Goal: Transaction & Acquisition: Purchase product/service

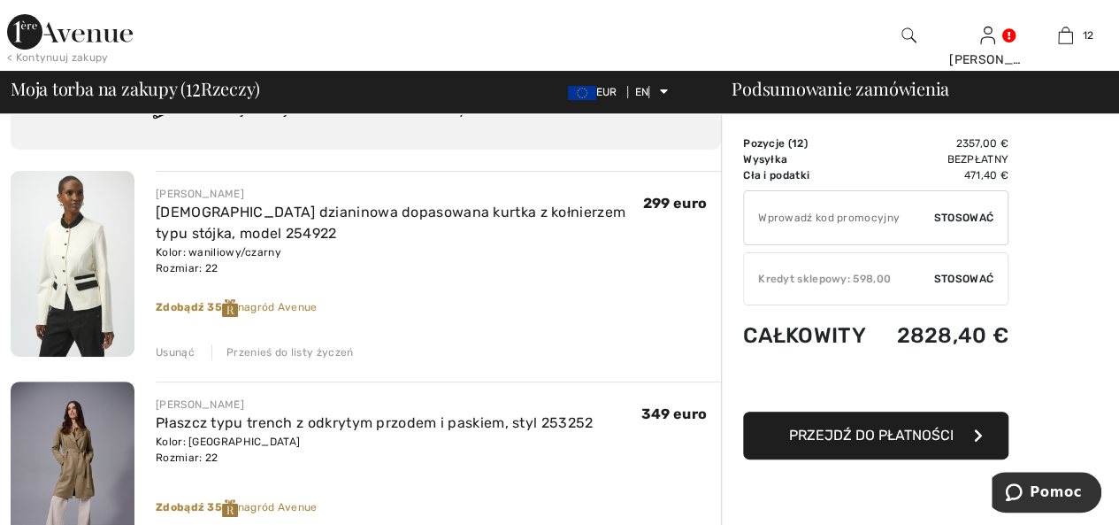
click at [75, 272] on img at bounding box center [73, 264] width 124 height 186
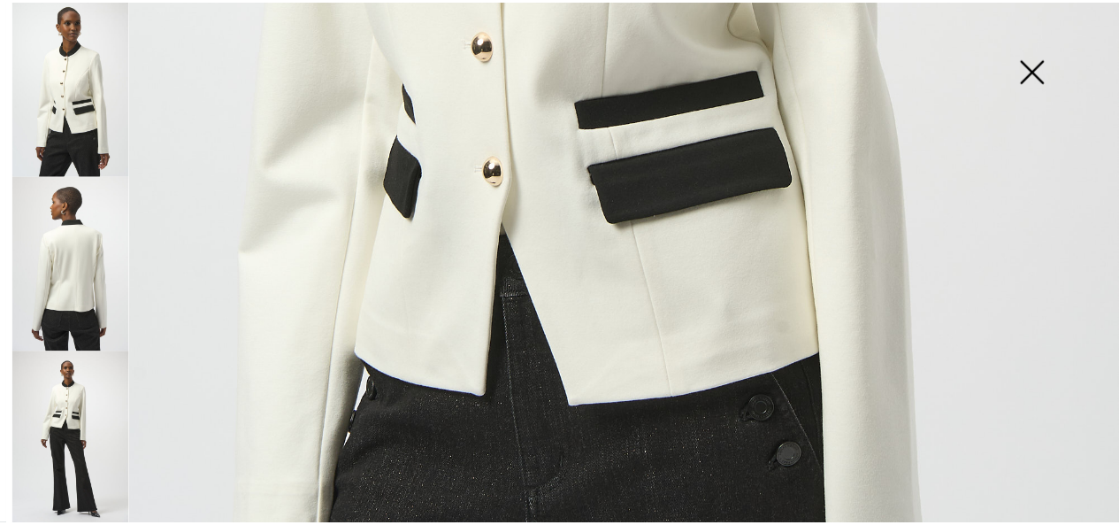
scroll to position [885, 0]
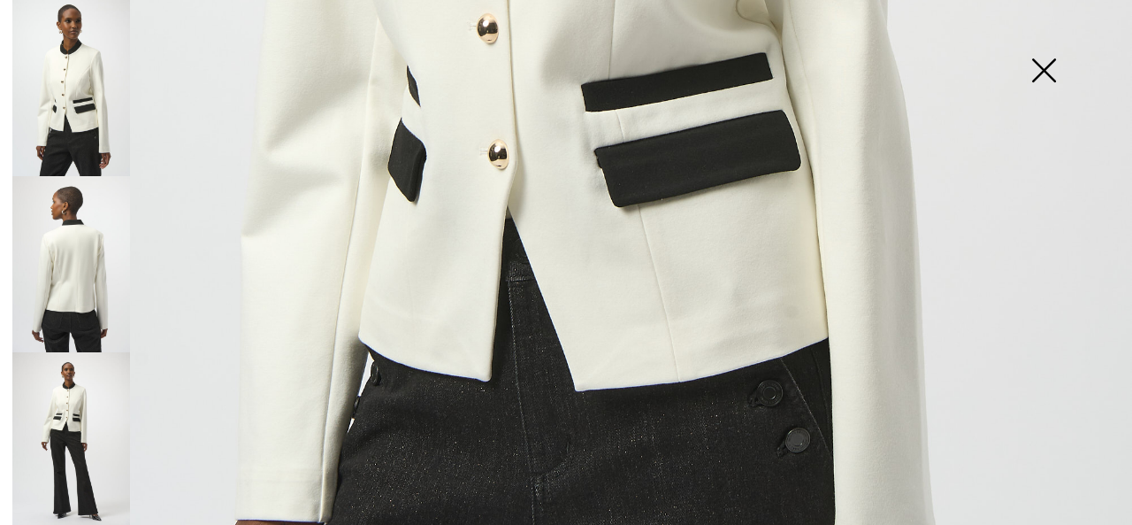
click at [1044, 63] on img at bounding box center [1044, 72] width 88 height 91
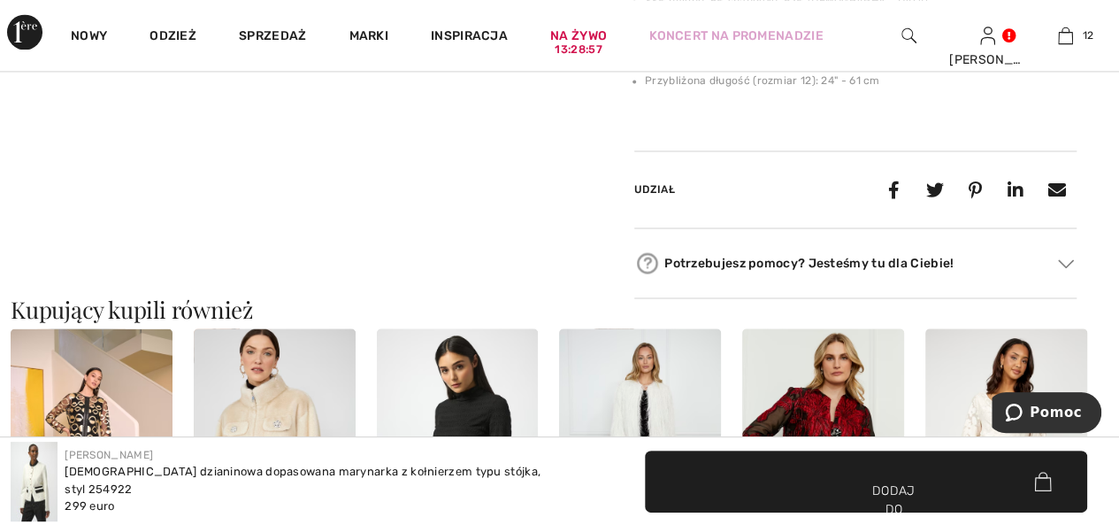
scroll to position [1504, 0]
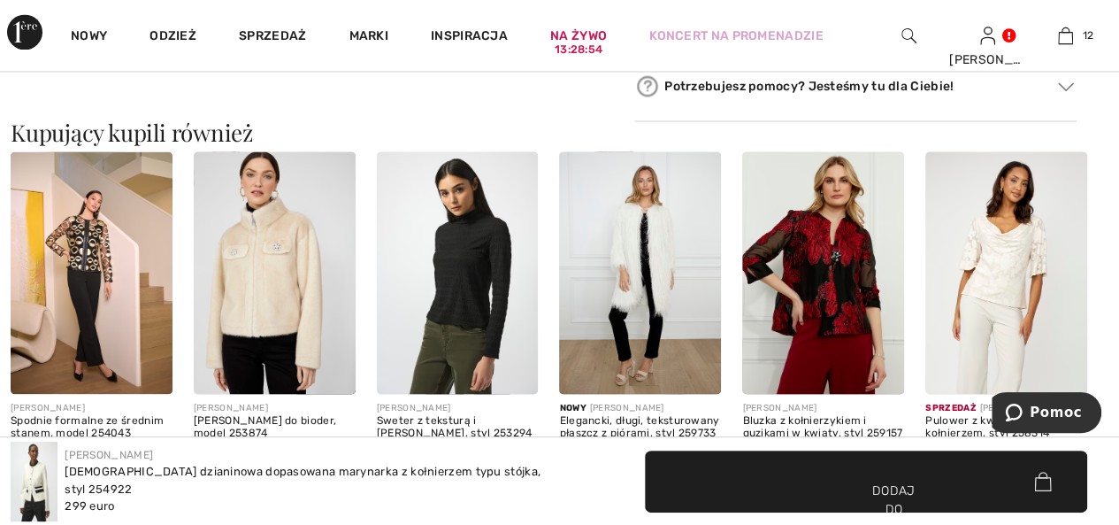
click at [294, 299] on img at bounding box center [275, 272] width 162 height 242
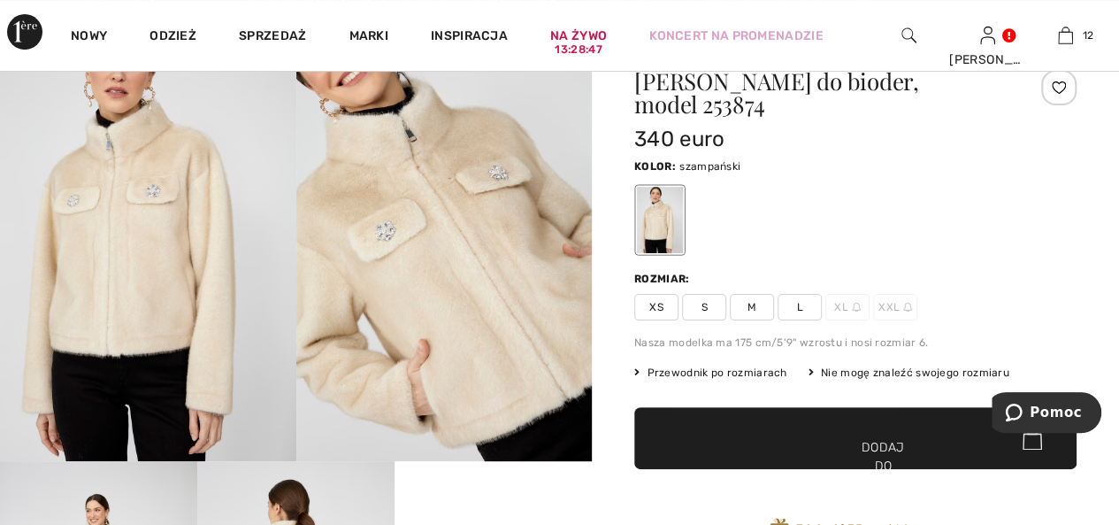
click at [150, 201] on img at bounding box center [148, 239] width 296 height 444
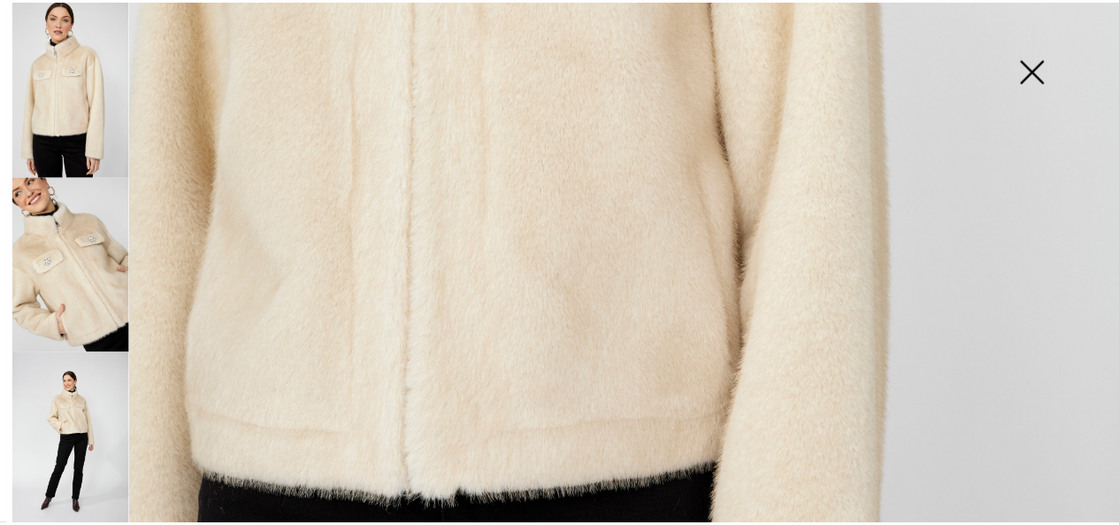
scroll to position [973, 0]
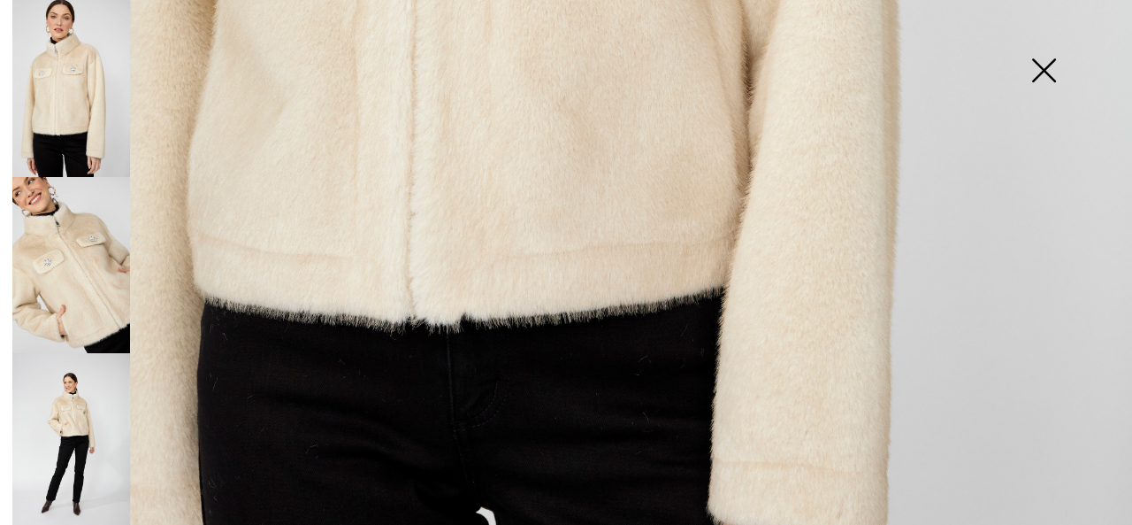
click at [1047, 68] on img at bounding box center [1044, 72] width 88 height 91
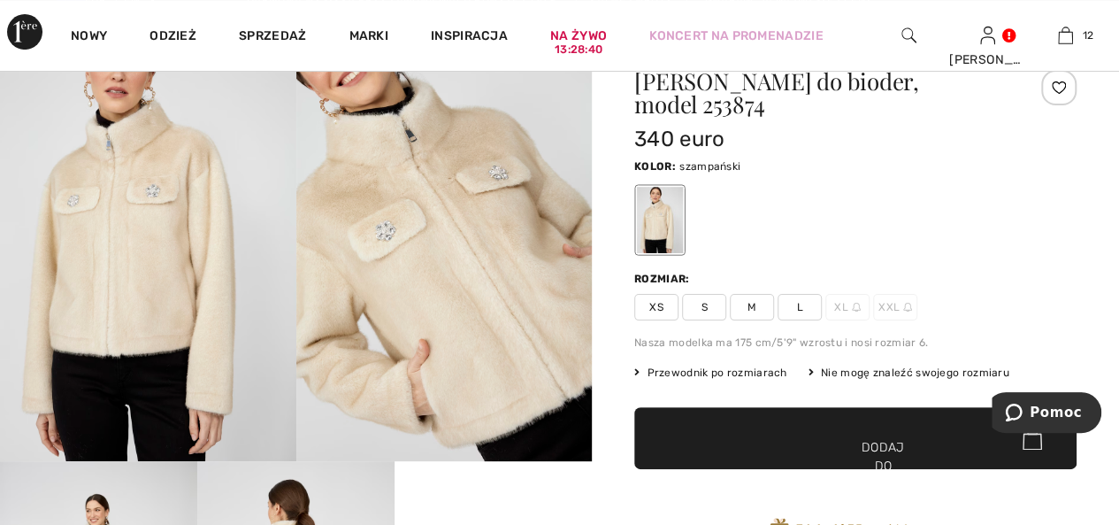
click at [758, 303] on span "M" at bounding box center [752, 307] width 44 height 27
click at [787, 442] on span "✔ Dodano do torby Dodaj do koszyka" at bounding box center [855, 438] width 442 height 62
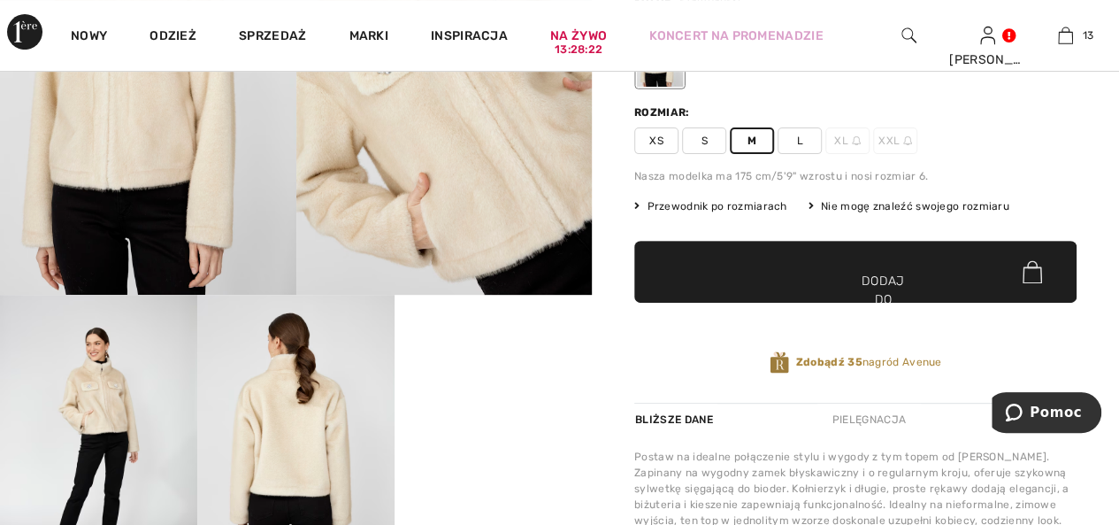
scroll to position [88, 0]
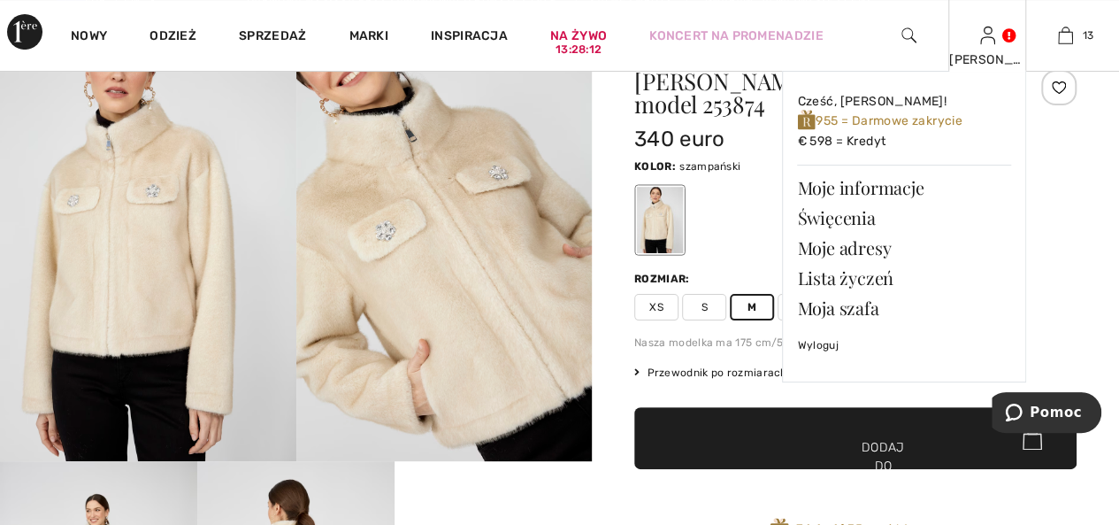
click at [980, 36] on img at bounding box center [987, 35] width 15 height 21
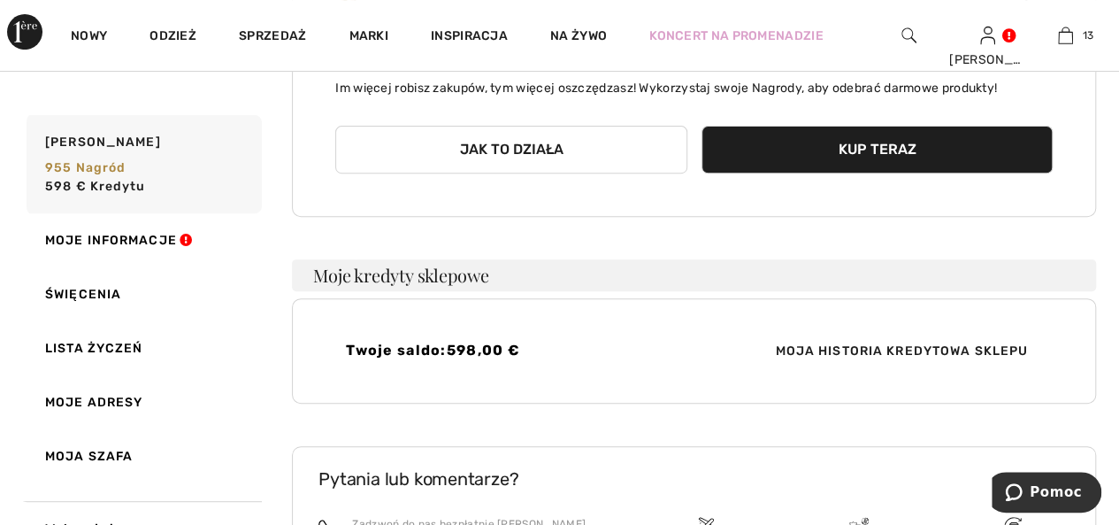
scroll to position [242, 0]
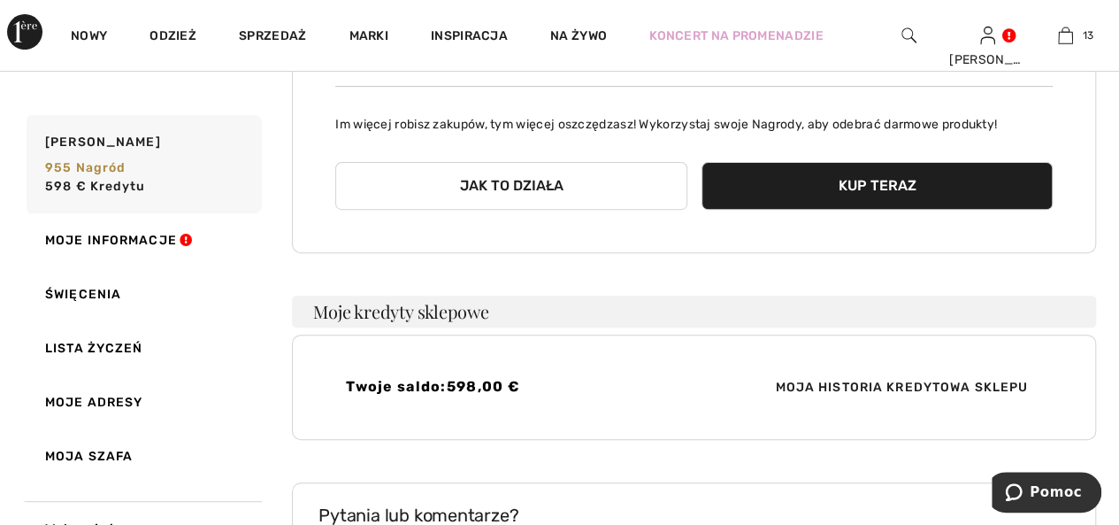
click at [904, 382] on font "Moja historia kredytowa sklepu" at bounding box center [901, 387] width 253 height 15
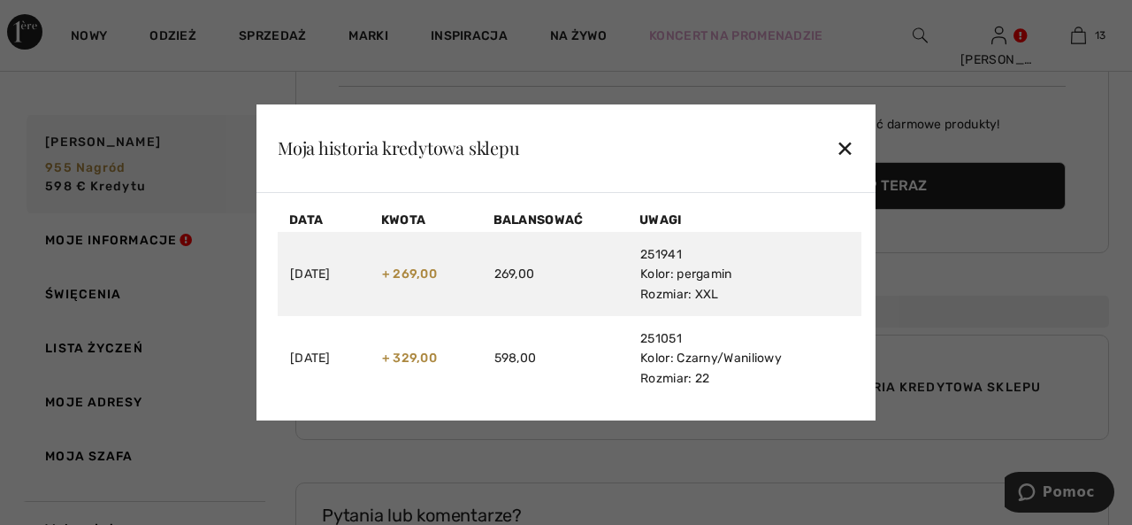
click at [846, 143] on font "✕" at bounding box center [845, 149] width 19 height 26
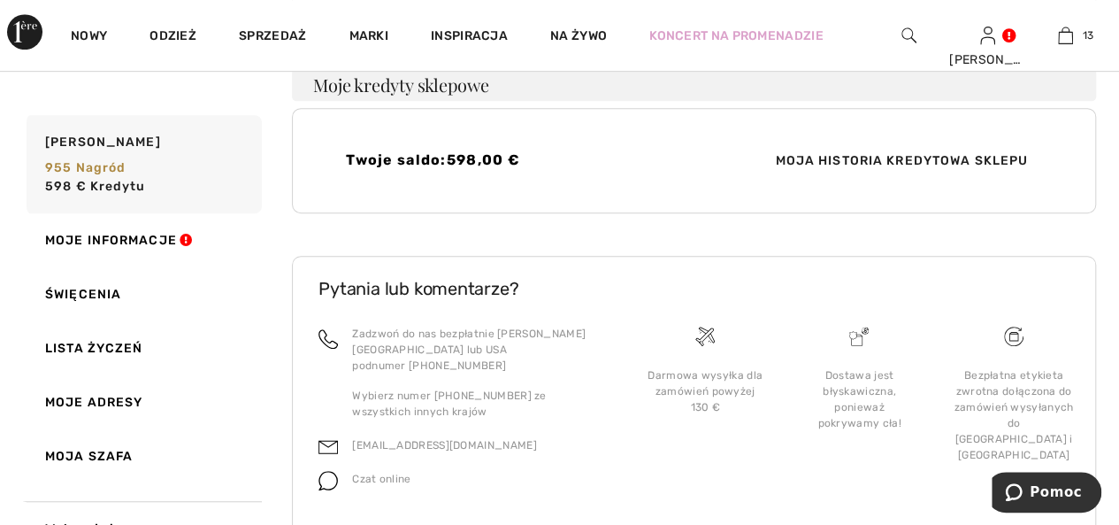
scroll to position [507, 0]
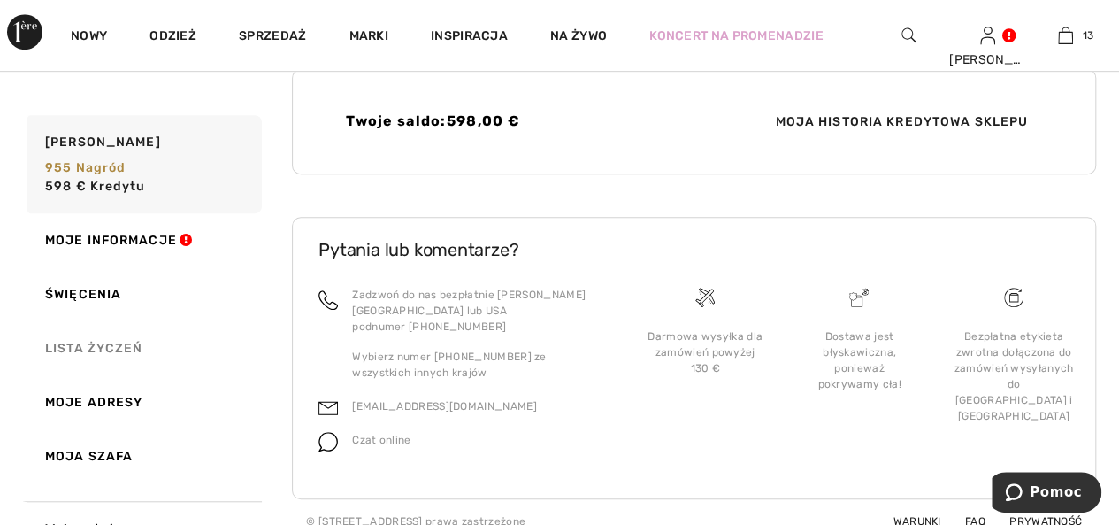
click at [136, 346] on font "Lista życzeń" at bounding box center [93, 348] width 97 height 15
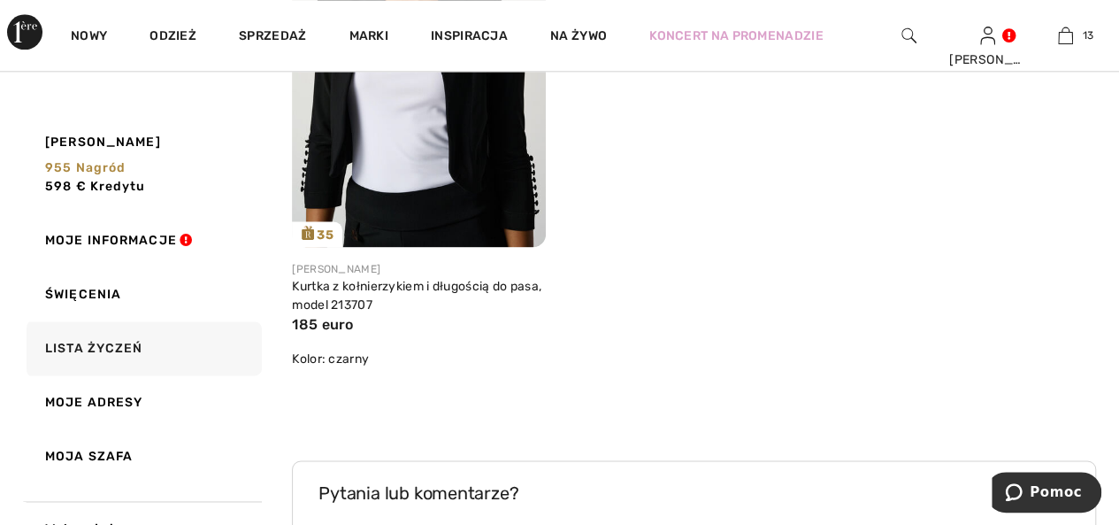
scroll to position [3957, 0]
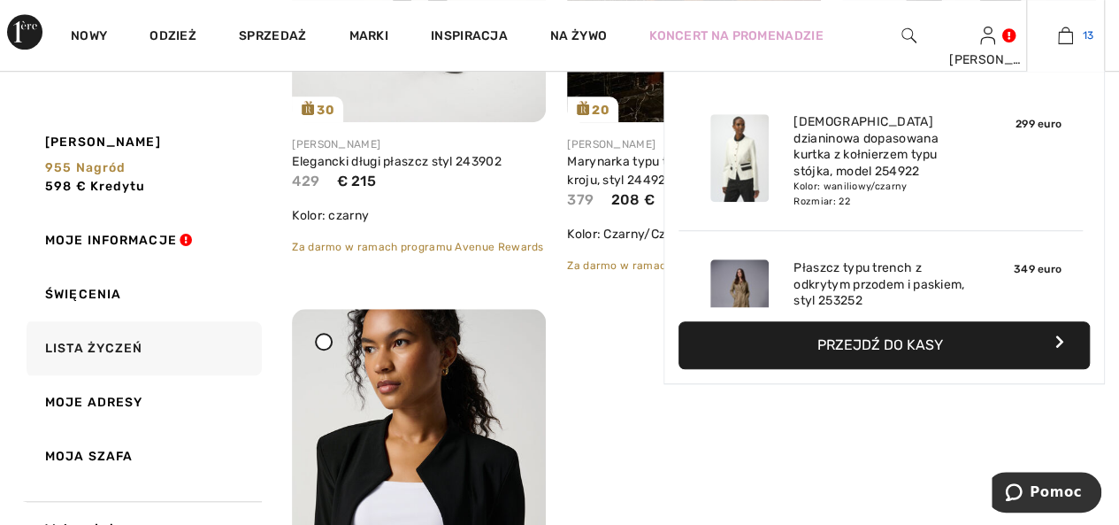
click at [1062, 42] on img at bounding box center [1065, 35] width 15 height 21
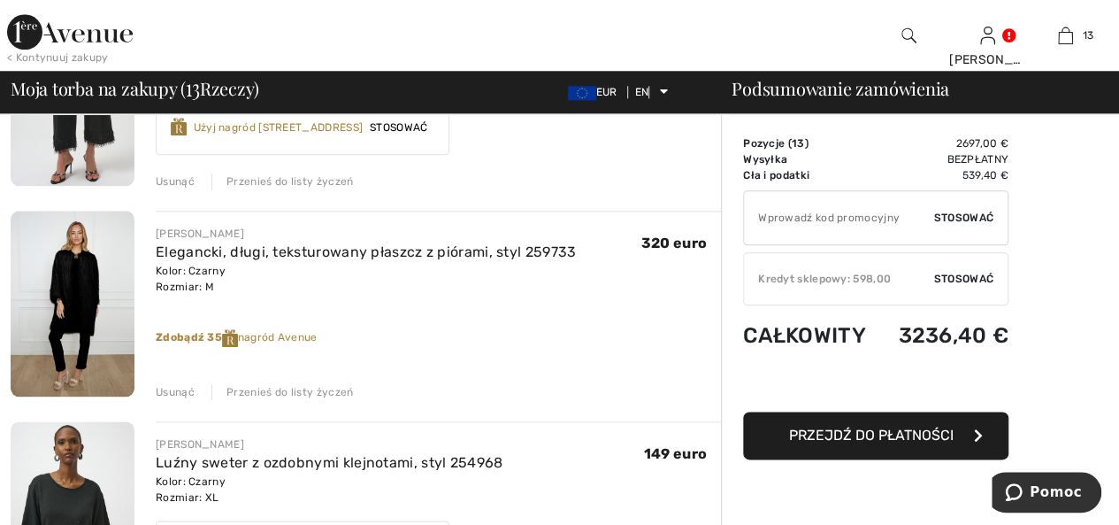
scroll to position [973, 0]
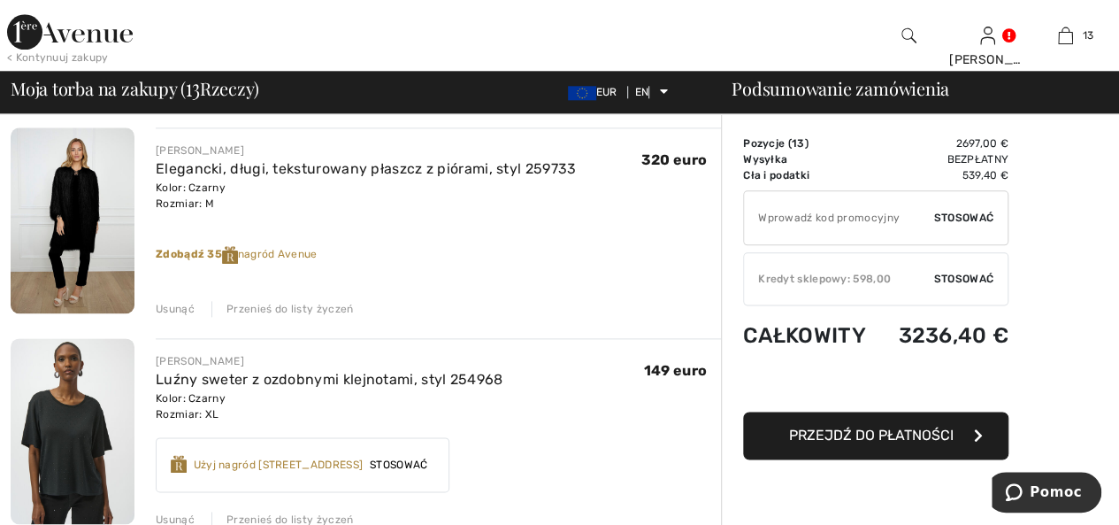
click at [72, 199] on img at bounding box center [73, 220] width 124 height 186
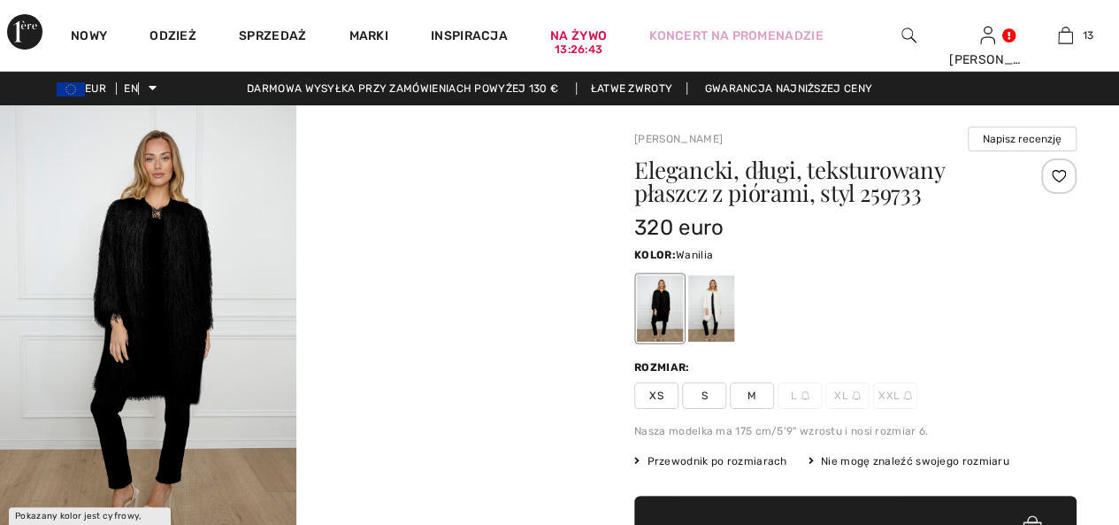
click at [716, 311] on div at bounding box center [711, 308] width 46 height 66
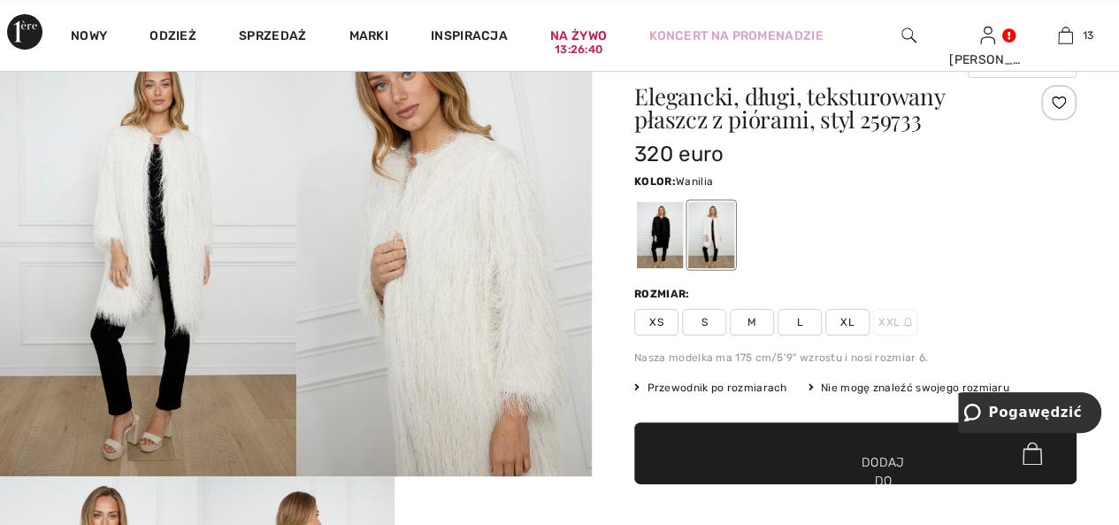
scroll to position [88, 0]
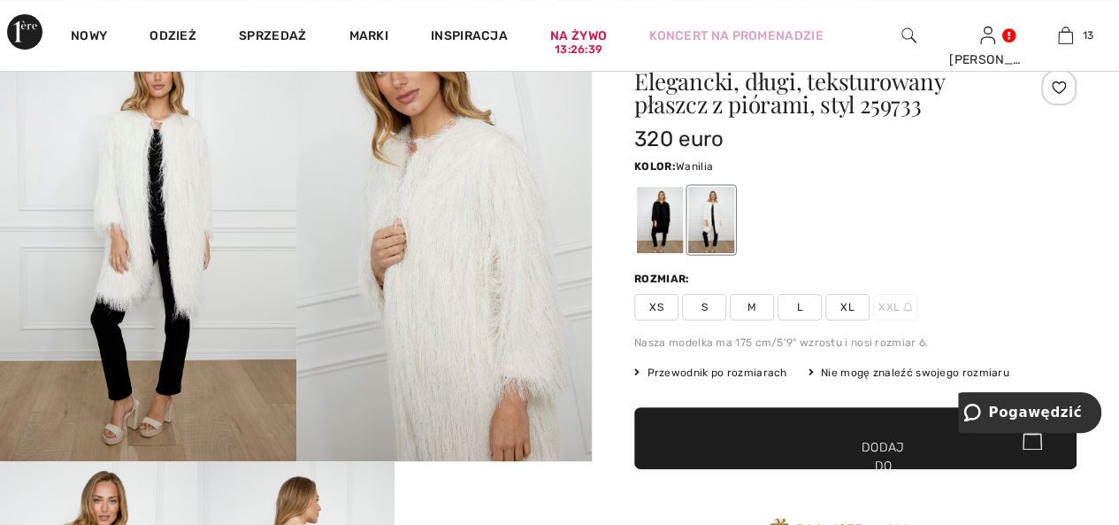
click at [753, 301] on font "M" at bounding box center [752, 307] width 9 height 12
click at [770, 443] on span "✔ Dodano do torby Dodaj do koszyka" at bounding box center [855, 438] width 442 height 62
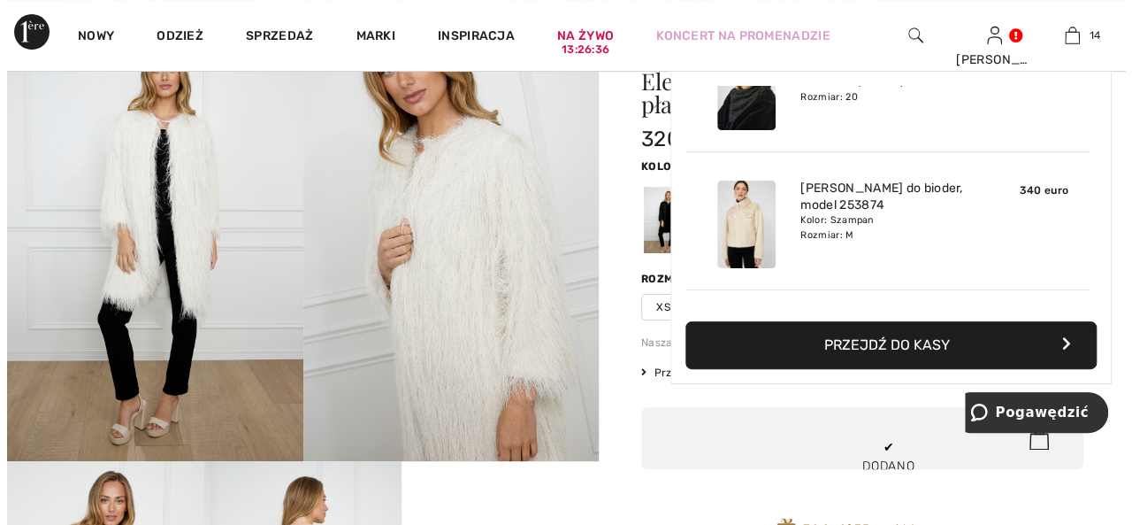
scroll to position [1720, 0]
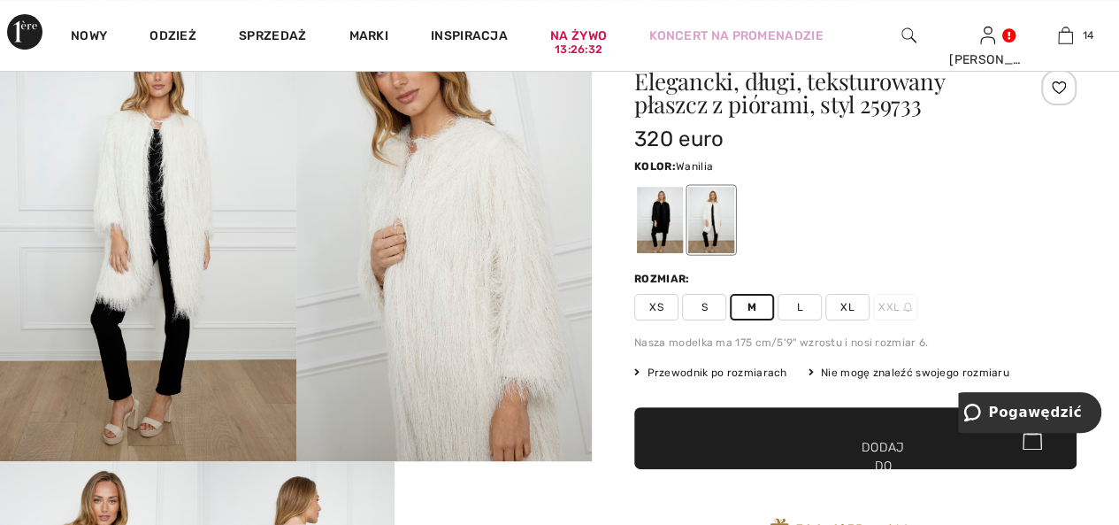
click at [435, 310] on img at bounding box center [444, 239] width 296 height 444
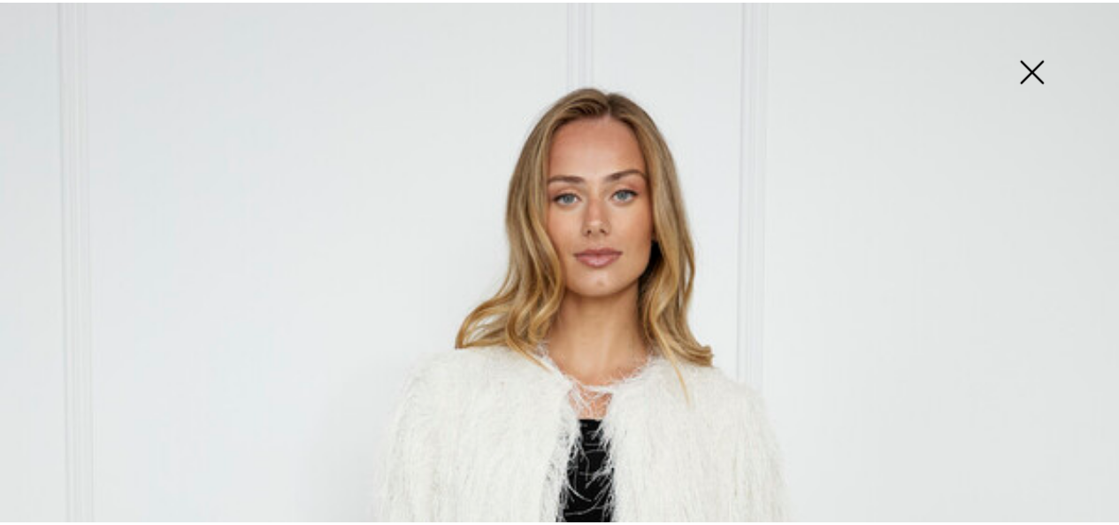
scroll to position [0, 0]
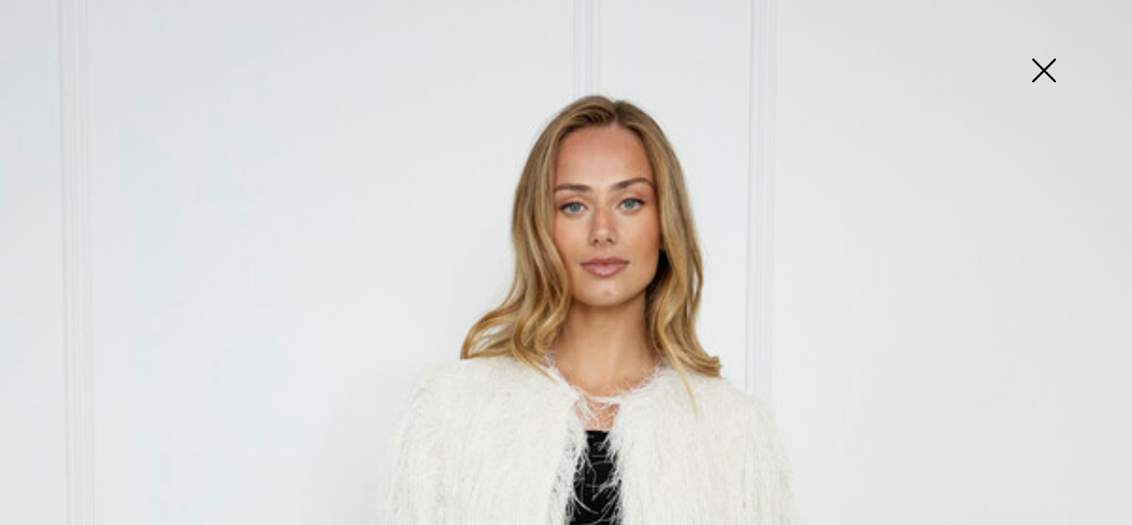
click at [1047, 61] on img at bounding box center [1044, 72] width 88 height 91
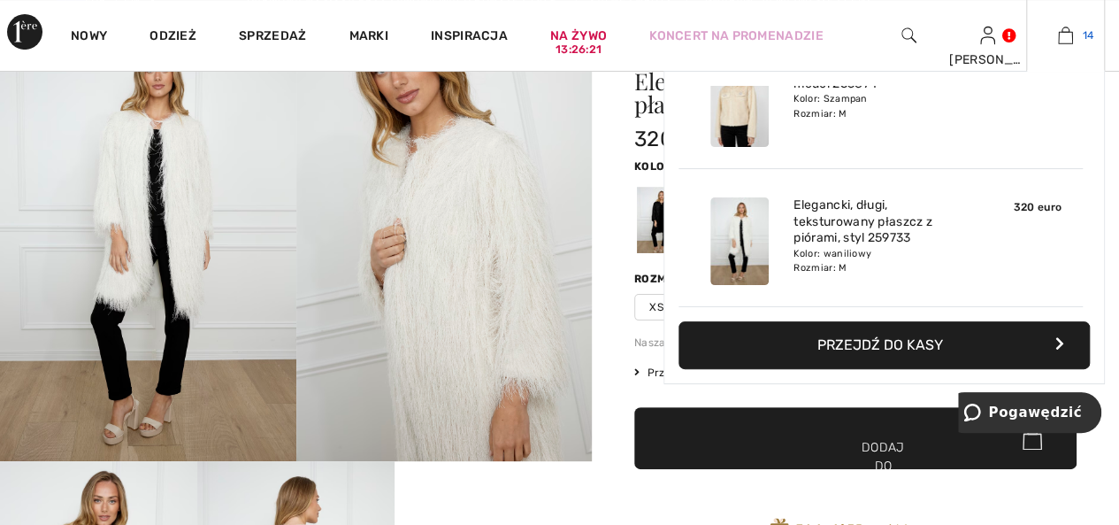
click at [1063, 29] on img at bounding box center [1065, 35] width 15 height 21
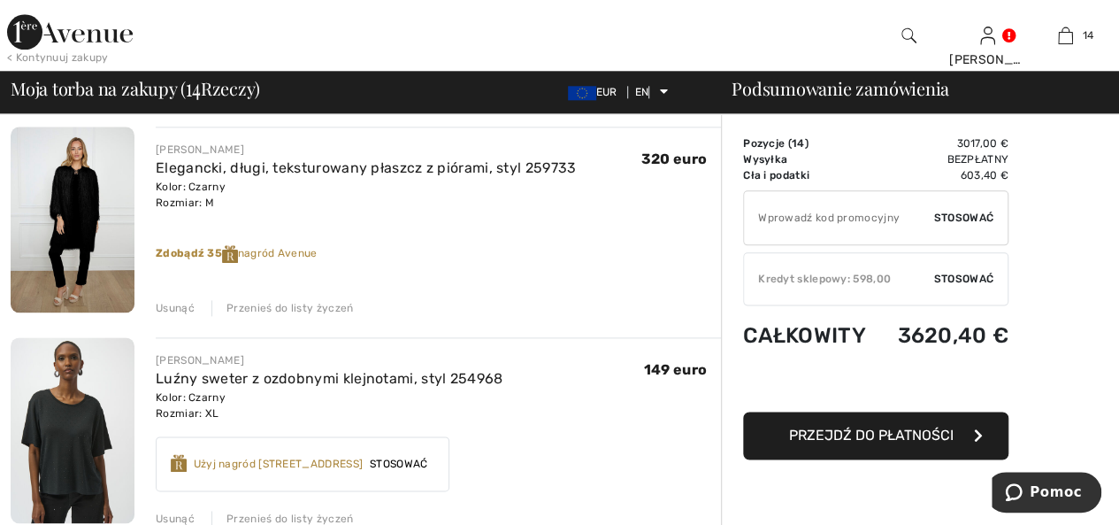
scroll to position [973, 0]
click at [167, 305] on font "Usunąć" at bounding box center [175, 309] width 39 height 12
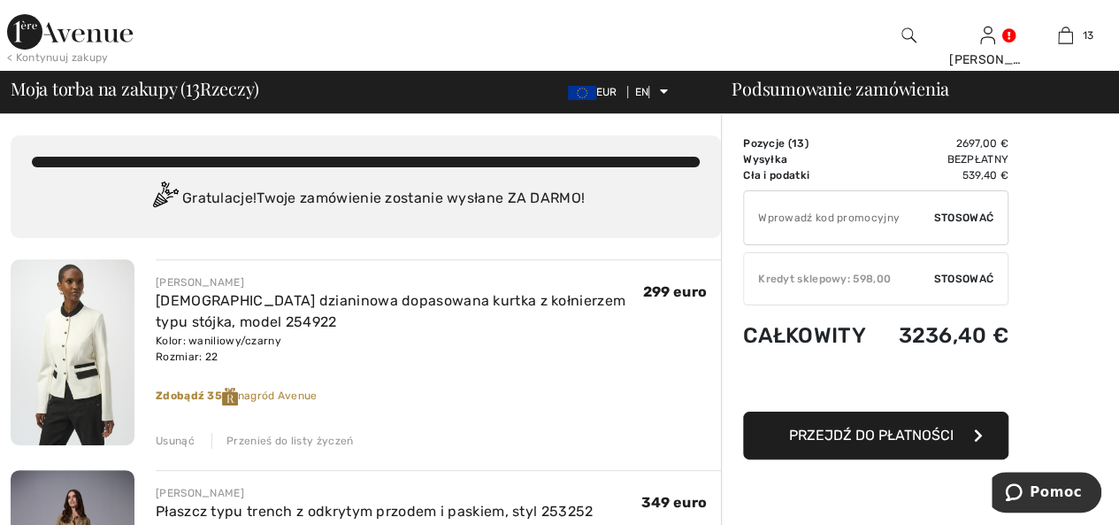
scroll to position [0, 0]
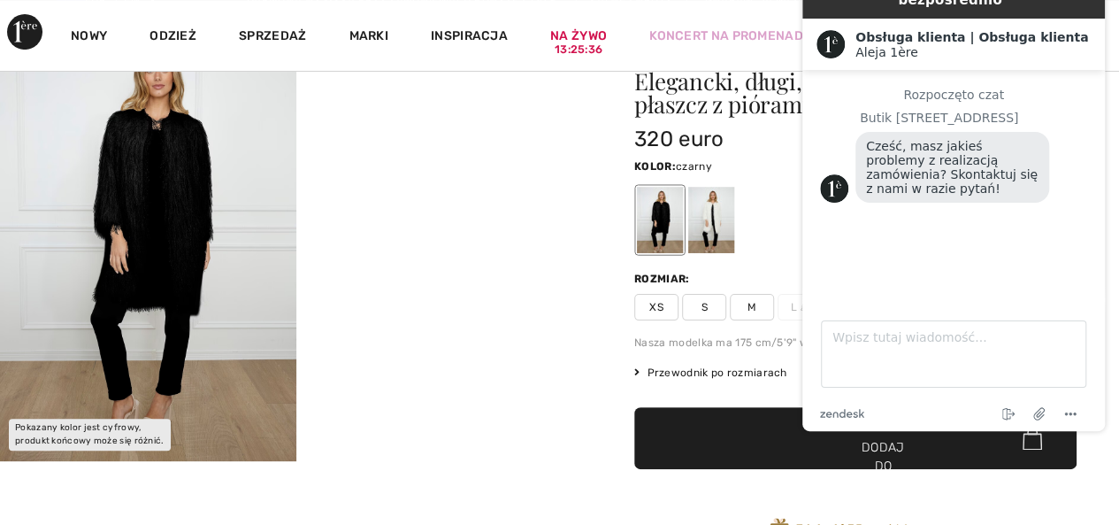
scroll to position [88, 0]
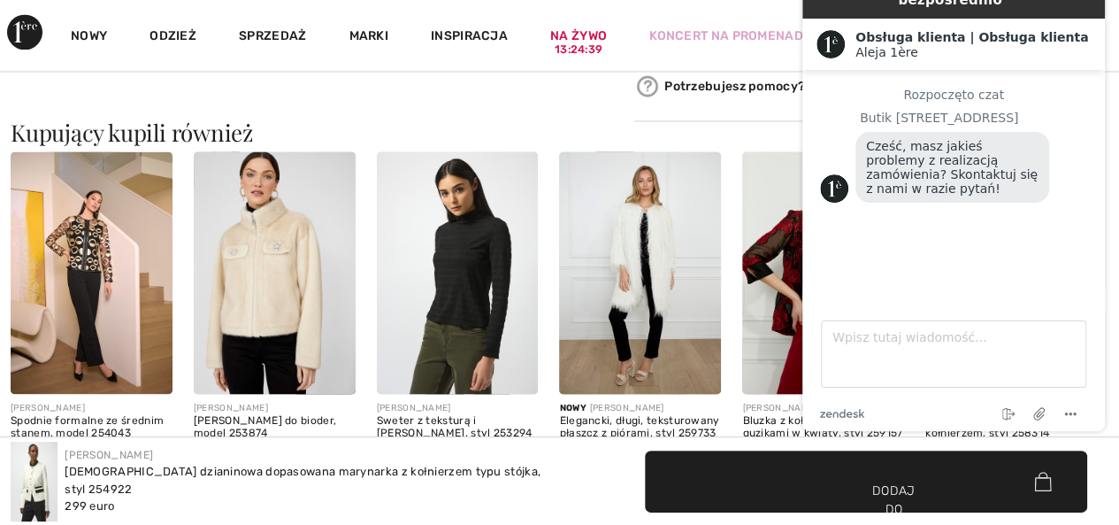
click at [272, 271] on img at bounding box center [275, 272] width 162 height 242
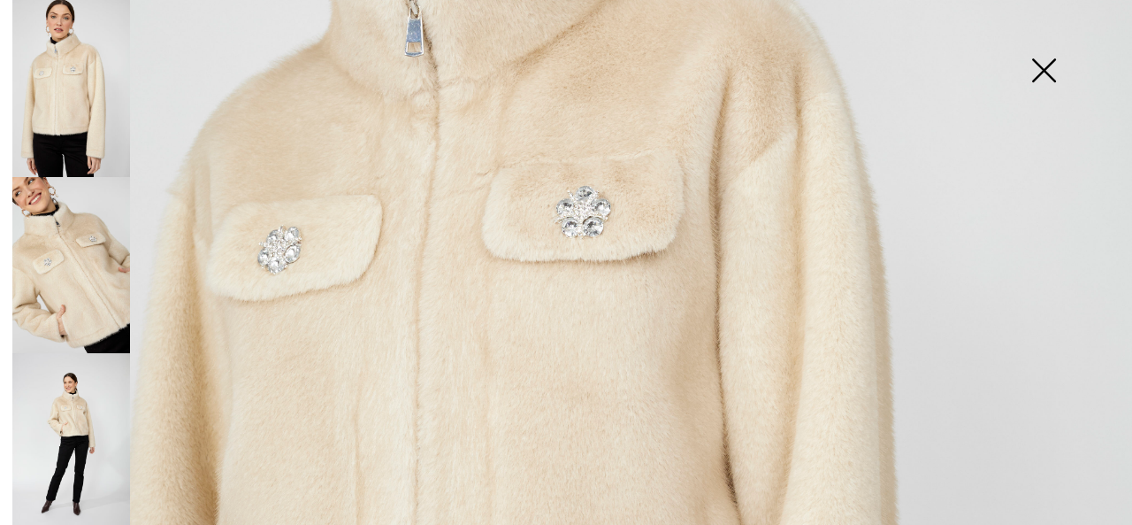
scroll to position [354, 0]
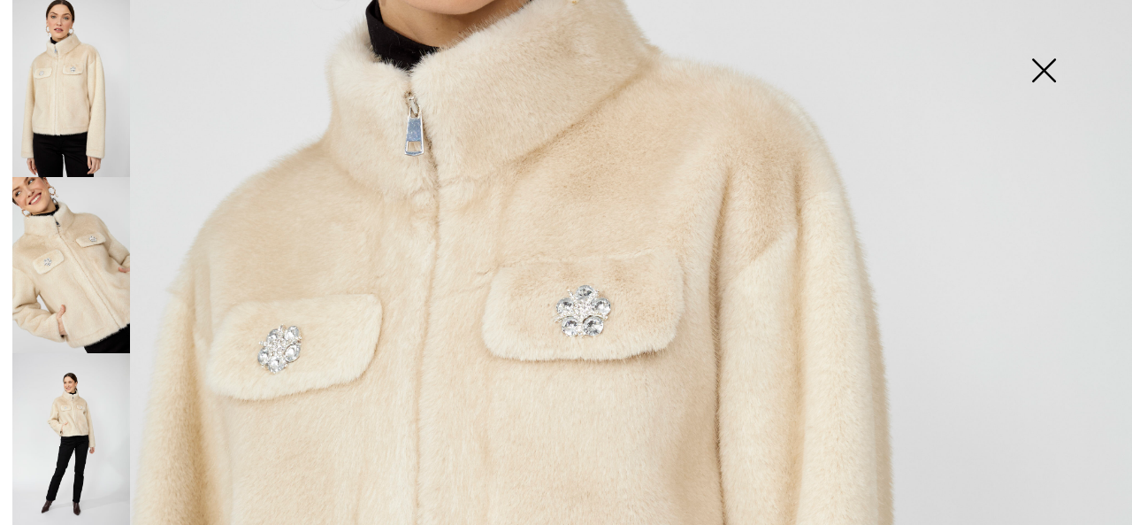
click at [69, 407] on img at bounding box center [71, 441] width 118 height 177
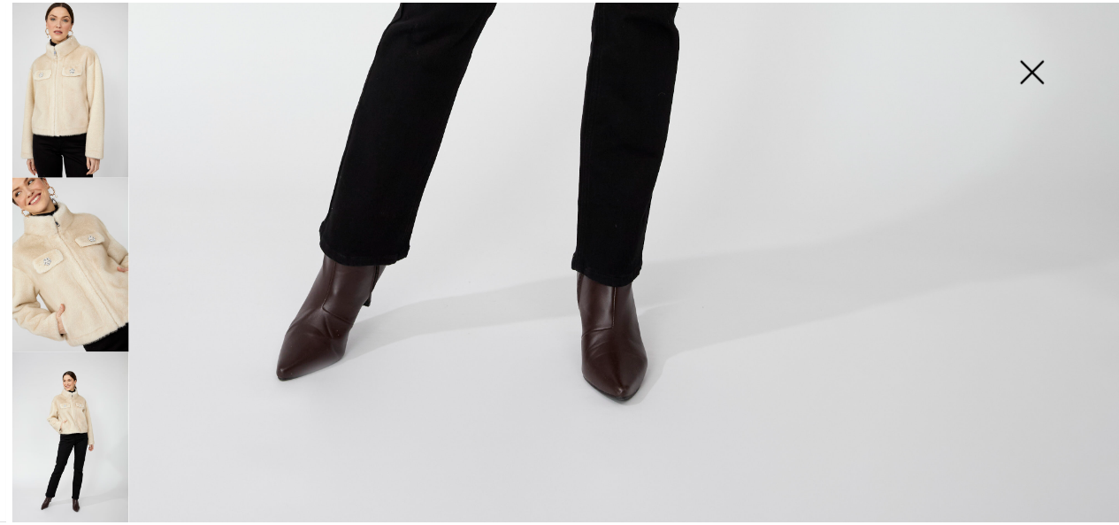
scroll to position [1153, 0]
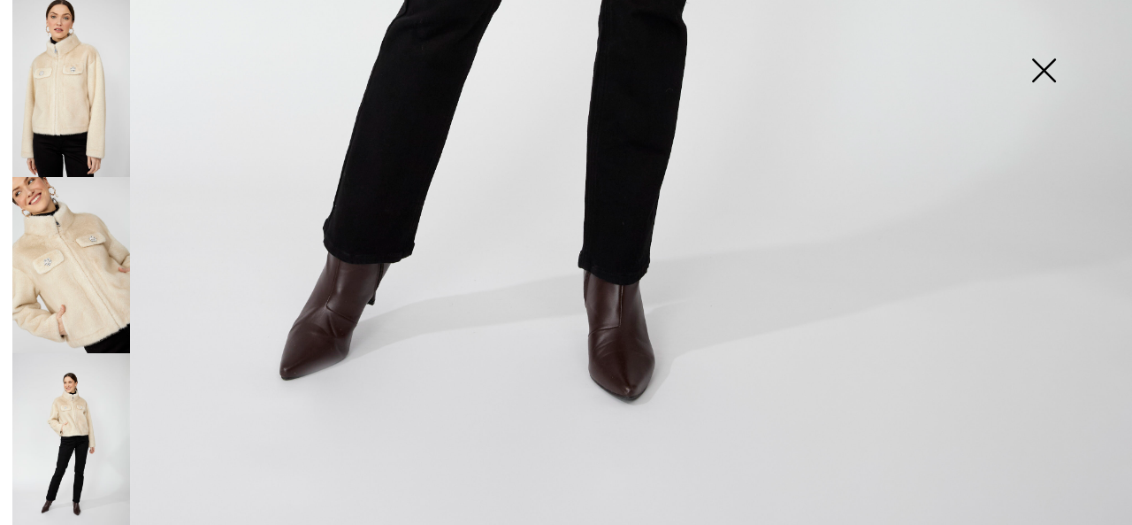
click at [1043, 68] on img at bounding box center [1044, 72] width 88 height 91
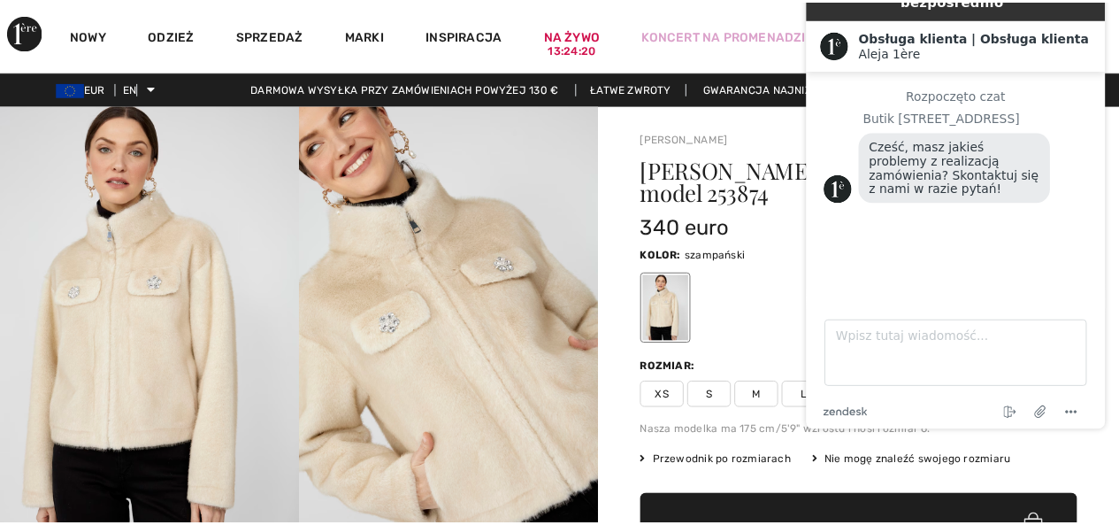
scroll to position [1132, 0]
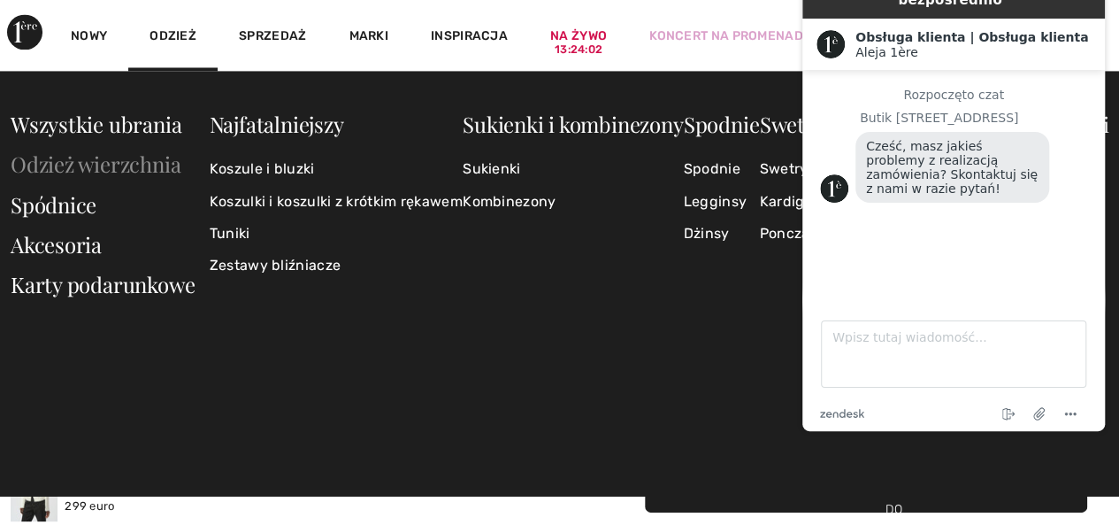
click at [119, 166] on font "Odzież wierzchnia" at bounding box center [96, 164] width 170 height 28
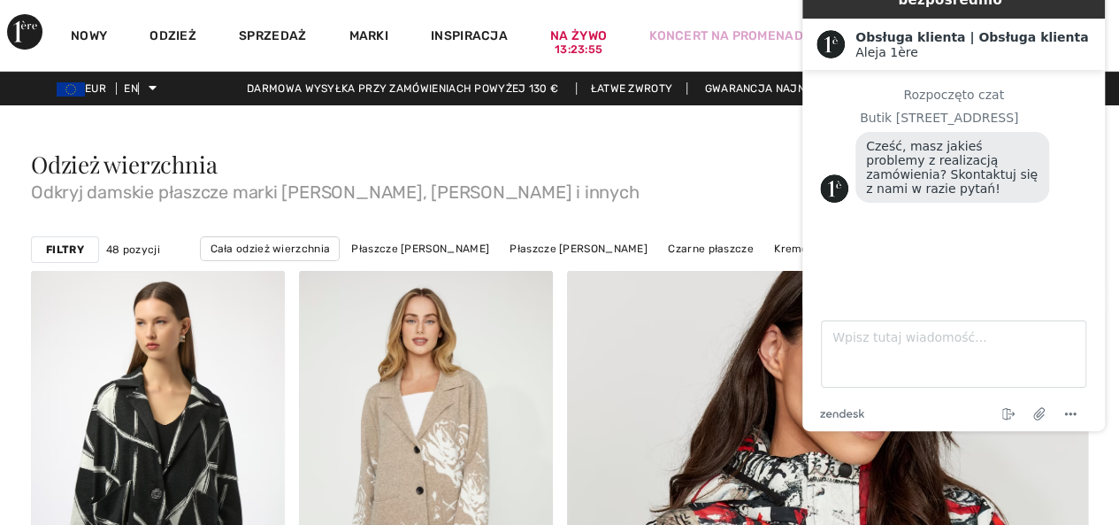
click at [57, 245] on font "Filtry" at bounding box center [65, 249] width 38 height 12
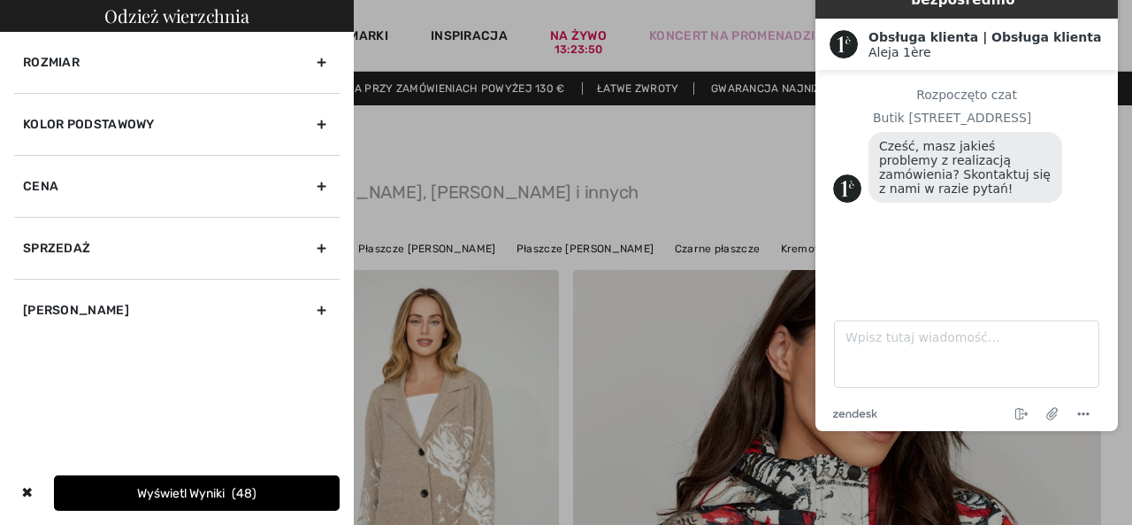
click at [71, 58] on font "Rozmiar" at bounding box center [51, 62] width 57 height 15
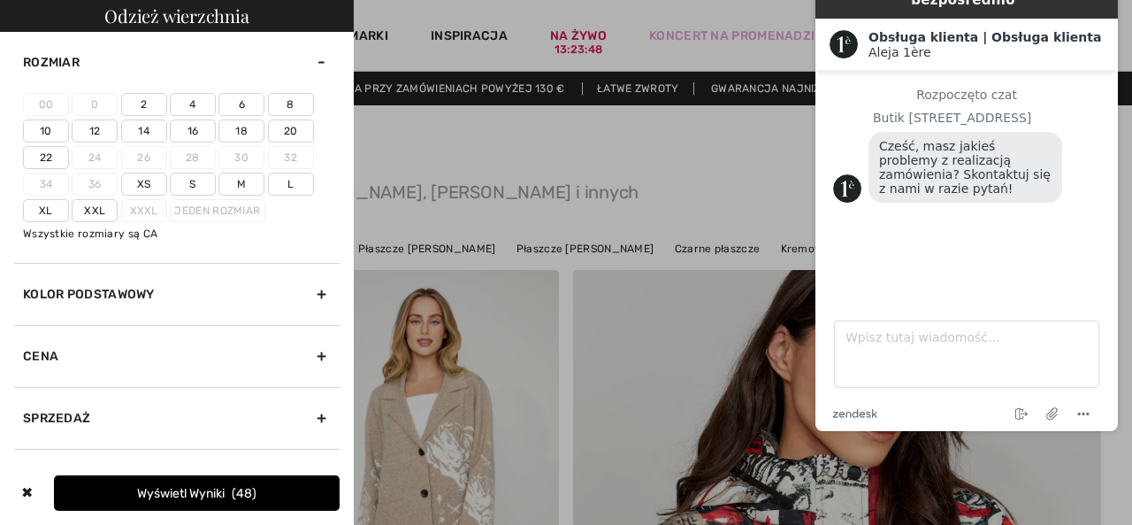
click at [291, 127] on font "20" at bounding box center [291, 131] width 14 height 12
click at [0, 0] on input"] "20" at bounding box center [0, 0] width 0 height 0
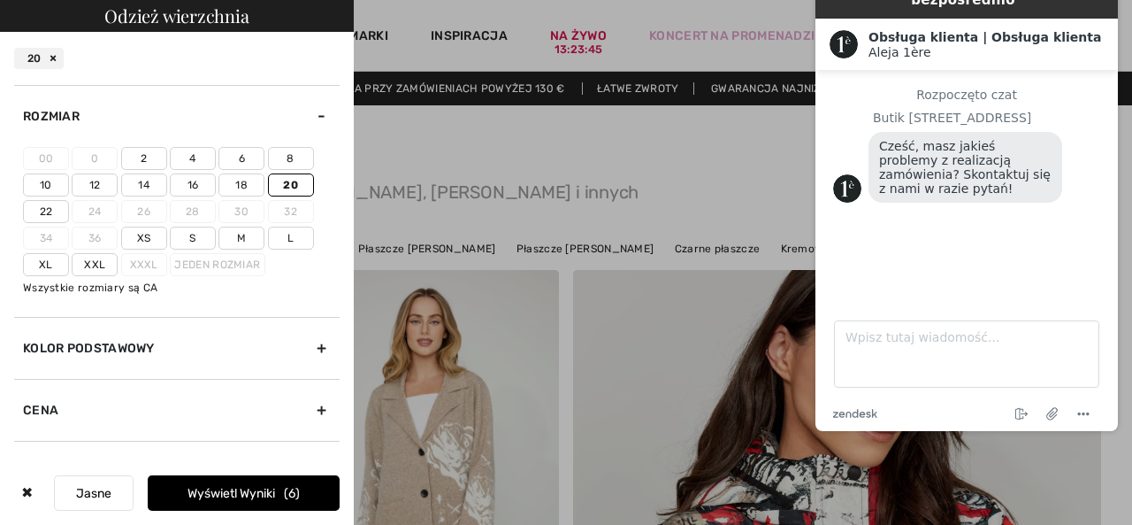
click at [44, 206] on font "22" at bounding box center [46, 211] width 13 height 12
click at [0, 0] on input"] "22" at bounding box center [0, 0] width 0 height 0
click at [93, 346] on font "Kolor podstawowy" at bounding box center [89, 348] width 132 height 15
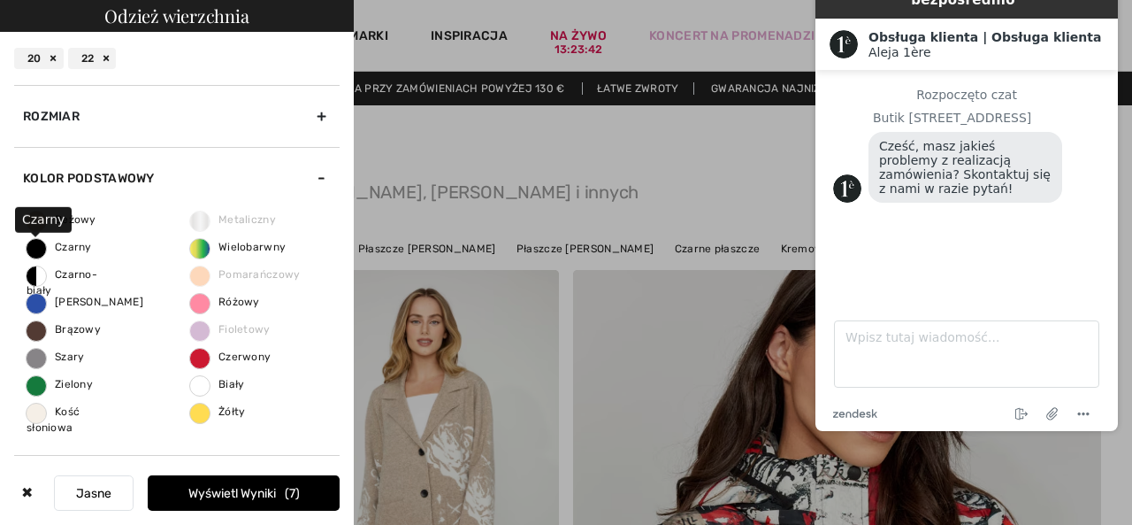
click at [35, 242] on span "Czarny" at bounding box center [59, 247] width 65 height 12
click at [0, 0] on input "Czarny" at bounding box center [0, 0] width 0 height 0
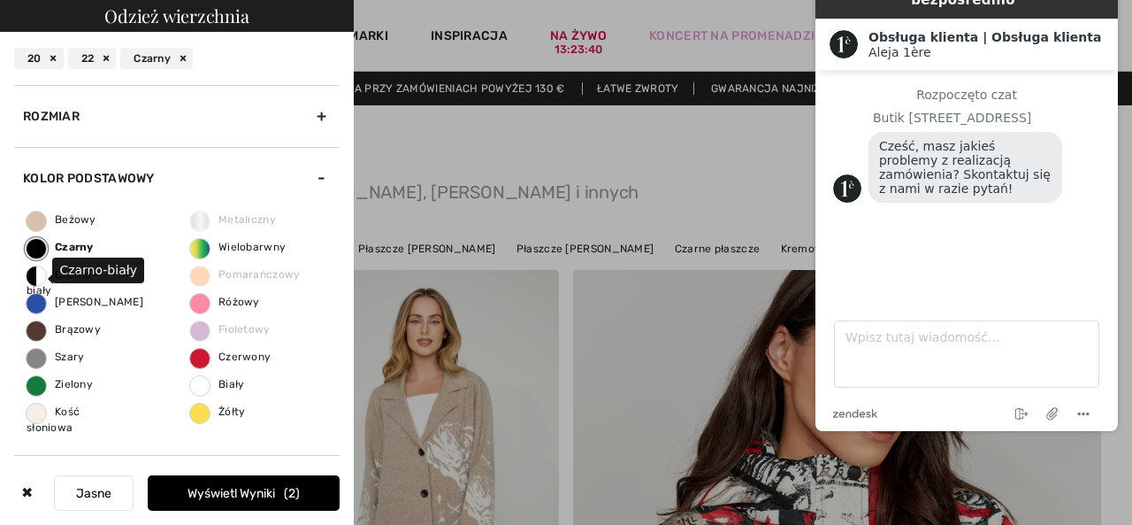
click at [32, 270] on span "Czarno-biały" at bounding box center [62, 282] width 71 height 28
click at [0, 0] on input "Czarno-biały" at bounding box center [0, 0] width 0 height 0
click at [214, 489] on font "Wyświetl wyniki" at bounding box center [232, 493] width 88 height 15
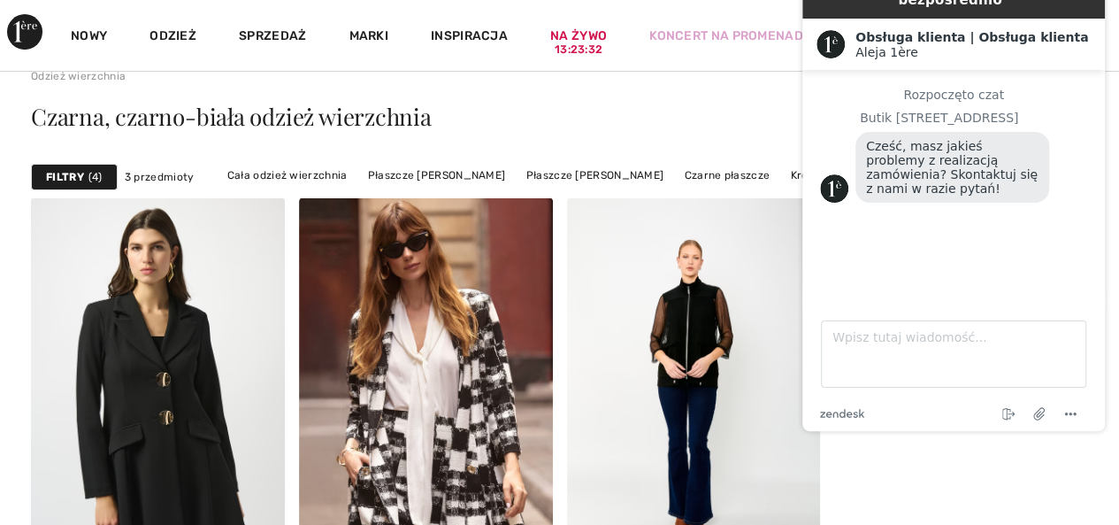
scroll to position [177, 0]
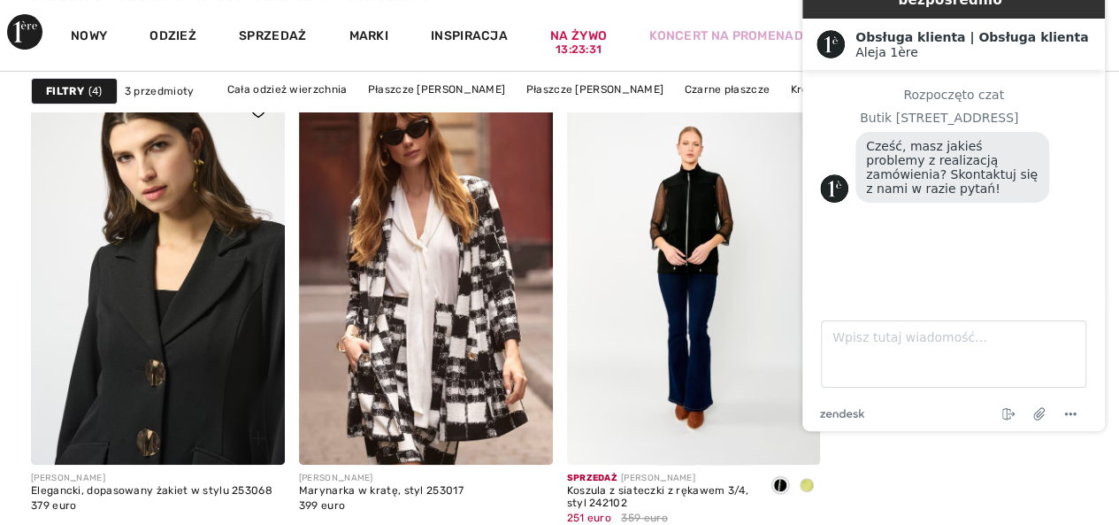
click at [181, 380] on img at bounding box center [158, 274] width 254 height 380
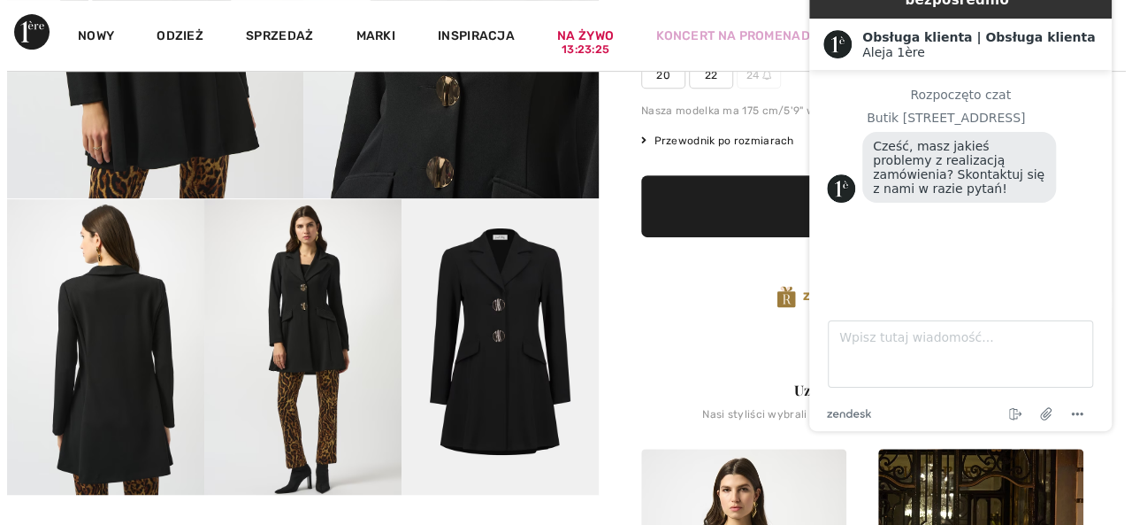
scroll to position [354, 0]
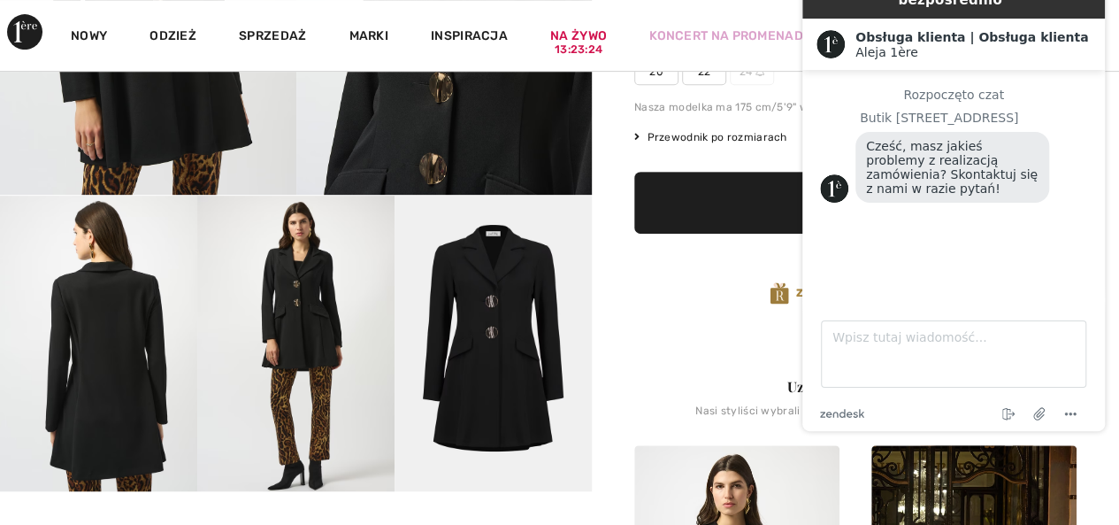
click at [327, 318] on img at bounding box center [295, 343] width 197 height 295
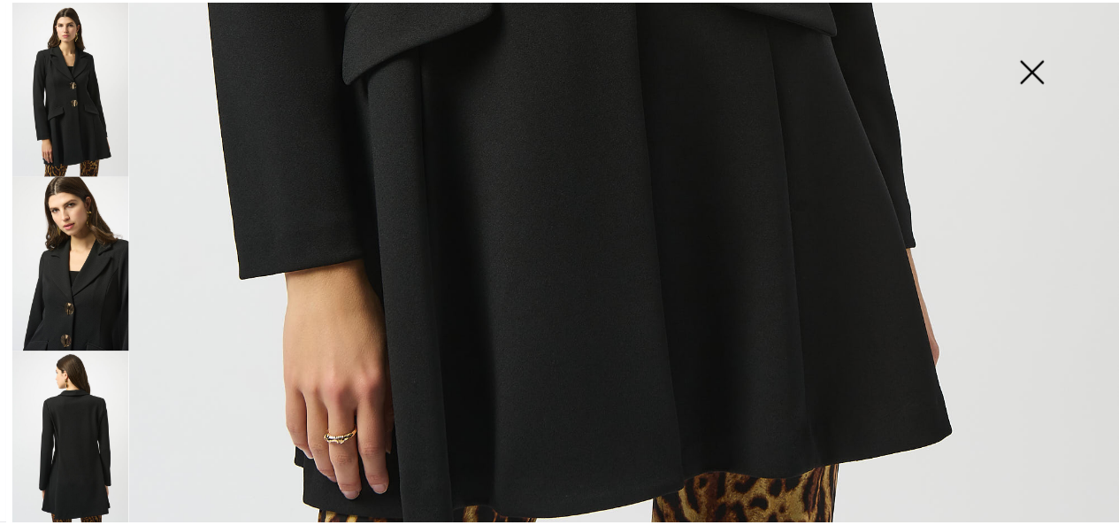
scroll to position [1152, 0]
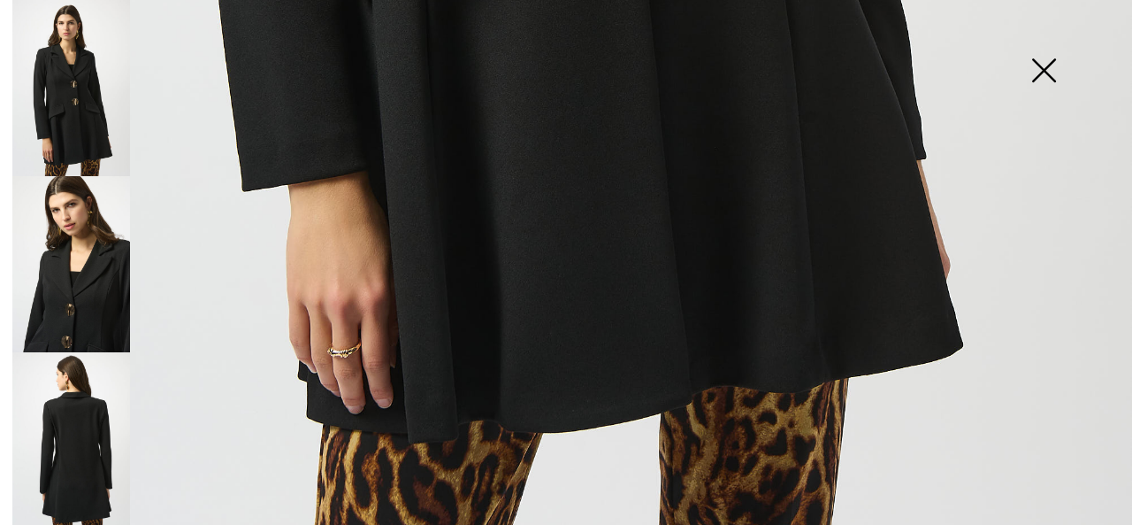
click at [1047, 70] on img at bounding box center [1044, 72] width 88 height 91
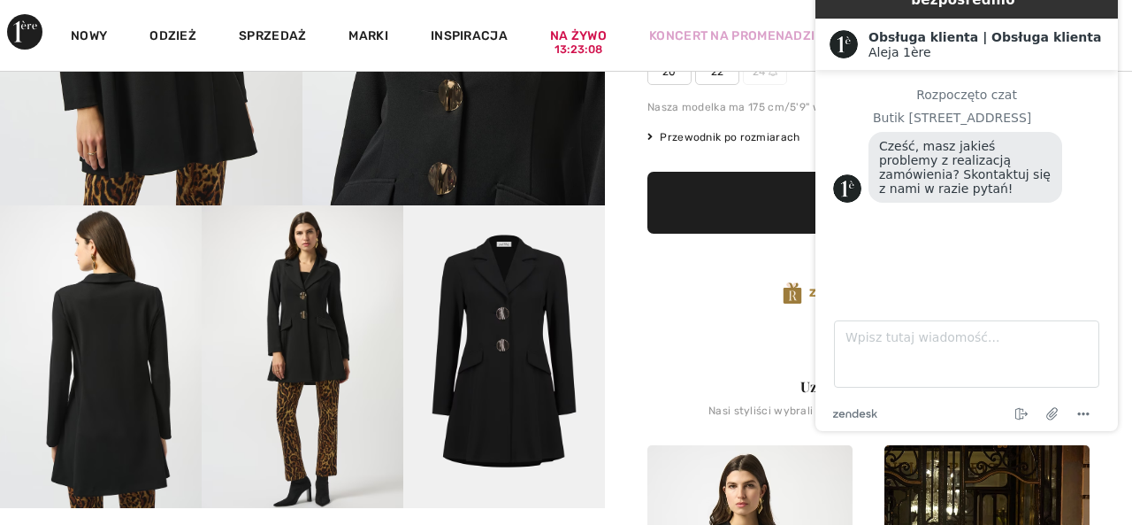
scroll to position [1131, 0]
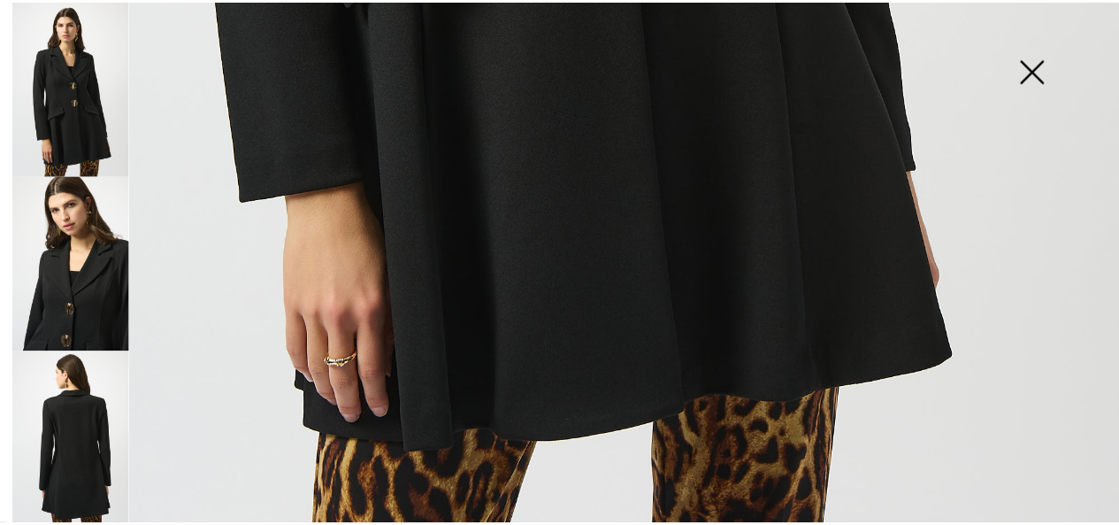
scroll to position [1152, 0]
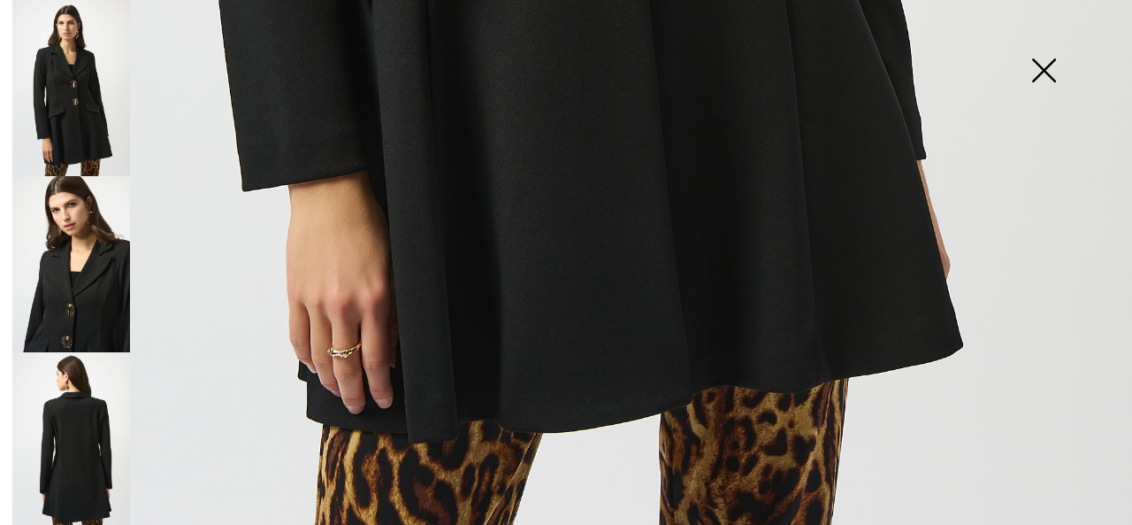
click at [1039, 63] on img at bounding box center [1044, 72] width 88 height 91
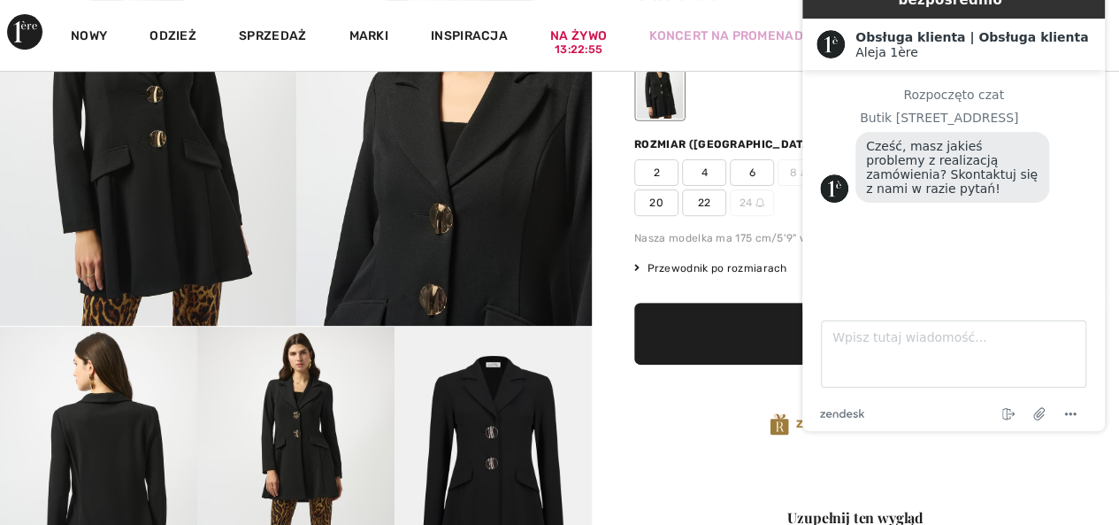
scroll to position [0, 0]
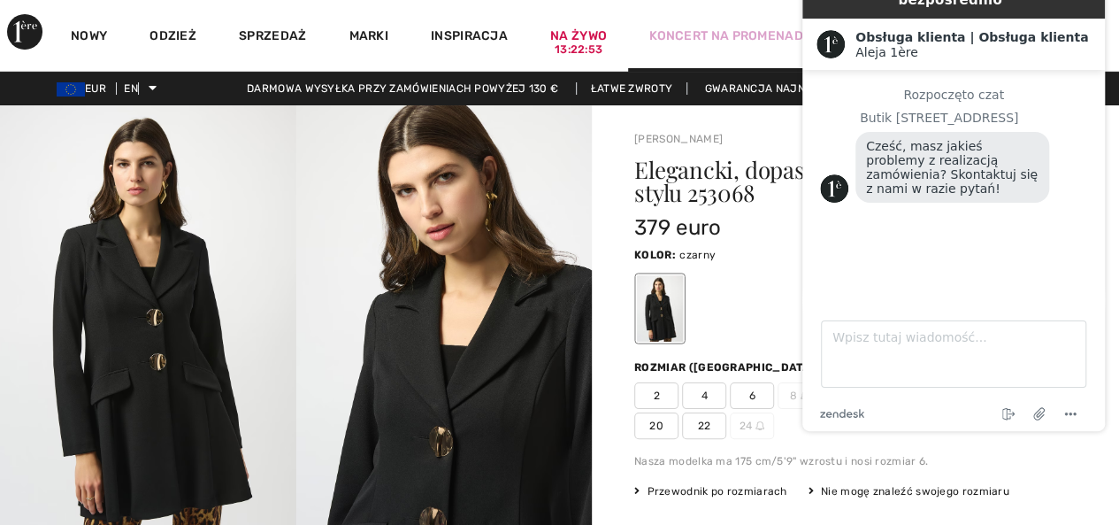
click at [747, 6] on div "Koncert na promenadzie" at bounding box center [736, 35] width 217 height 73
click at [748, 8] on div "Koncert na promenadzie" at bounding box center [736, 35] width 217 height 73
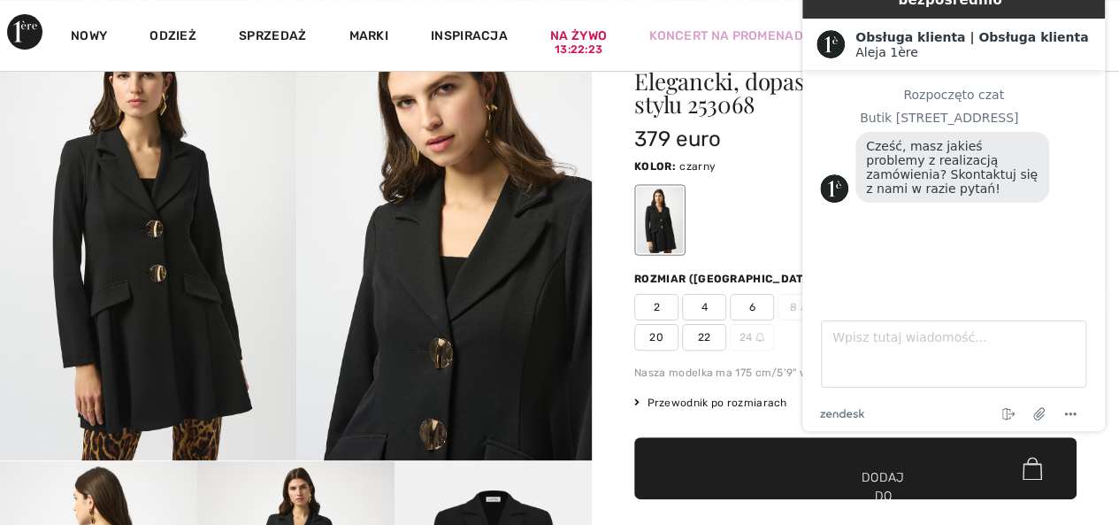
click at [658, 332] on font "20" at bounding box center [656, 337] width 14 height 12
click at [709, 467] on span "✔ Dodano do torby Dodaj do koszyka" at bounding box center [855, 468] width 442 height 62
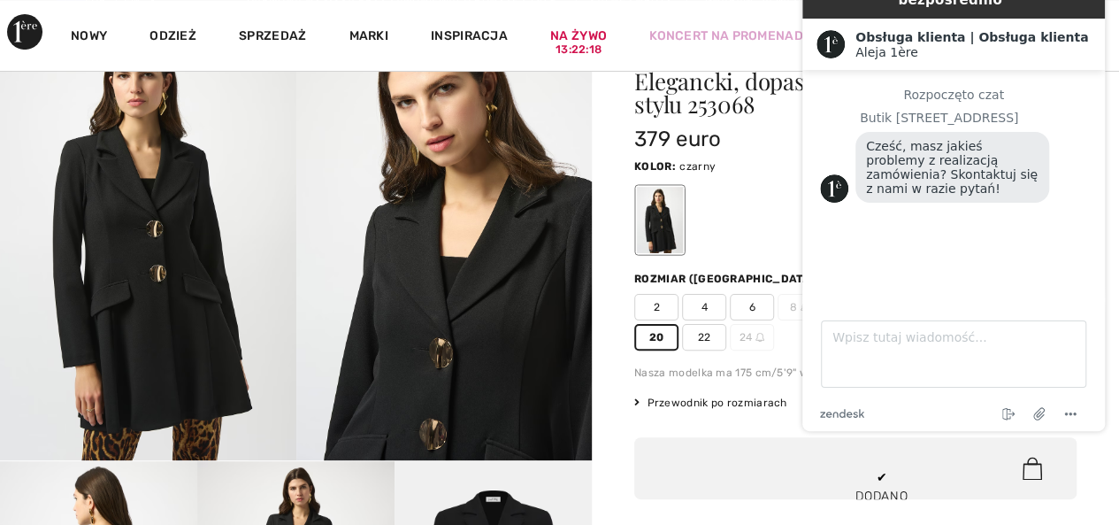
scroll to position [0, 0]
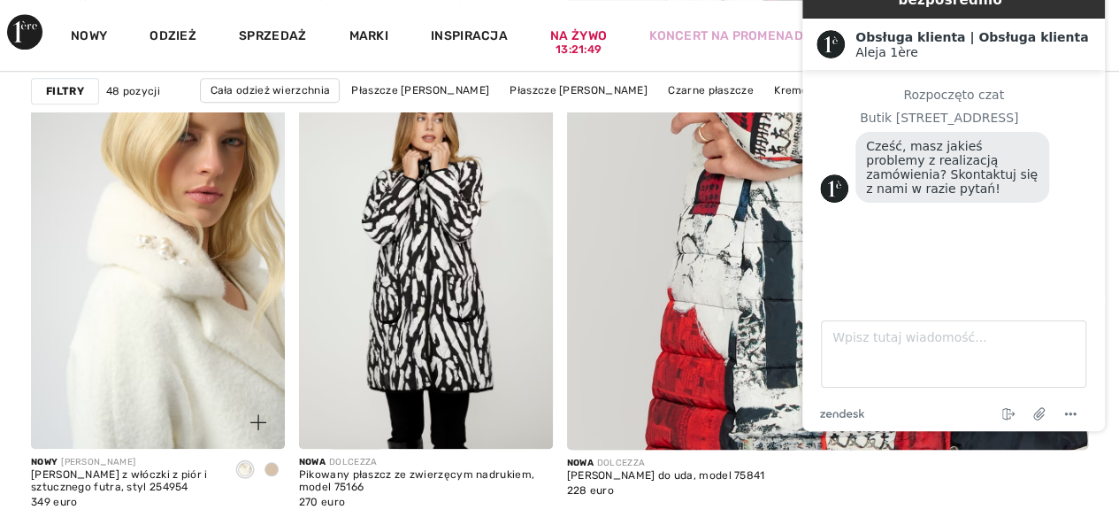
scroll to position [708, 0]
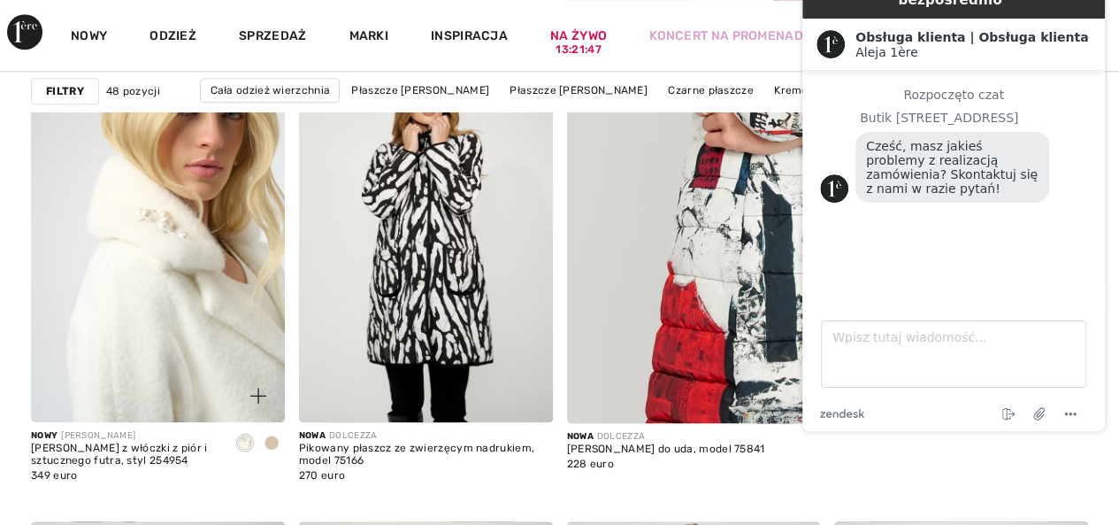
click at [150, 292] on img at bounding box center [158, 232] width 254 height 380
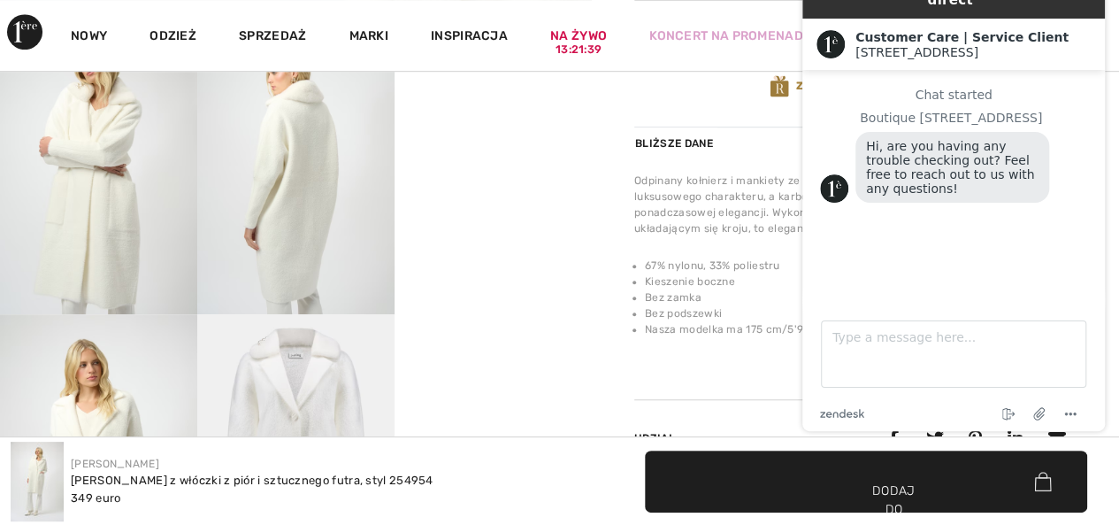
click at [510, 118] on video "Twoja przeglądarka nie obsługuje tagu wideo." at bounding box center [493, 68] width 197 height 99
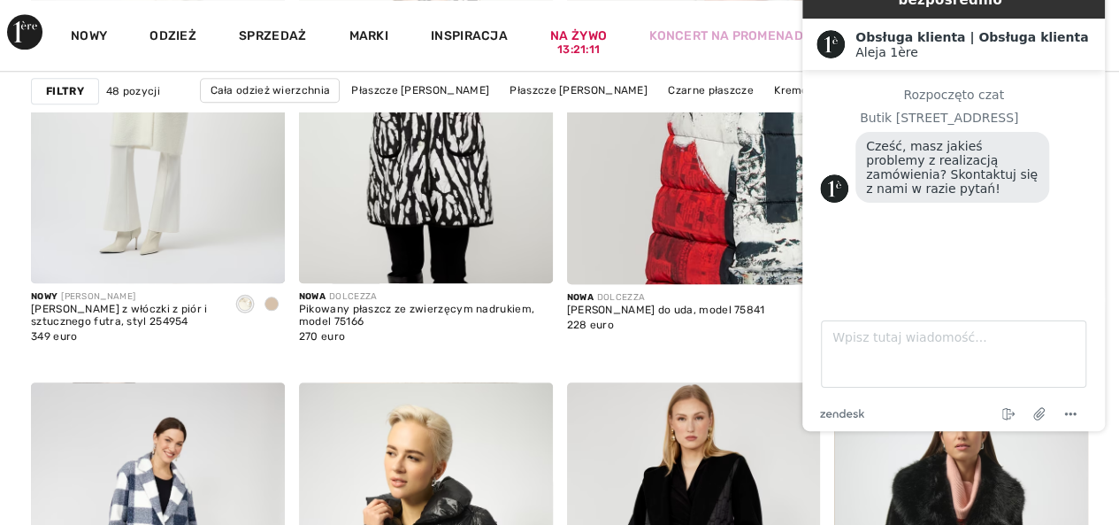
scroll to position [896, 0]
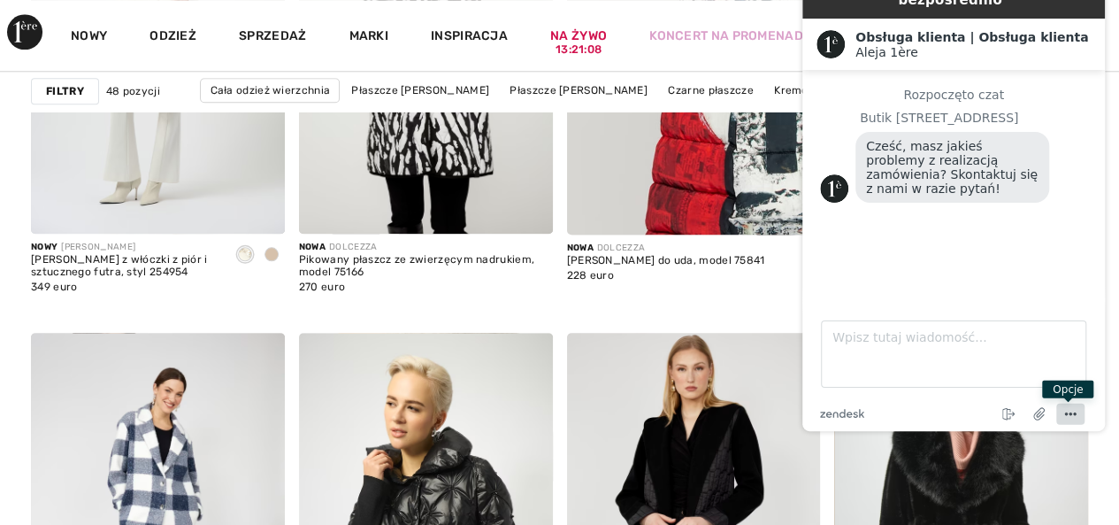
click at [1066, 411] on icon "Menu" at bounding box center [1070, 413] width 21 height 21
click at [759, 307] on div "Nowa DOLCEZZA Płaszcz puchowy do uda, model 75841 228 euro" at bounding box center [666, 277] width 198 height 70
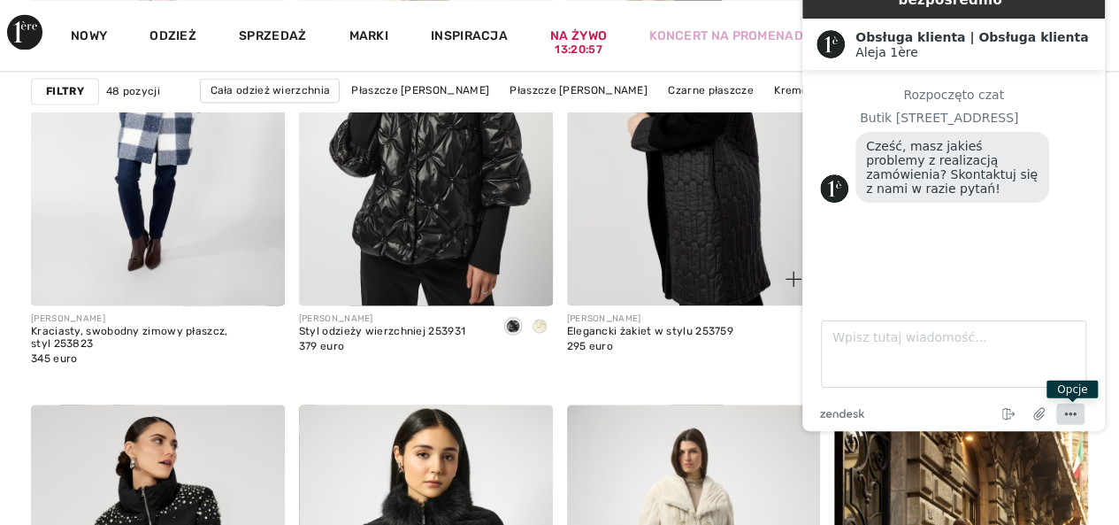
scroll to position [1267, 0]
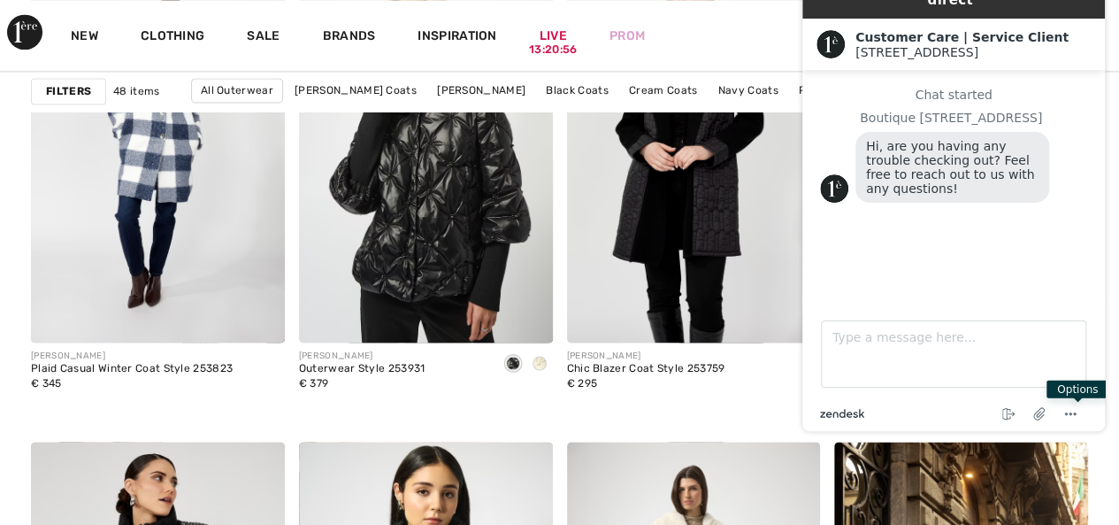
click at [846, 409] on icon "zendesk .cls-1{fill:#03363d;}" at bounding box center [842, 413] width 44 height 9
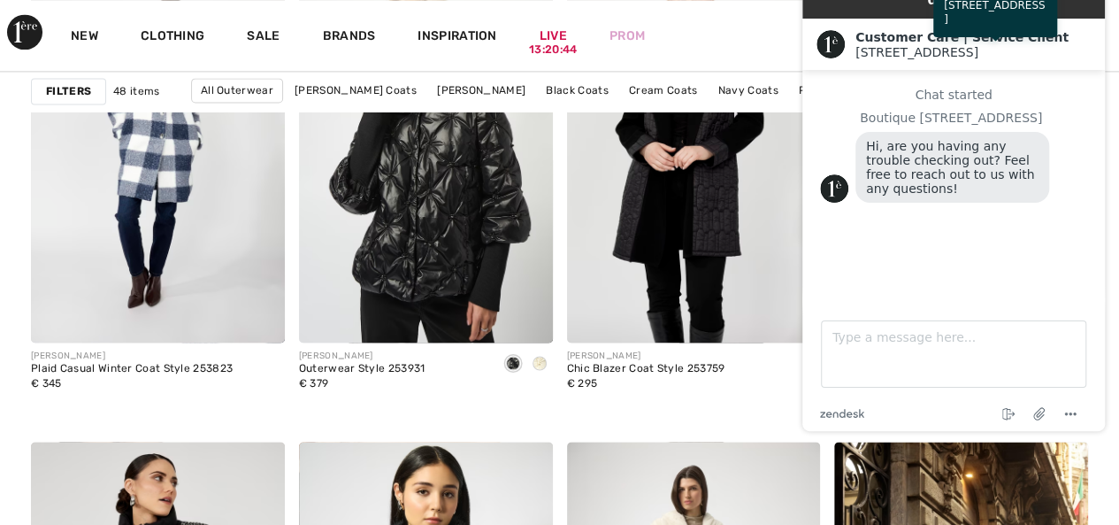
drag, startPoint x: 289, startPoint y: 85, endPoint x: 669, endPoint y: 14, distance: 386.1
click at [669, 14] on div "New Clothing Sale Brands Inspiration Live 13:20:44 Prom EWA Hi, EWA! 955 = Free…" at bounding box center [559, 35] width 1119 height 71
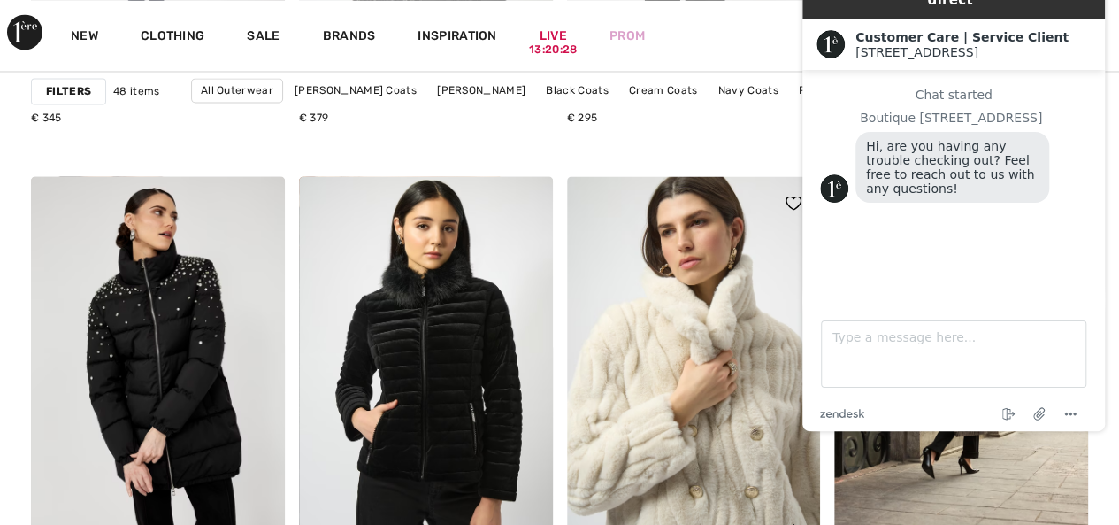
scroll to position [1621, 0]
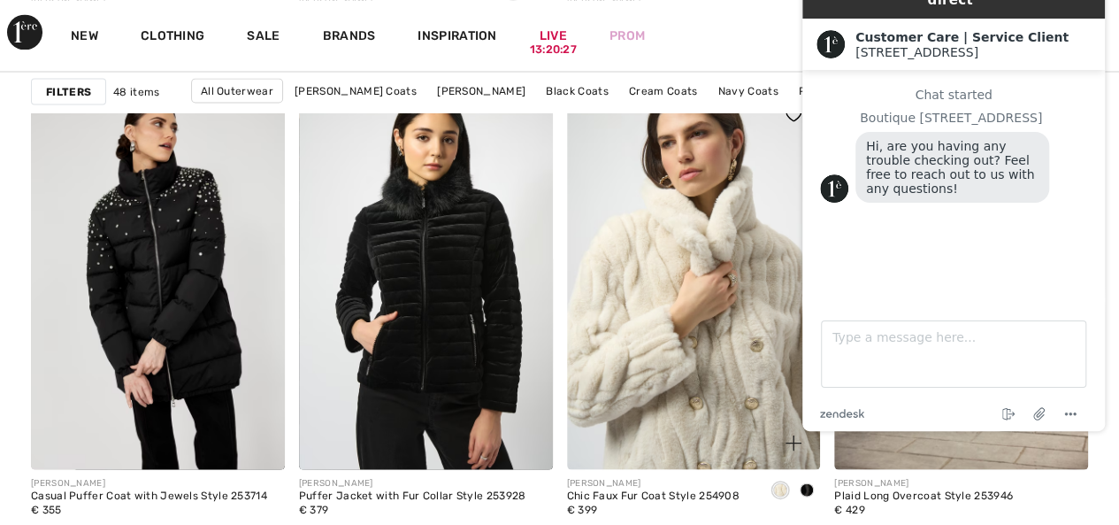
click at [724, 413] on img at bounding box center [694, 278] width 254 height 380
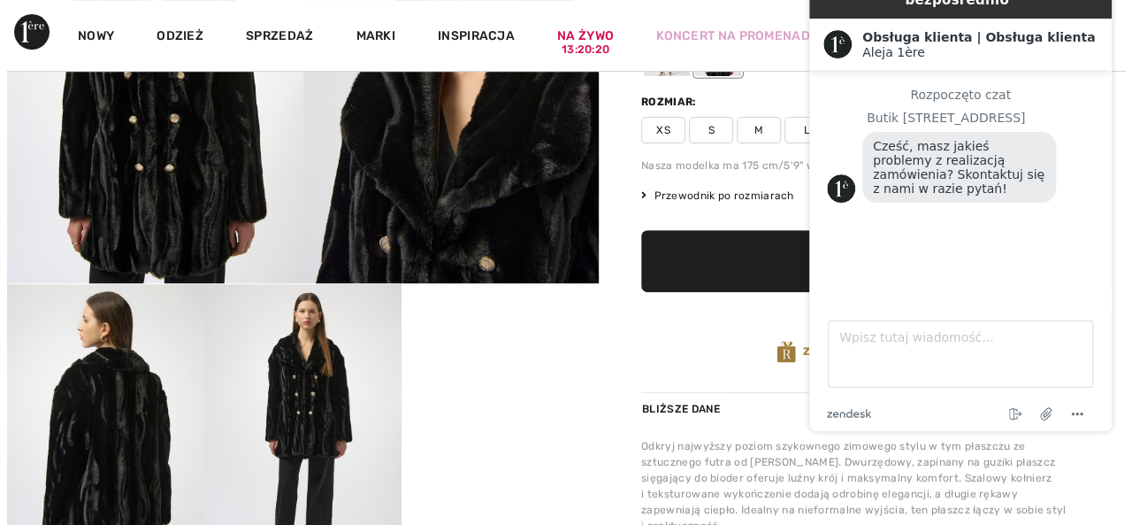
scroll to position [354, 0]
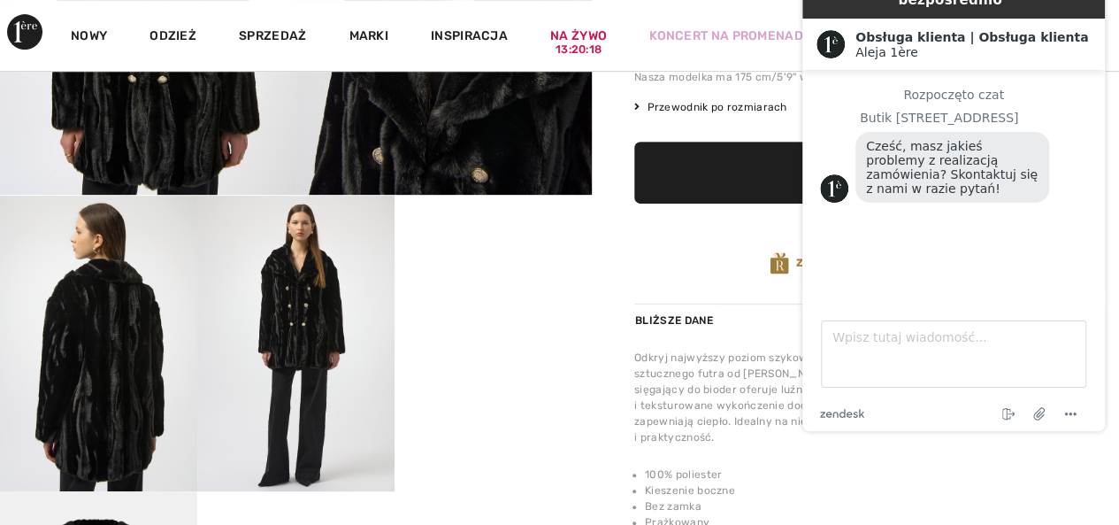
click at [111, 388] on img at bounding box center [98, 343] width 197 height 295
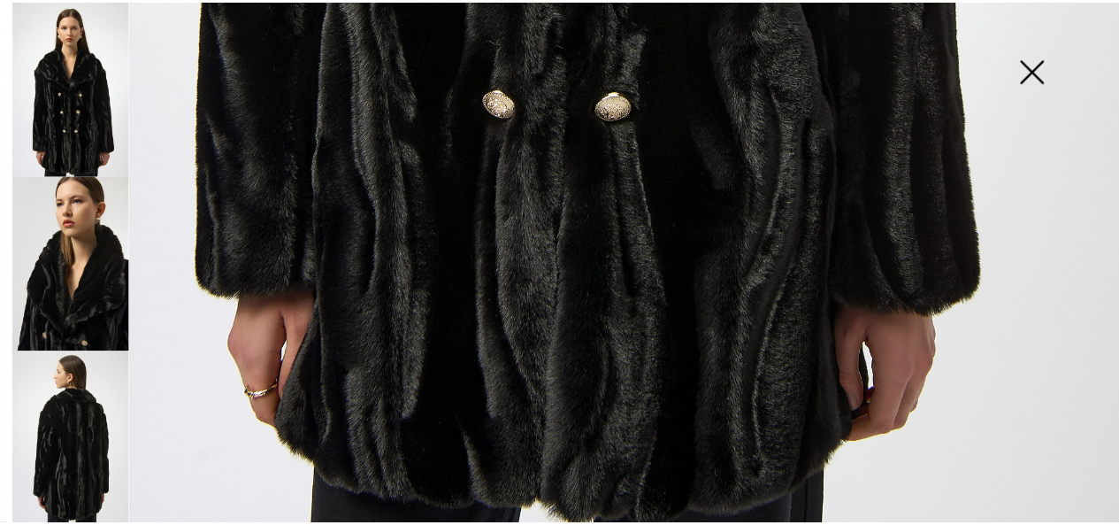
scroll to position [1152, 0]
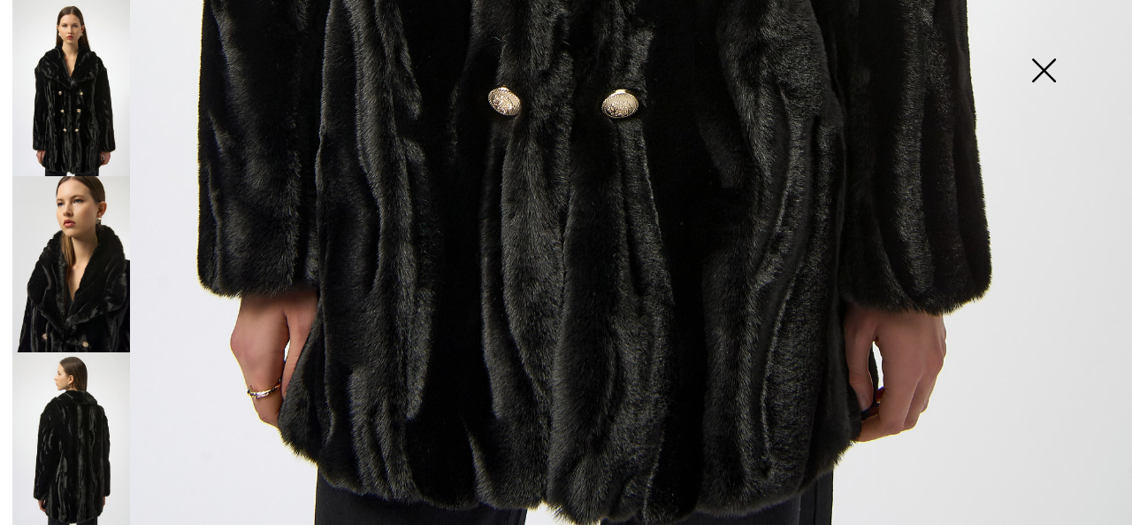
click at [1047, 70] on img at bounding box center [1044, 72] width 88 height 91
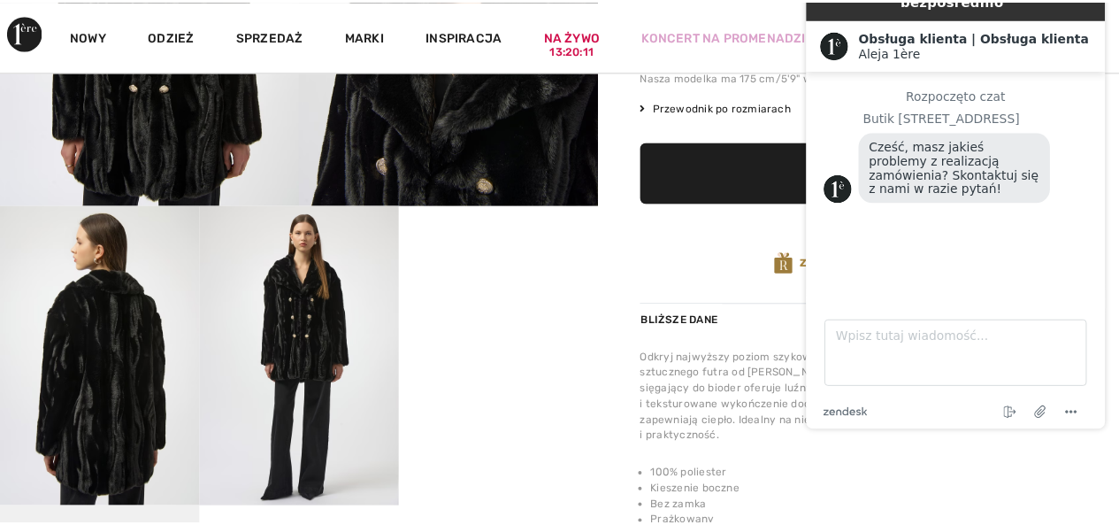
scroll to position [1131, 0]
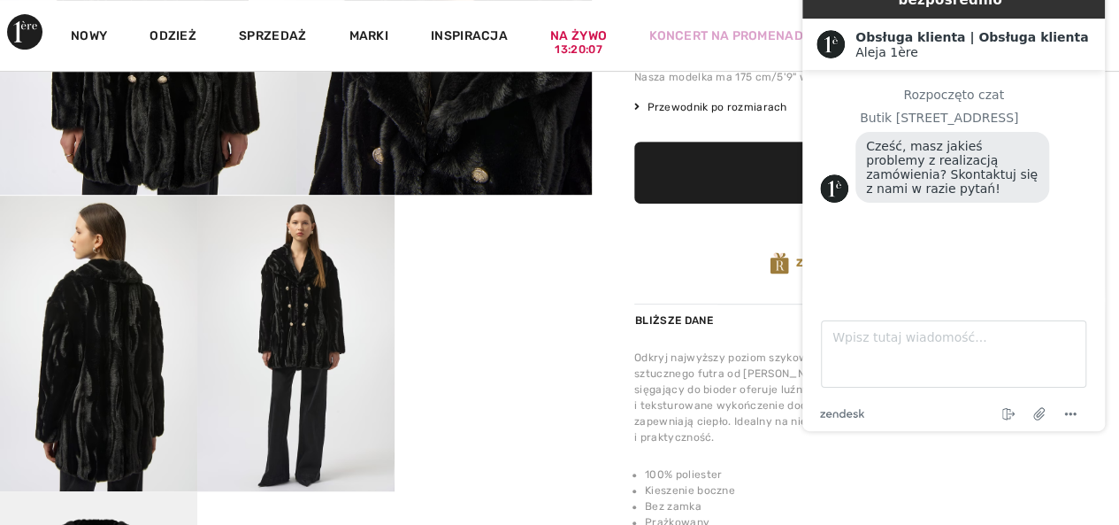
click at [460, 288] on video "Twoja przeglądarka nie obsługuje tagu wideo." at bounding box center [493, 245] width 197 height 99
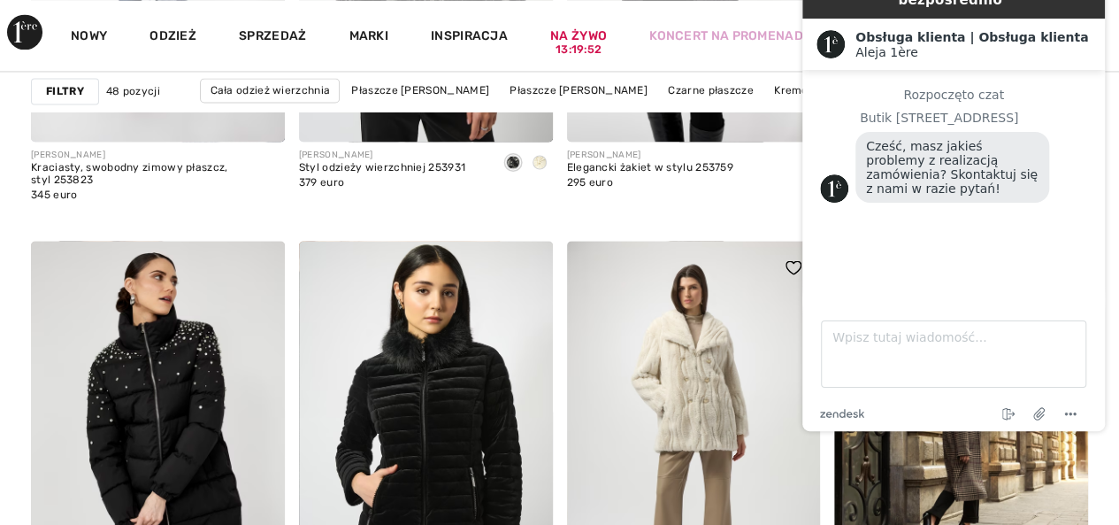
scroll to position [1267, 0]
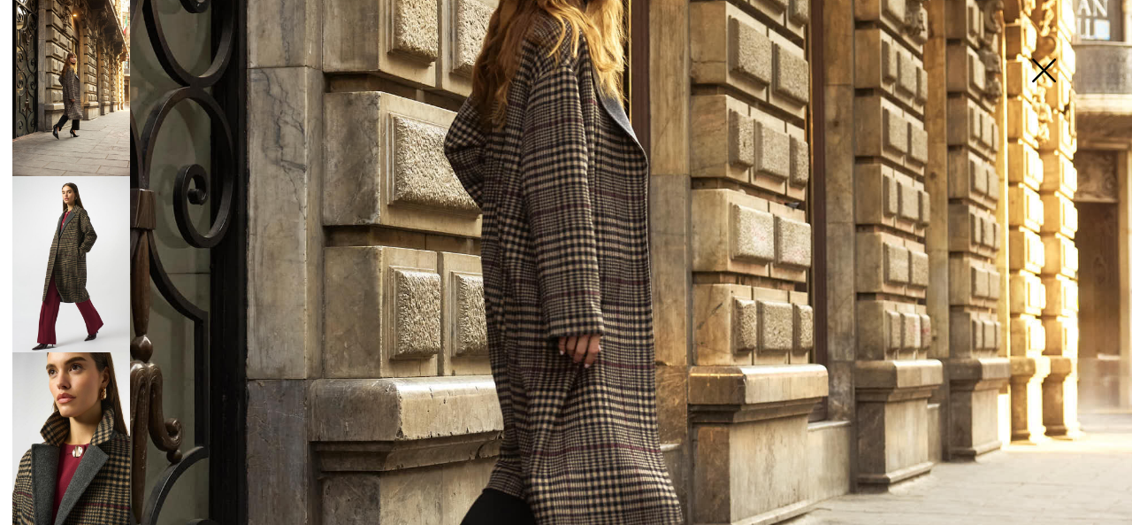
scroll to position [796, 0]
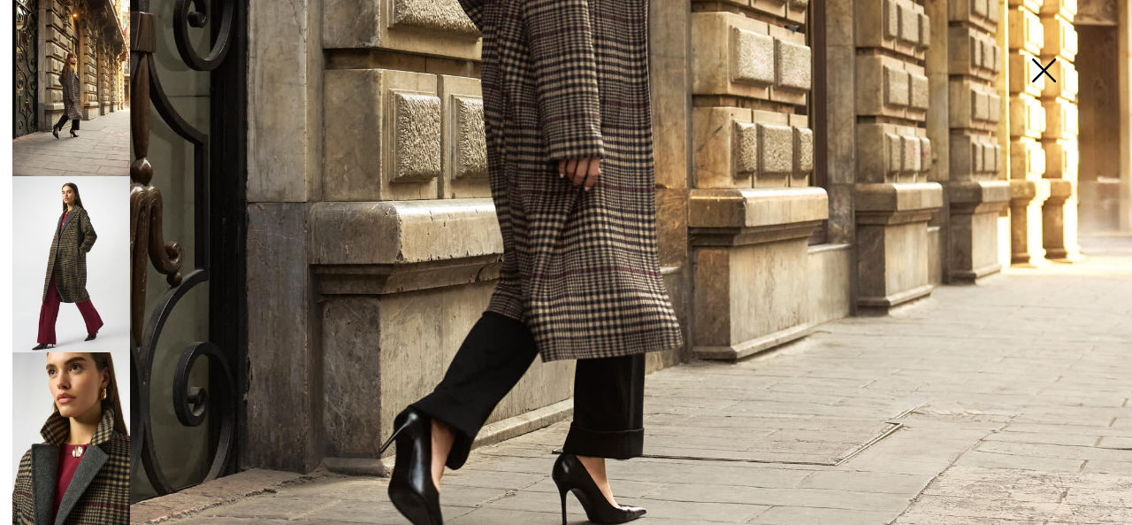
click at [582, 206] on img at bounding box center [566, 53] width 1132 height 1698
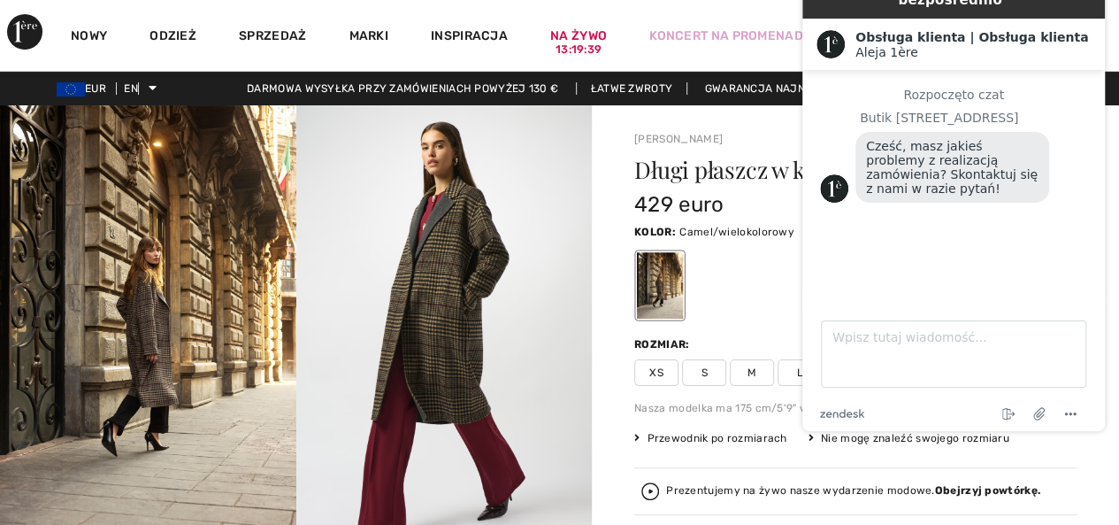
click at [430, 300] on img at bounding box center [444, 326] width 296 height 443
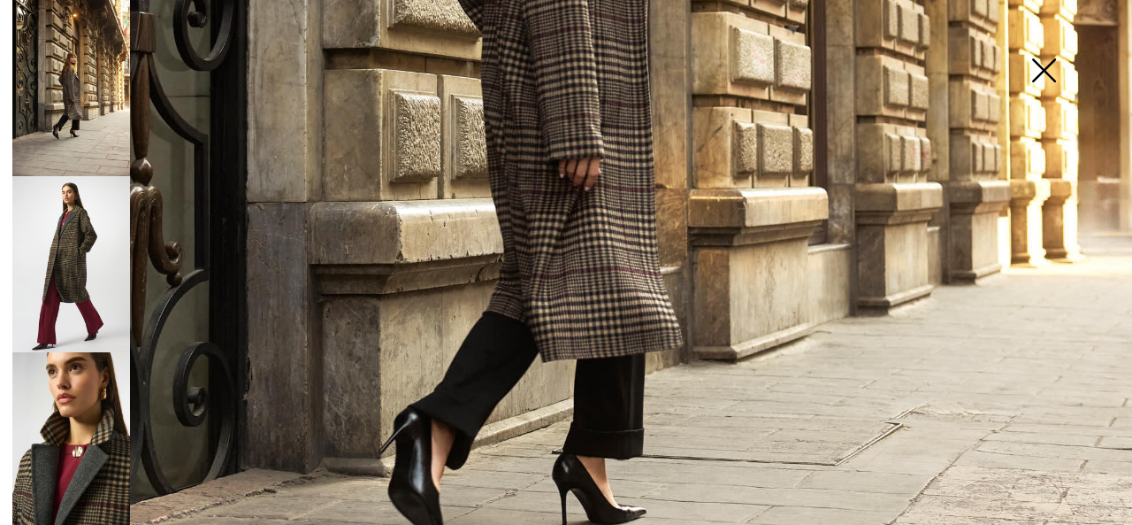
scroll to position [885, 0]
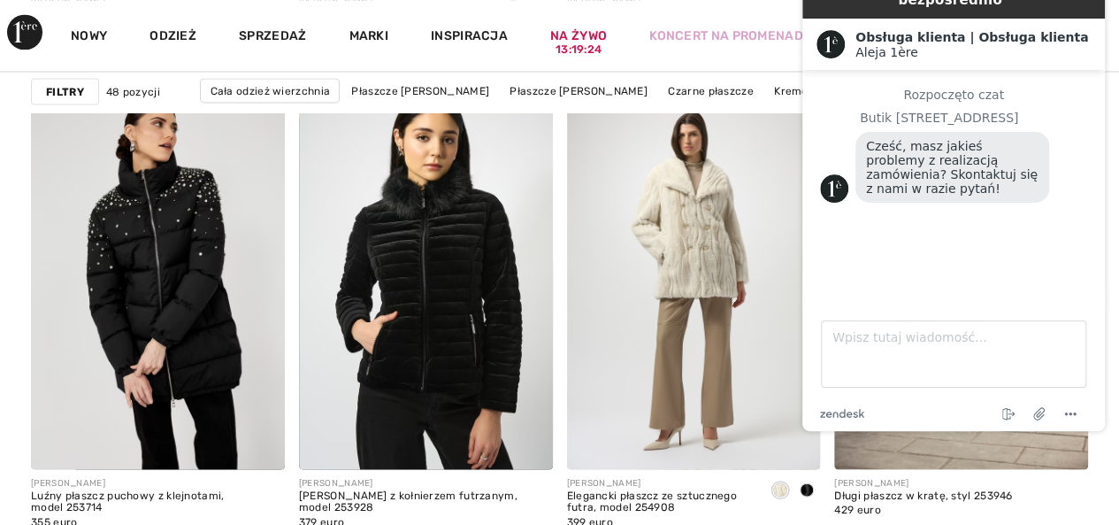
click at [934, 441] on div "Czat na żywo | Czatuj bezpośrednio Created with Sketch. Obsługa klienta | Obsłu…" at bounding box center [953, 197] width 331 height 496
click at [938, 443] on div "Czat na żywo | Czatuj bezpośrednio Created with Sketch. Obsługa klienta | Obsłu…" at bounding box center [953, 197] width 331 height 496
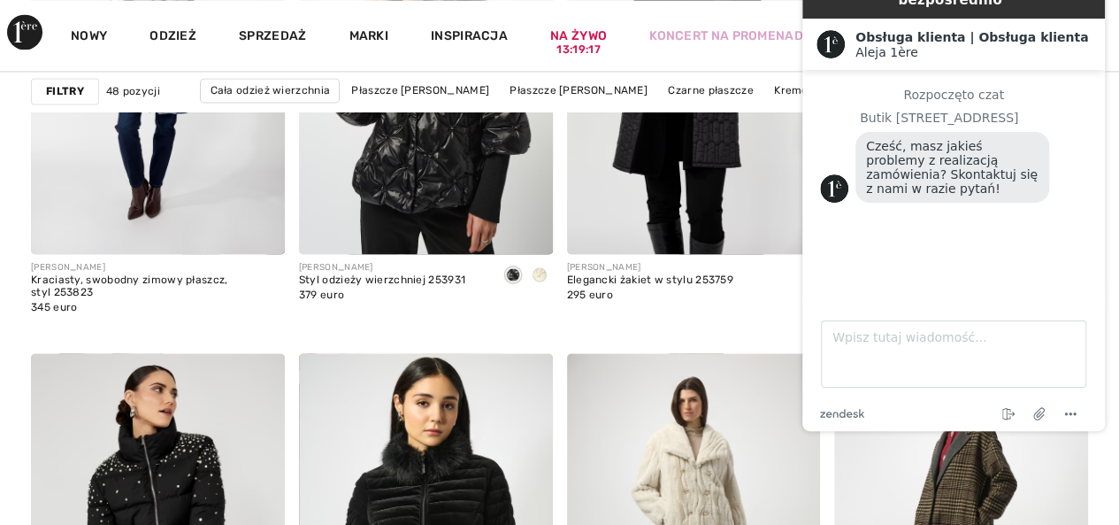
scroll to position [1355, 0]
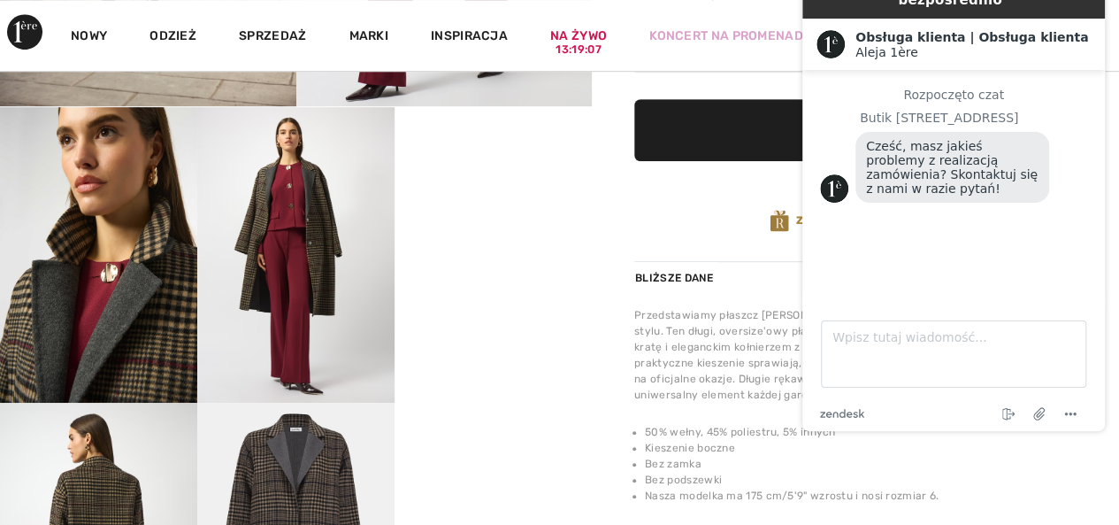
scroll to position [531, 0]
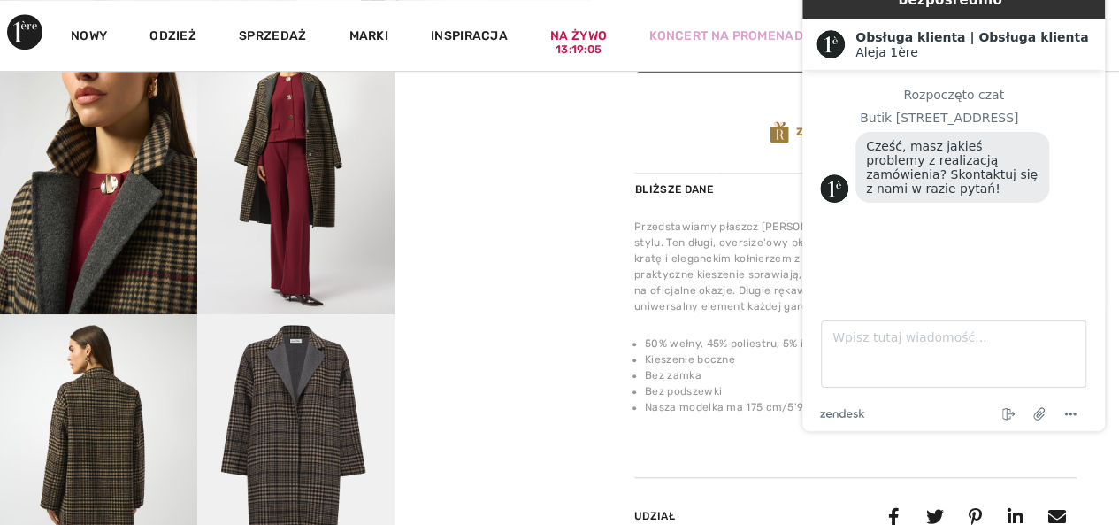
click at [502, 118] on video "Twoja przeglądarka nie obsługuje tagu wideo." at bounding box center [493, 68] width 197 height 99
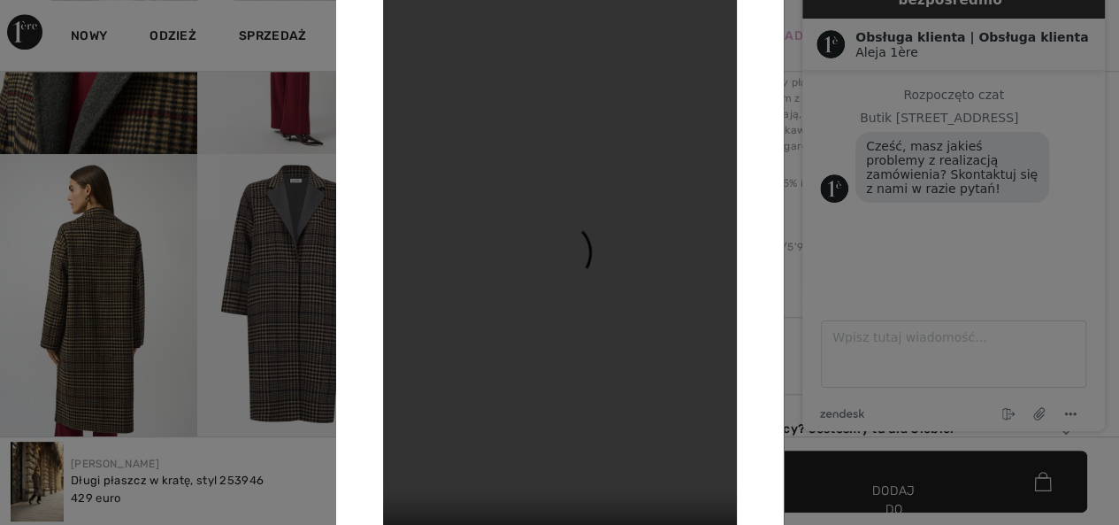
scroll to position [708, 0]
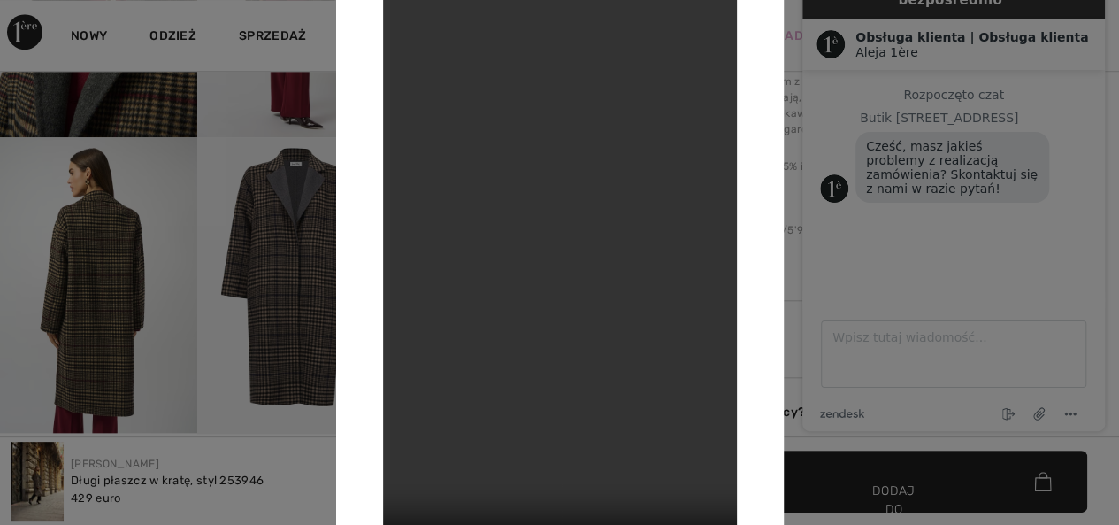
click at [126, 300] on div at bounding box center [559, 262] width 1119 height 525
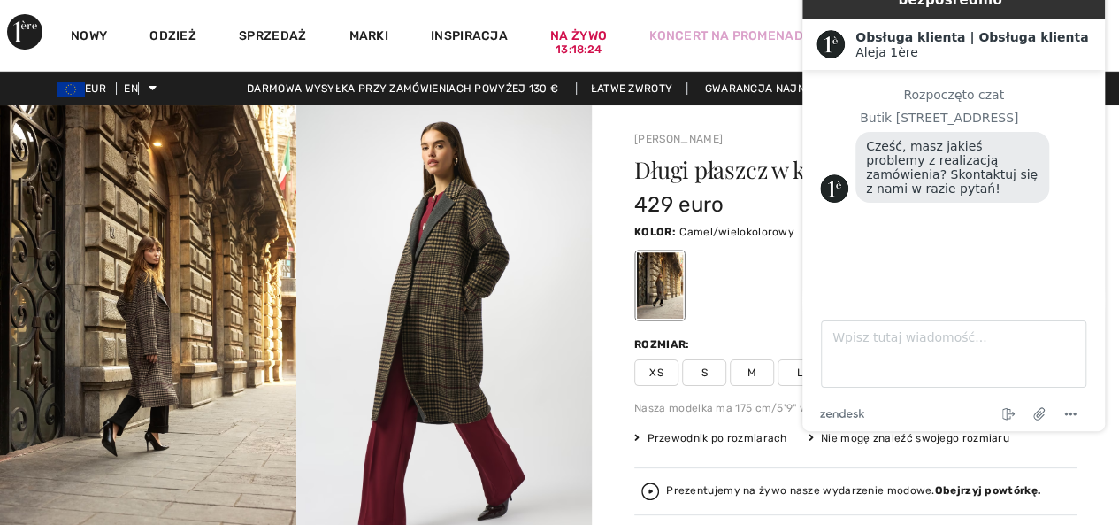
drag, startPoint x: 300, startPoint y: 54, endPoint x: 692, endPoint y: 3, distance: 395.2
click at [692, 3] on div "Koncert na promenadzie" at bounding box center [736, 35] width 217 height 73
click at [789, 373] on div "Czat na żywo | Czatuj bezpośrednio Created with Sketch. Obsługa klienta | Obsłu…" at bounding box center [953, 197] width 331 height 496
click at [1008, 412] on icon "Zakończ czat" at bounding box center [1008, 413] width 21 height 21
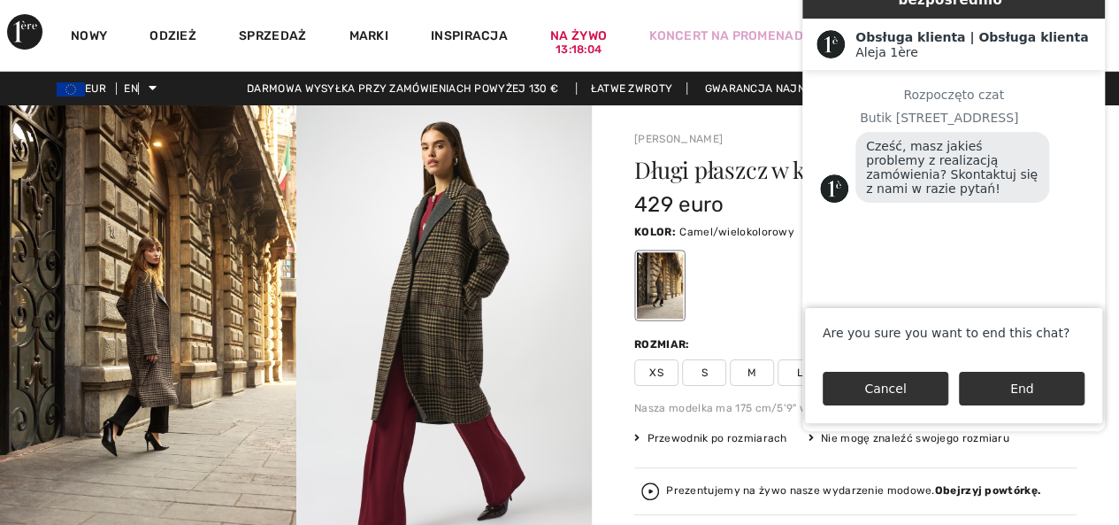
click at [921, 387] on button "Cancel" at bounding box center [886, 389] width 126 height 34
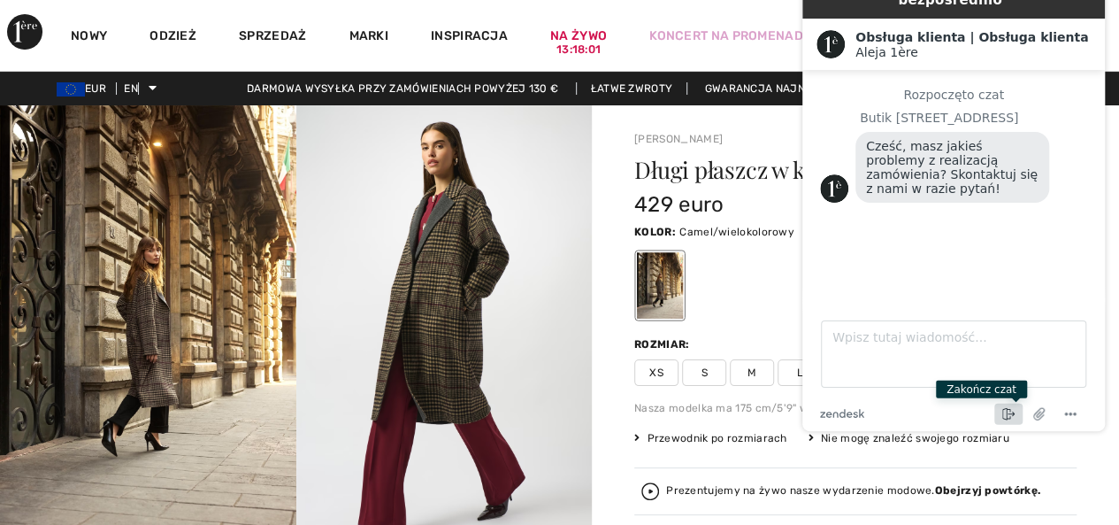
click at [1010, 410] on icon "Zakończ czat" at bounding box center [1008, 413] width 21 height 21
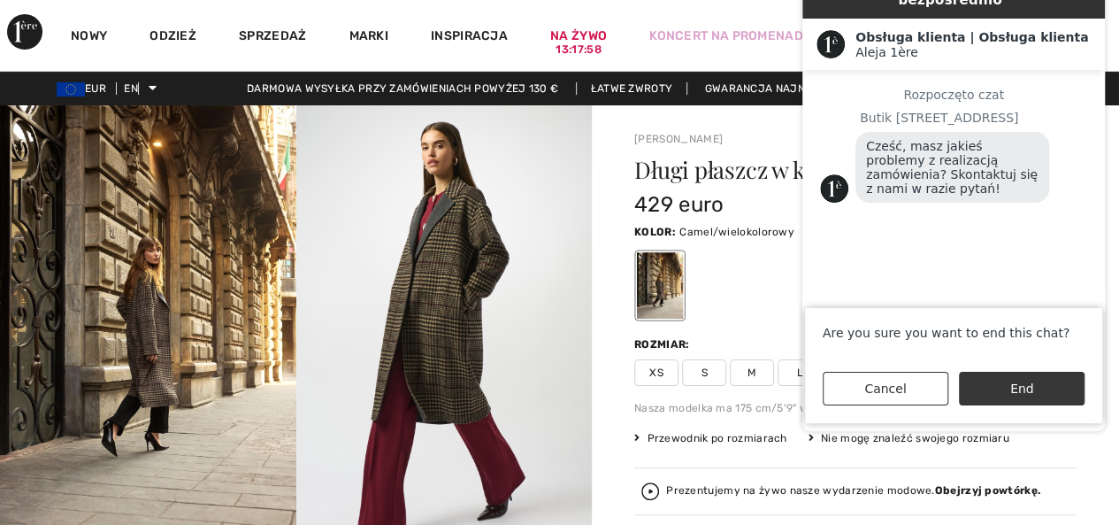
click at [1020, 394] on button "End" at bounding box center [1022, 389] width 126 height 34
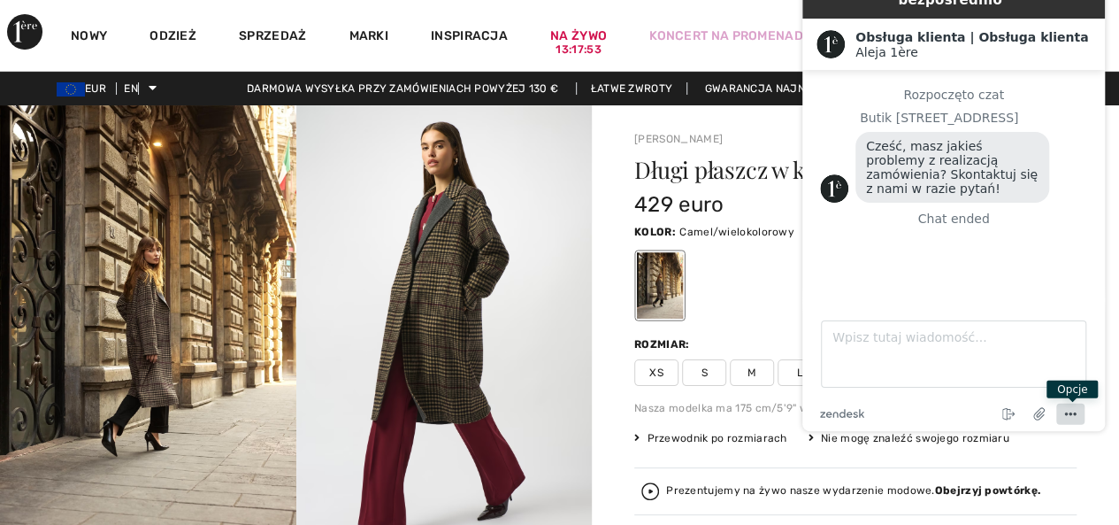
click at [1075, 413] on circle "Menu" at bounding box center [1075, 413] width 3 height 3
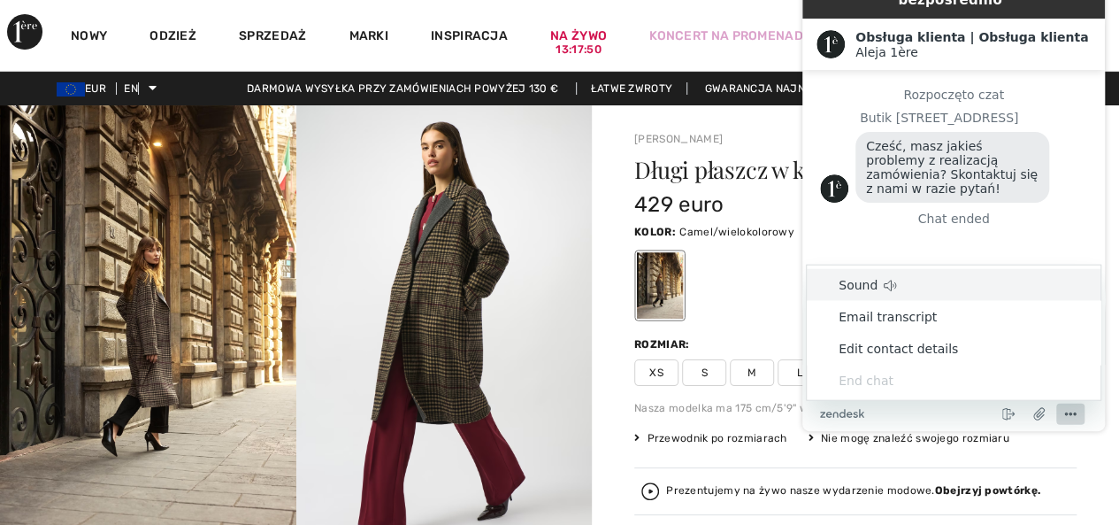
click at [740, 196] on div "429 euro" at bounding box center [818, 204] width 369 height 32
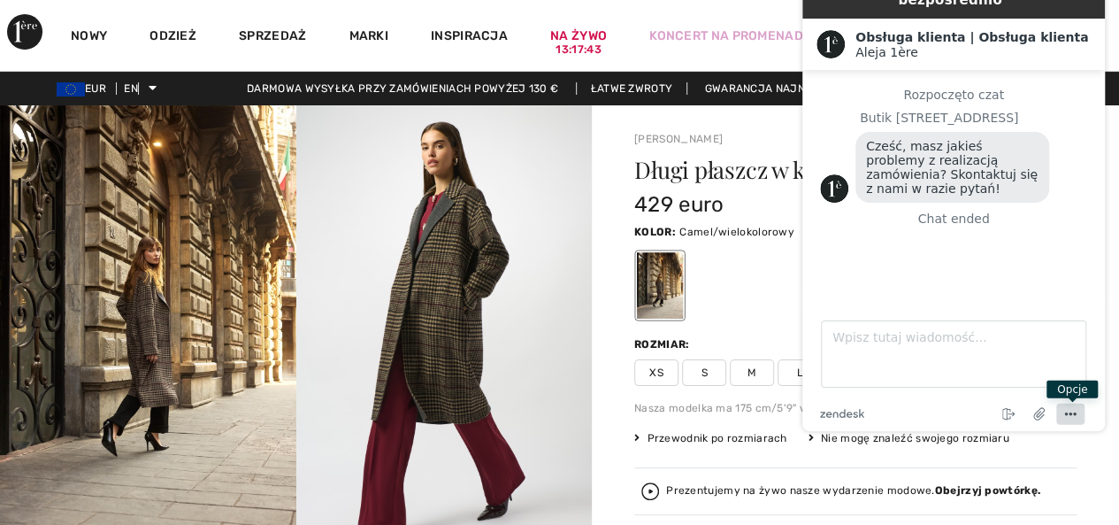
click at [1075, 411] on icon "Menu" at bounding box center [1070, 413] width 21 height 21
drag, startPoint x: 203, startPoint y: 440, endPoint x: 555, endPoint y: 302, distance: 377.3
click at [555, 302] on img at bounding box center [444, 326] width 296 height 443
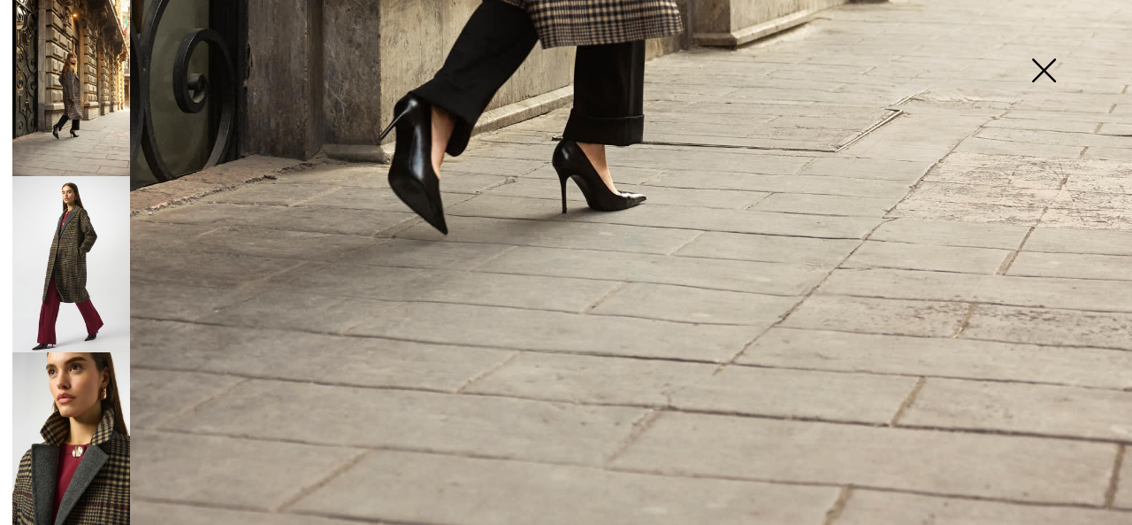
scroll to position [1152, 0]
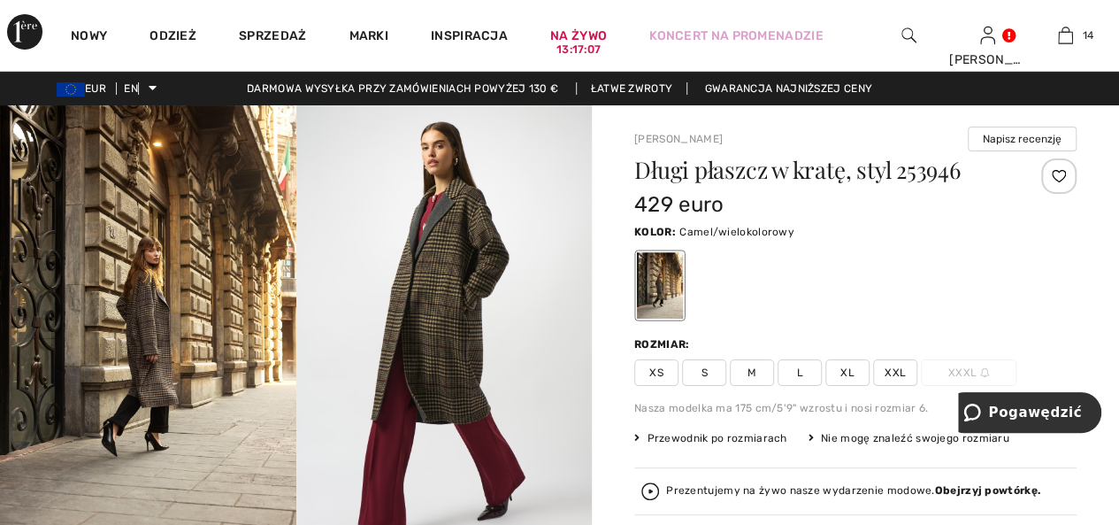
click at [847, 367] on font "XL" at bounding box center [847, 372] width 14 height 12
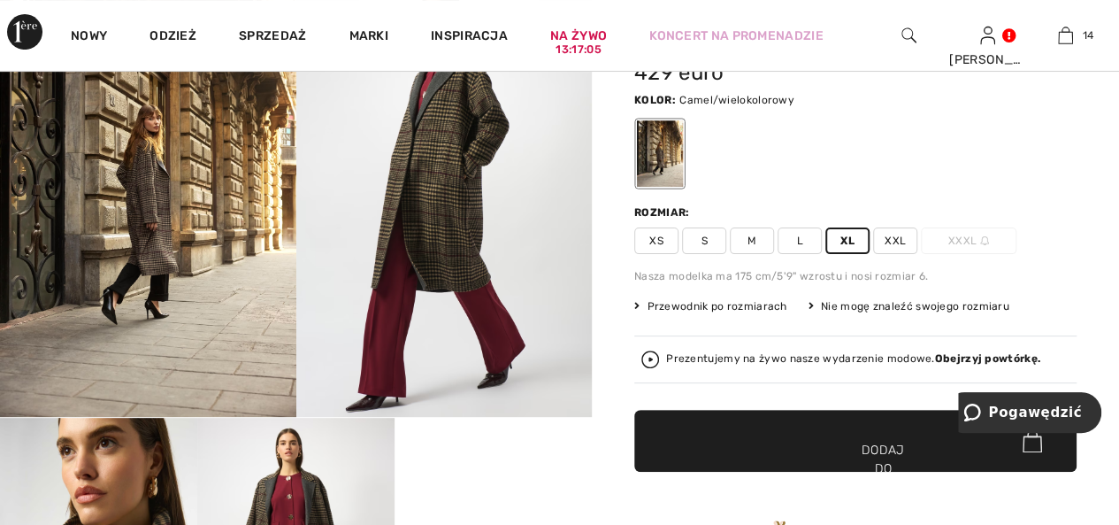
scroll to position [177, 0]
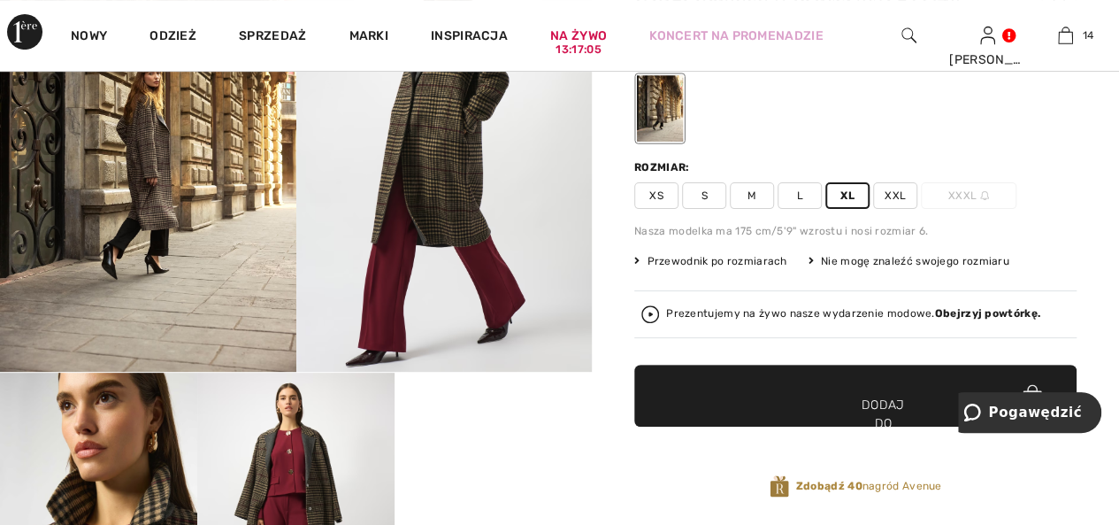
click at [837, 388] on span "✔ Dodano do torby Dodaj do koszyka" at bounding box center [855, 395] width 442 height 62
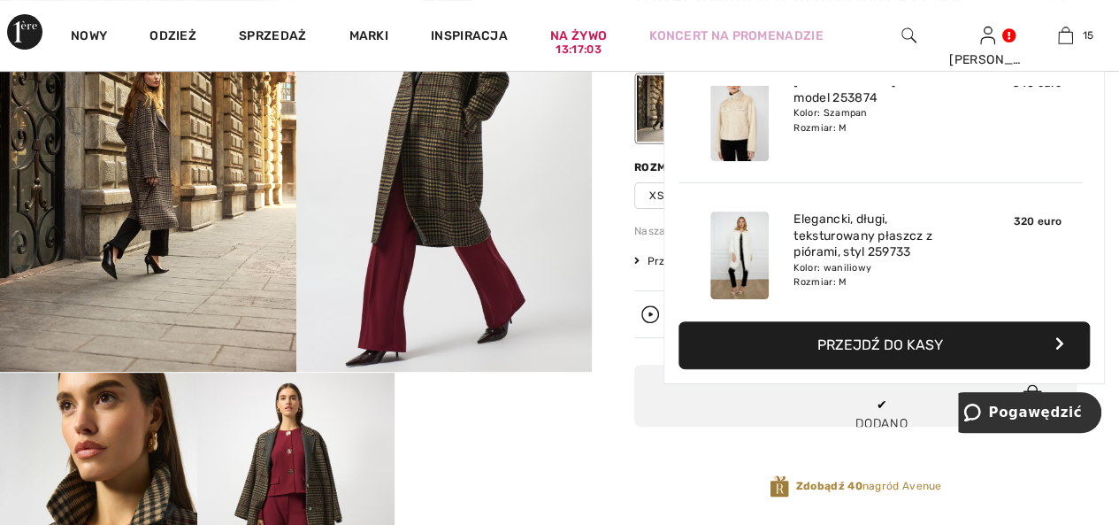
scroll to position [1858, 0]
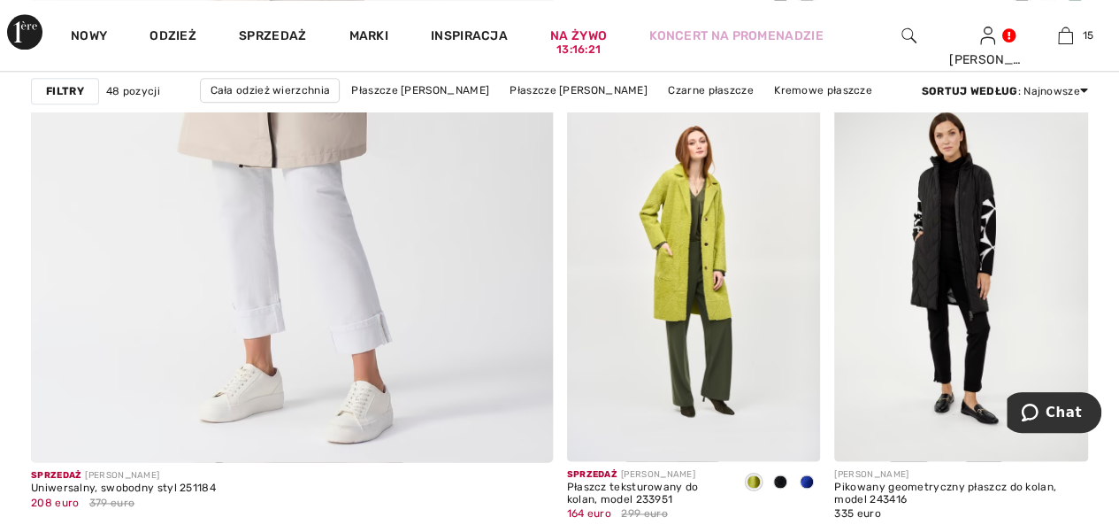
scroll to position [4363, 0]
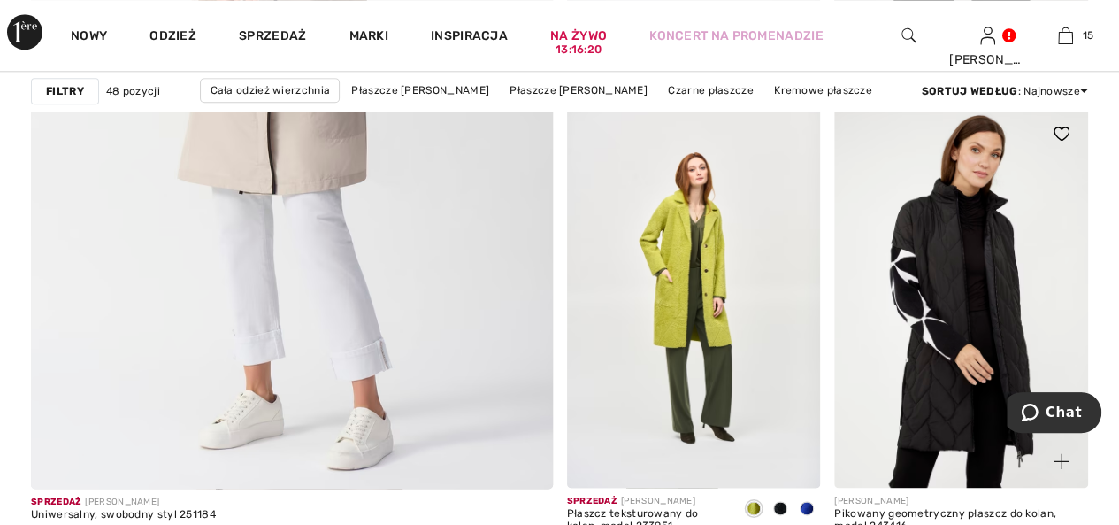
click at [935, 280] on img at bounding box center [961, 297] width 254 height 380
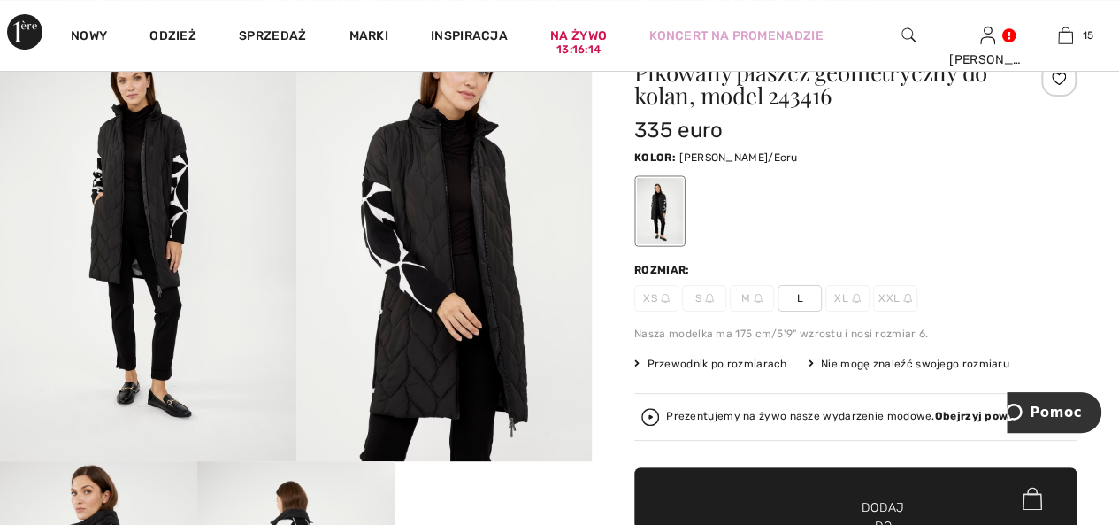
scroll to position [88, 0]
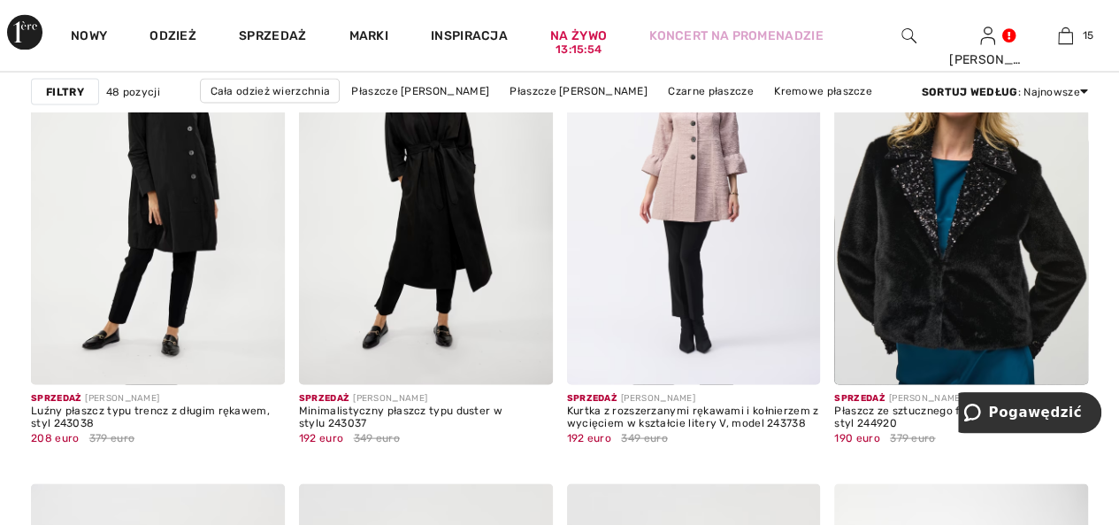
scroll to position [4954, 0]
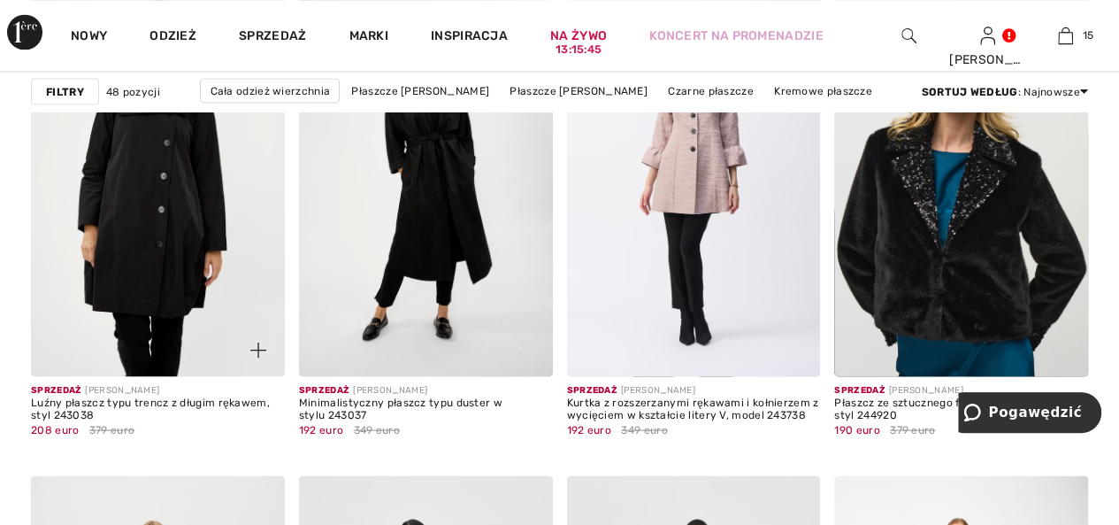
click at [184, 202] on img at bounding box center [158, 186] width 254 height 380
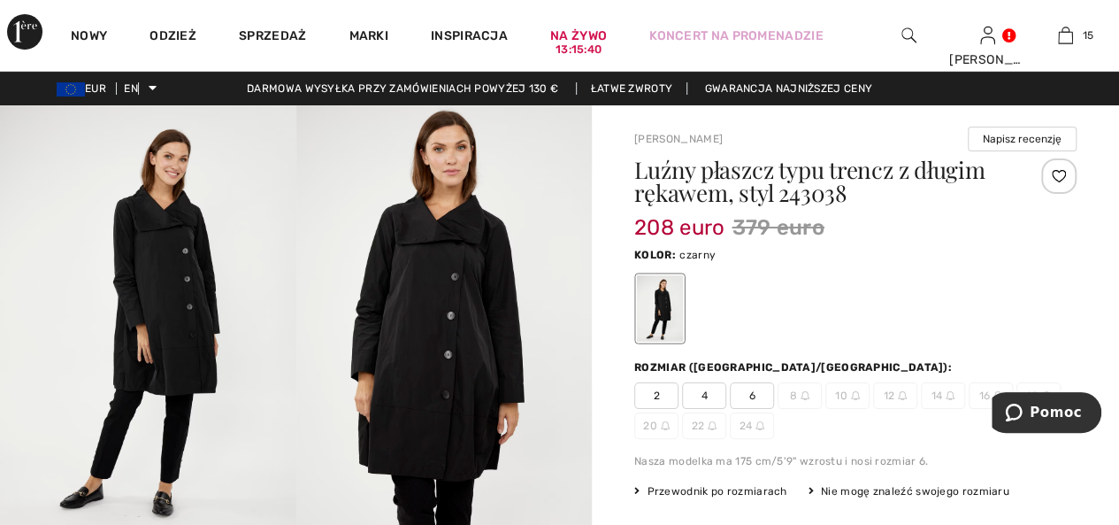
click at [450, 308] on img at bounding box center [444, 327] width 296 height 444
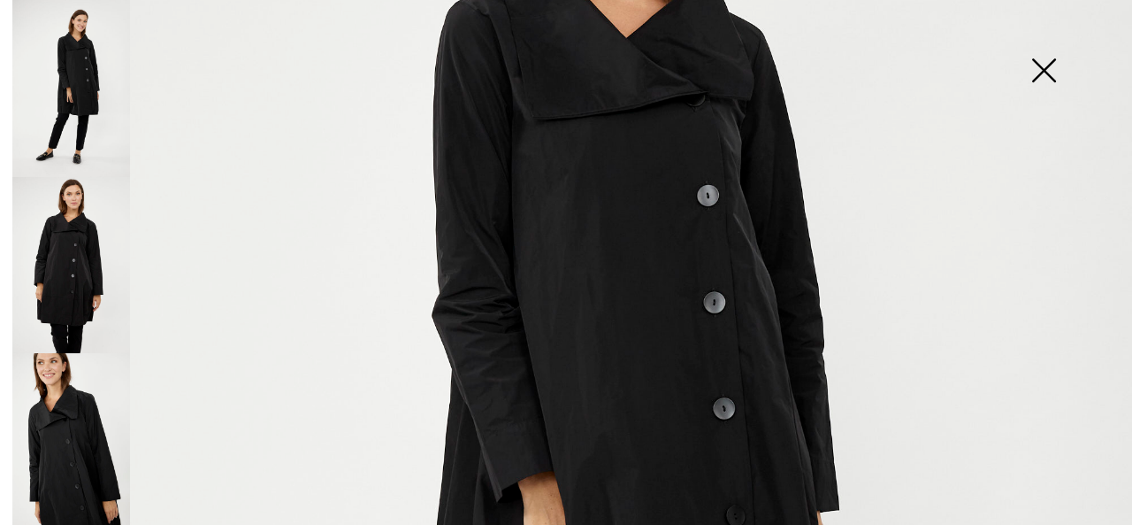
scroll to position [354, 0]
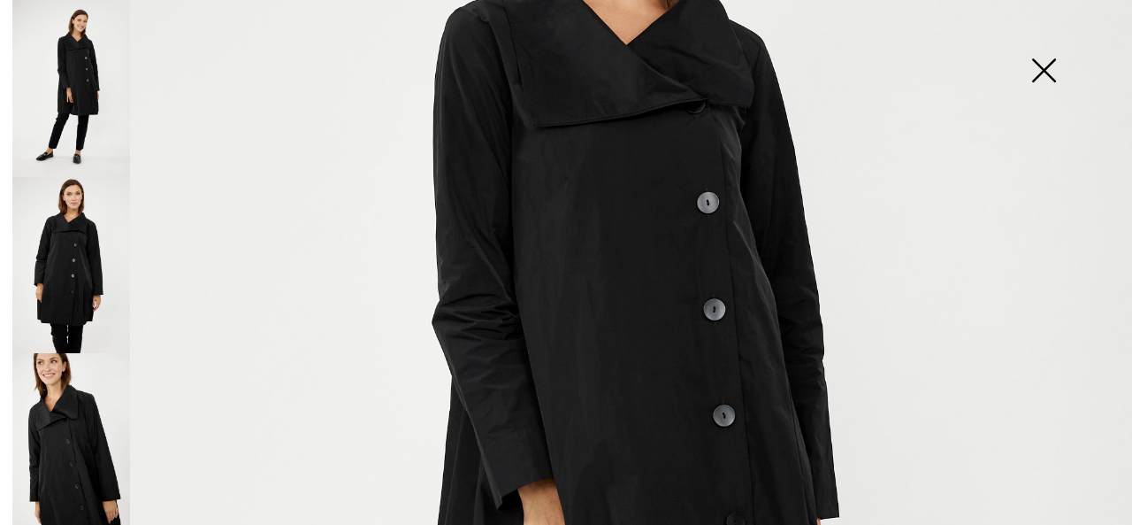
click at [62, 263] on img at bounding box center [71, 265] width 118 height 177
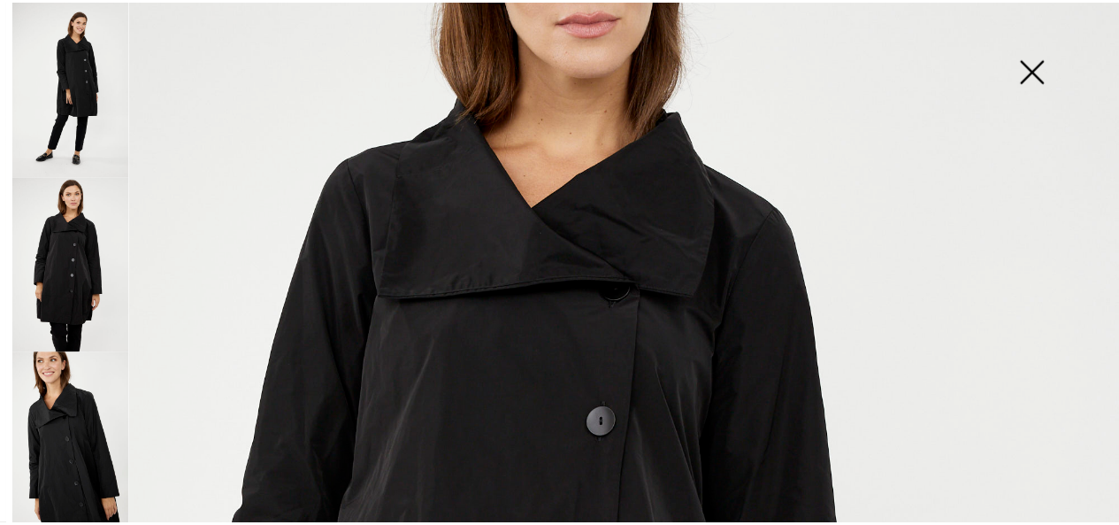
scroll to position [88, 0]
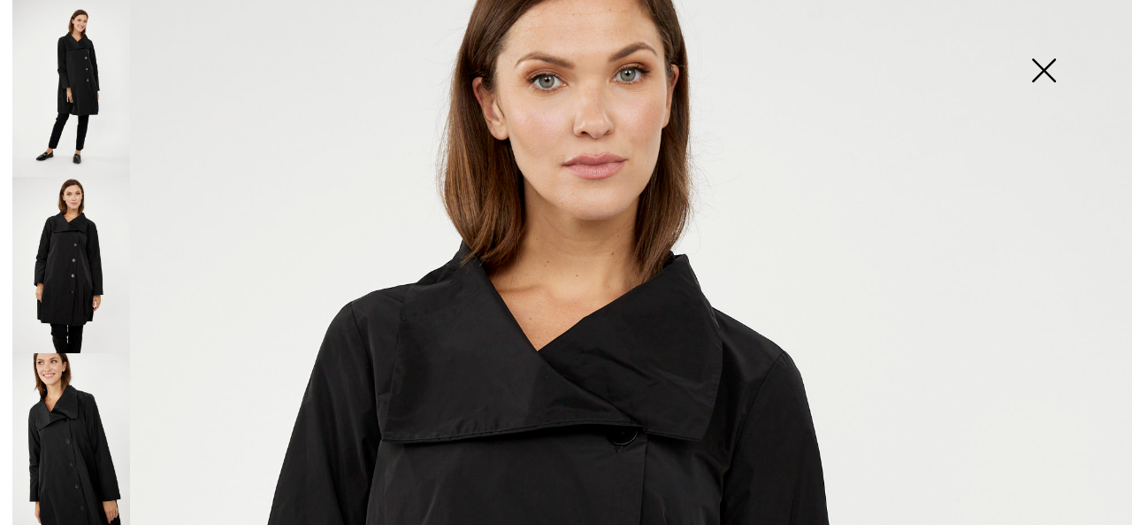
click at [1045, 70] on img at bounding box center [1044, 72] width 88 height 91
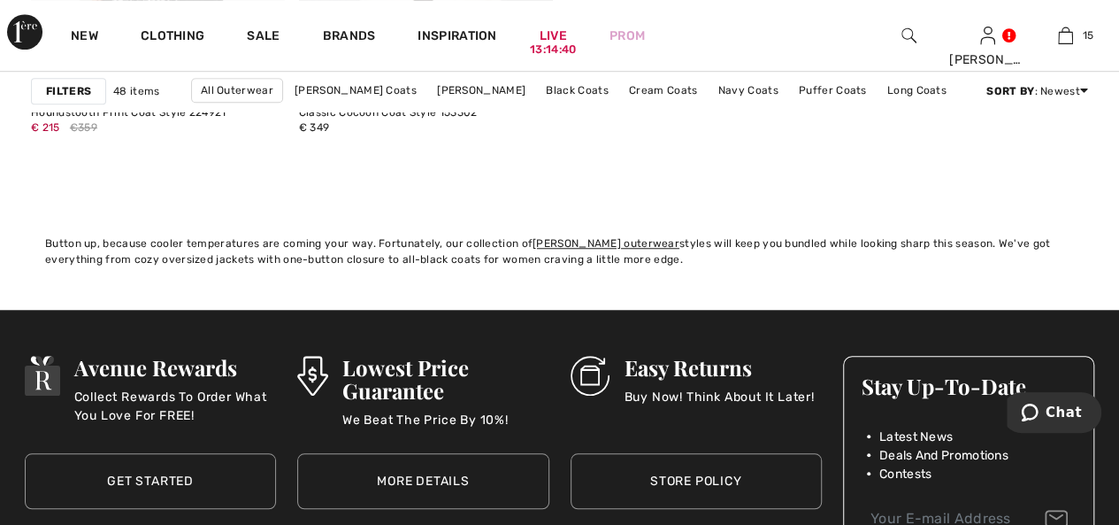
scroll to position [7431, 0]
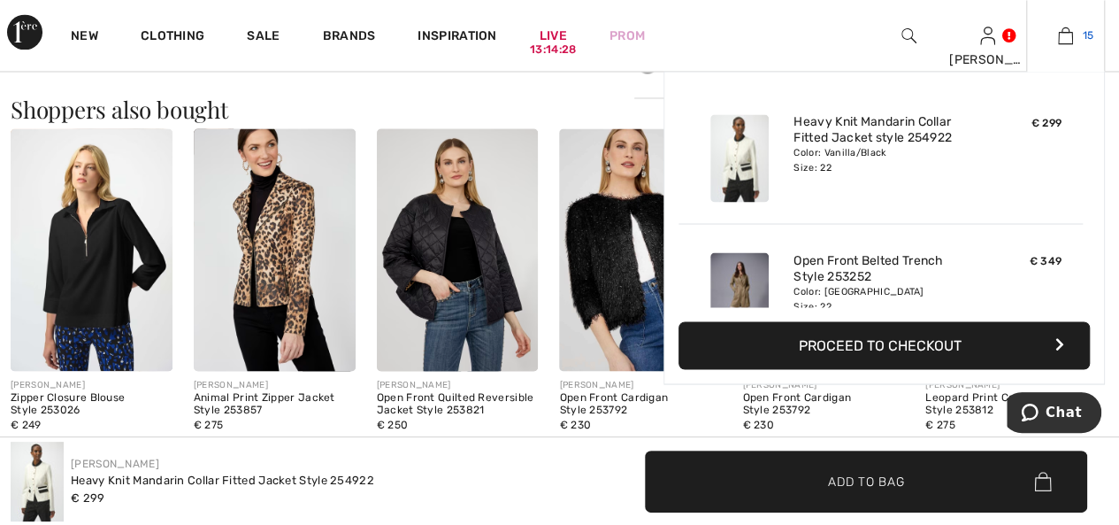
click at [1060, 39] on img at bounding box center [1065, 35] width 15 height 21
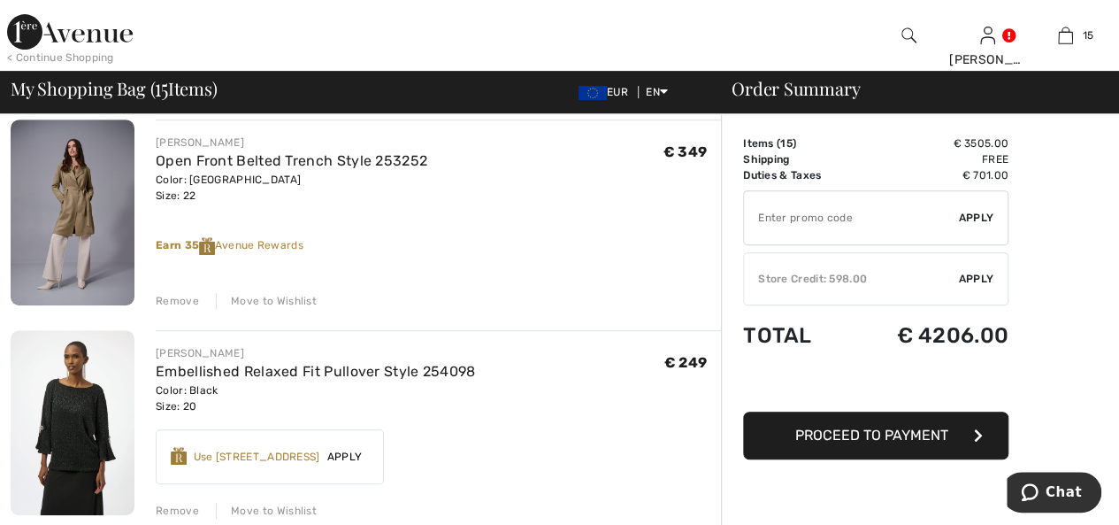
scroll to position [354, 0]
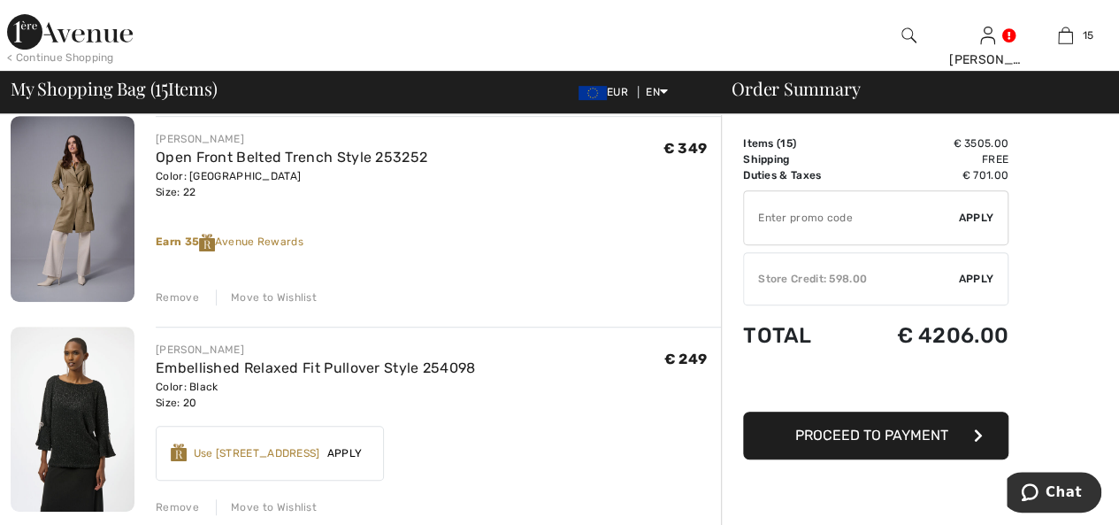
click at [71, 210] on img at bounding box center [73, 209] width 124 height 186
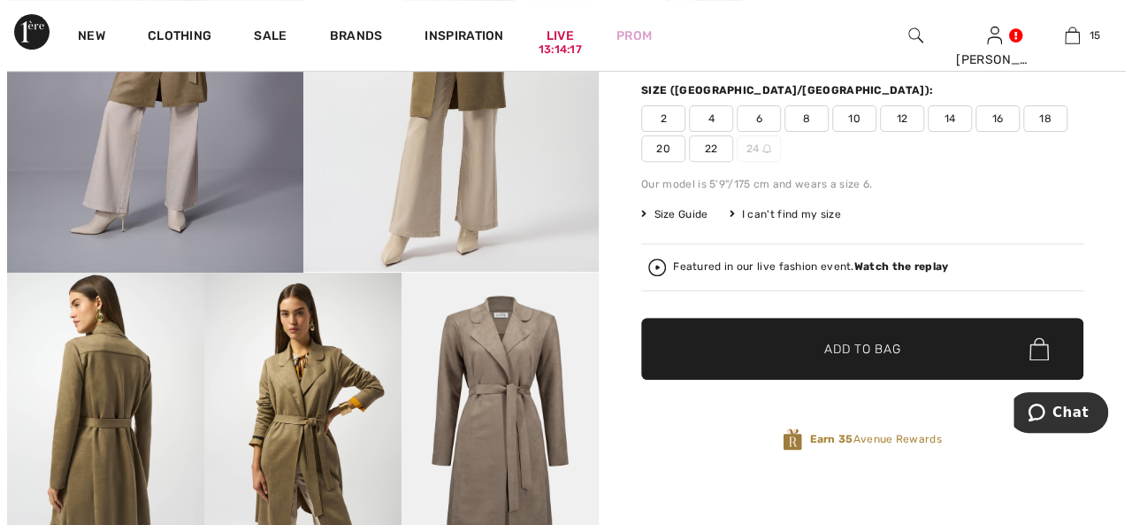
scroll to position [354, 0]
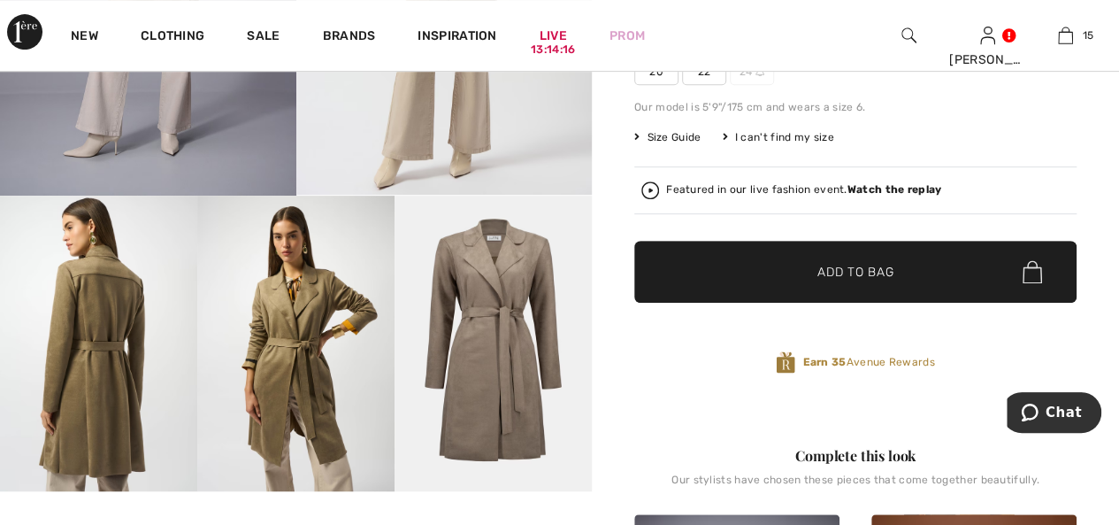
click at [487, 303] on img at bounding box center [493, 344] width 197 height 296
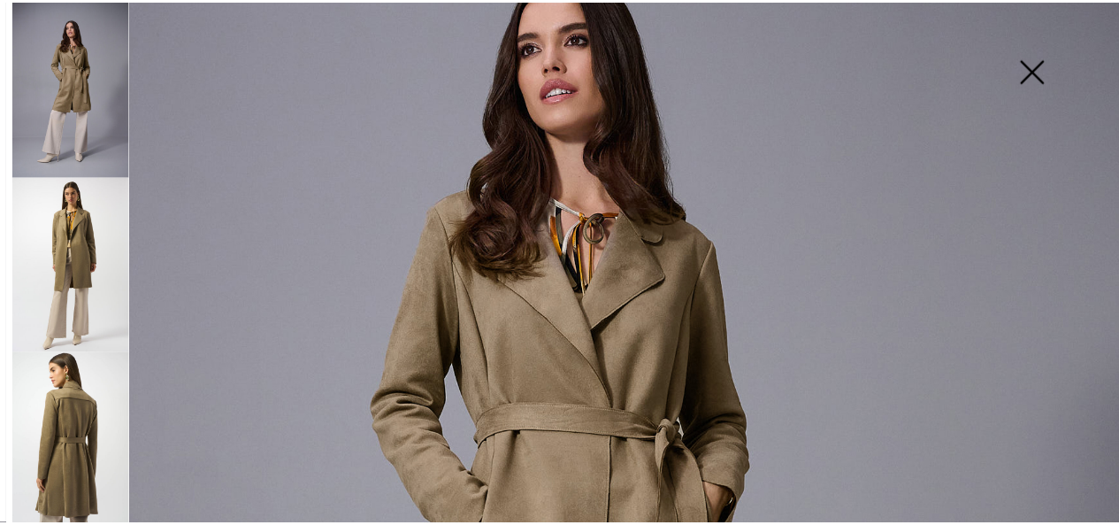
scroll to position [177, 0]
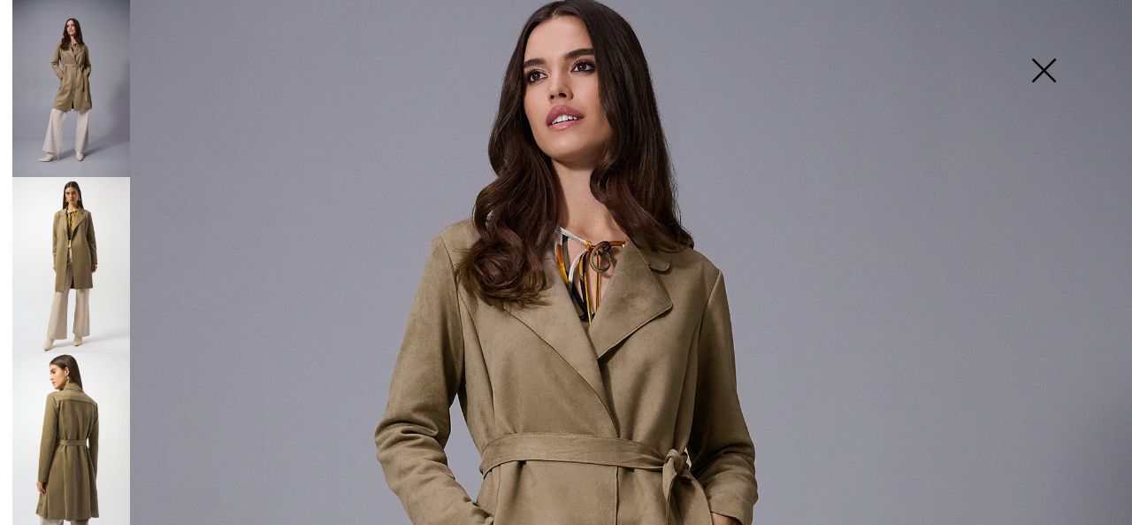
click at [1040, 68] on img at bounding box center [1044, 72] width 88 height 91
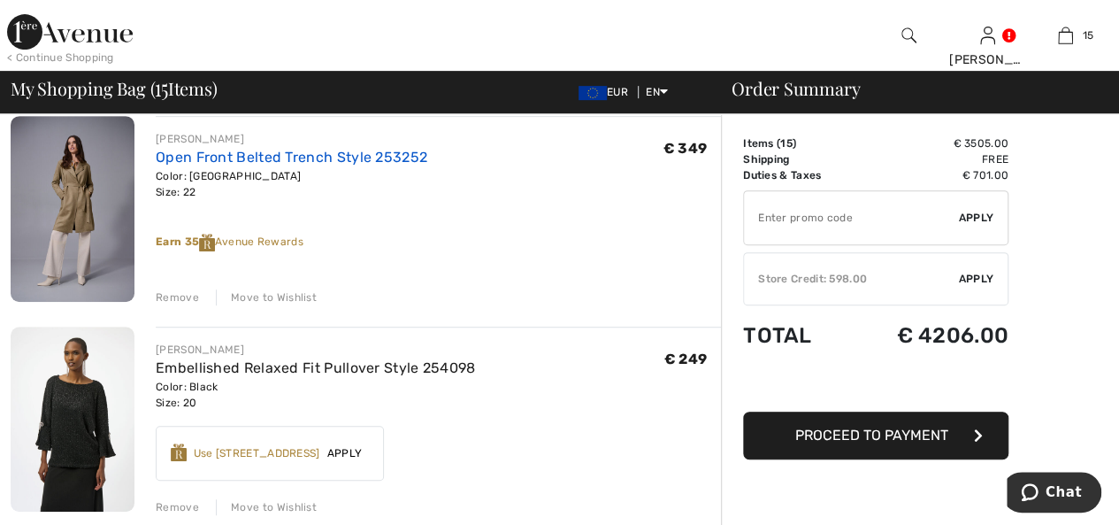
click at [225, 156] on link "Open Front Belted Trench Style 253252" at bounding box center [292, 157] width 272 height 17
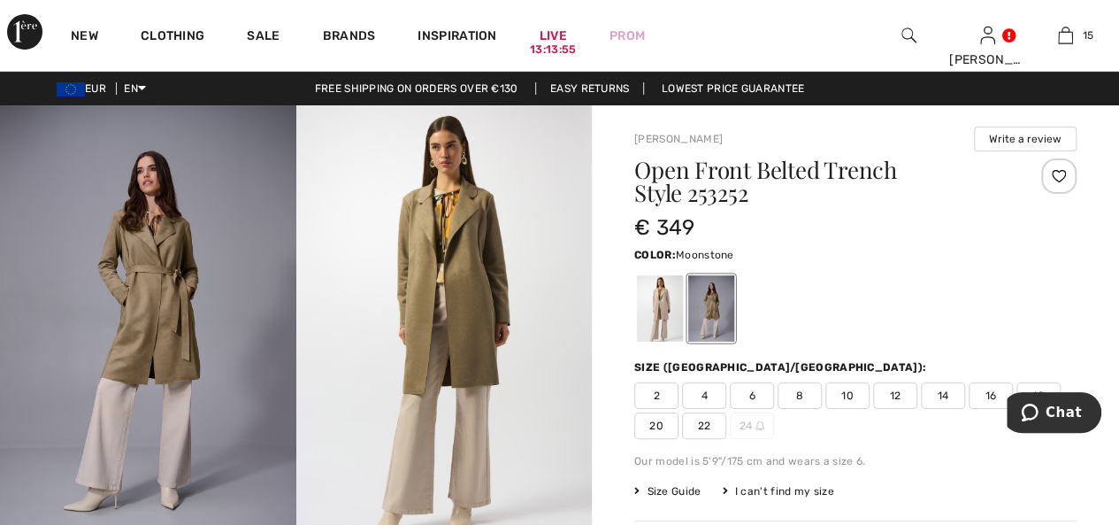
click at [665, 311] on div at bounding box center [660, 308] width 46 height 66
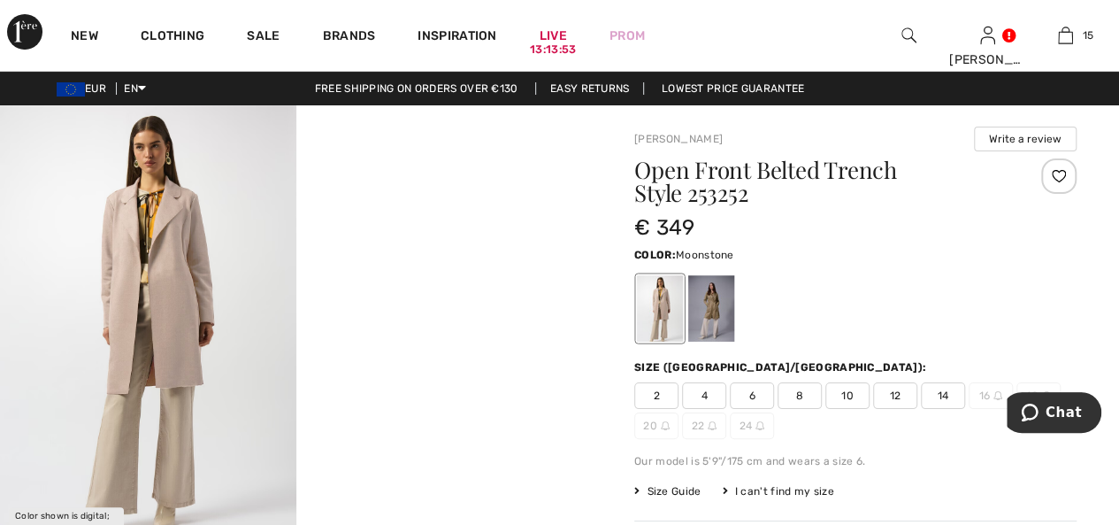
click at [165, 306] on img at bounding box center [148, 326] width 296 height 443
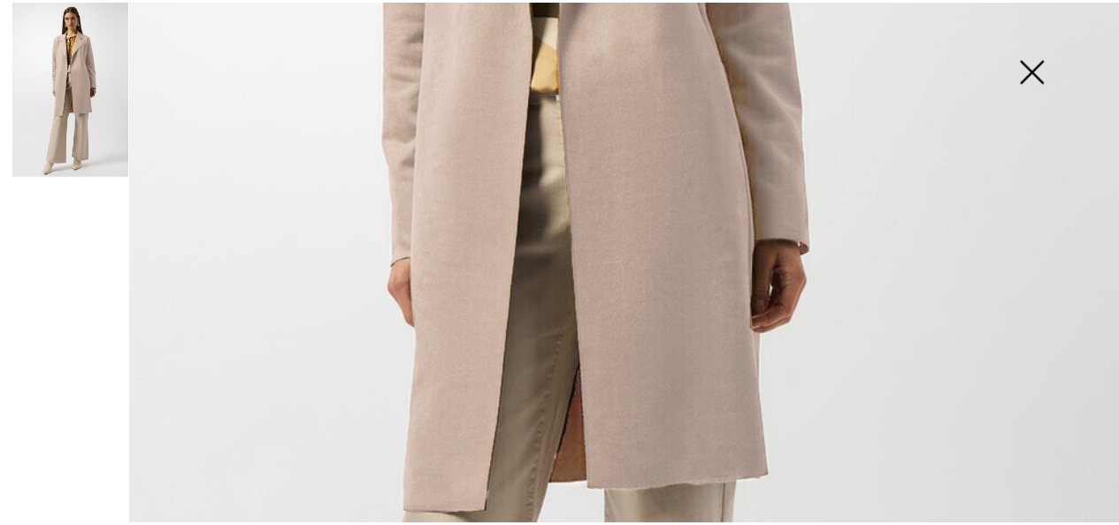
scroll to position [619, 0]
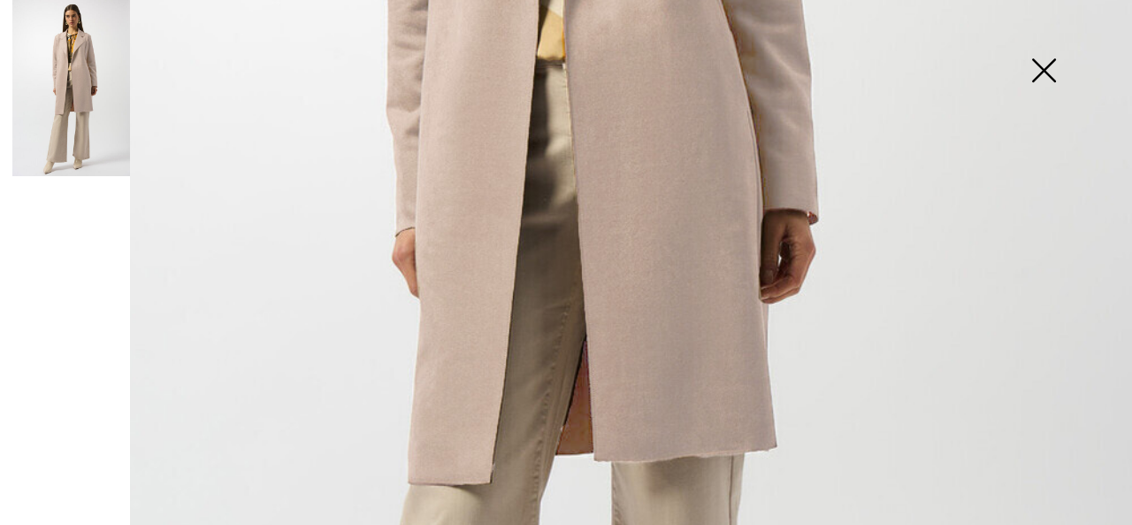
click at [1051, 70] on img at bounding box center [1044, 72] width 88 height 91
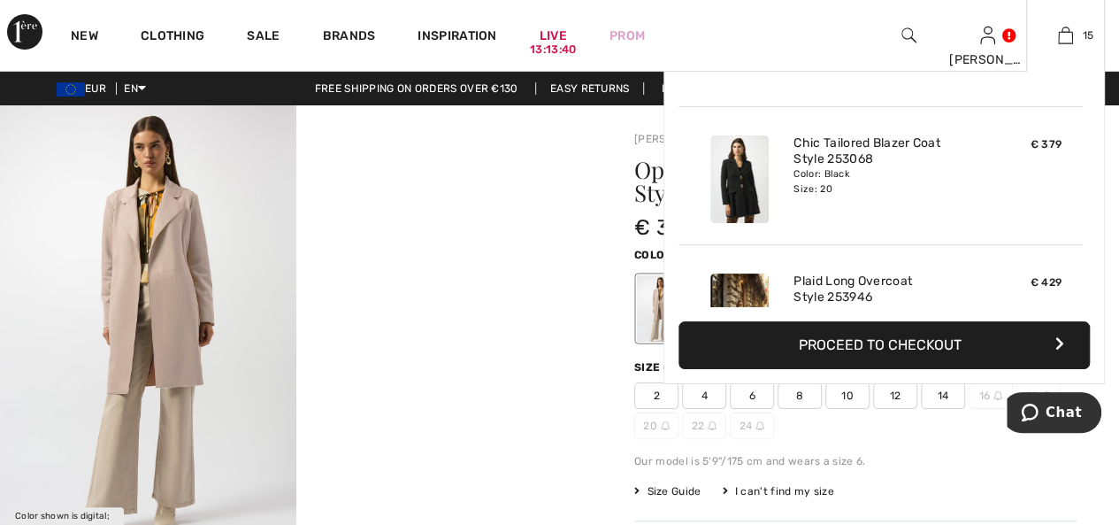
scroll to position [1844, 0]
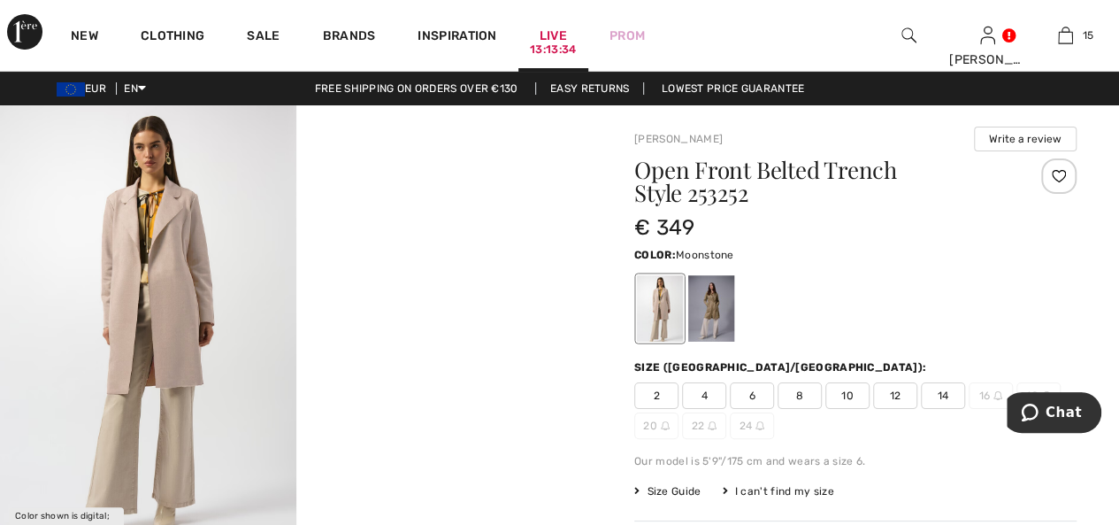
click at [544, 42] on div "13:13:34" at bounding box center [553, 50] width 46 height 17
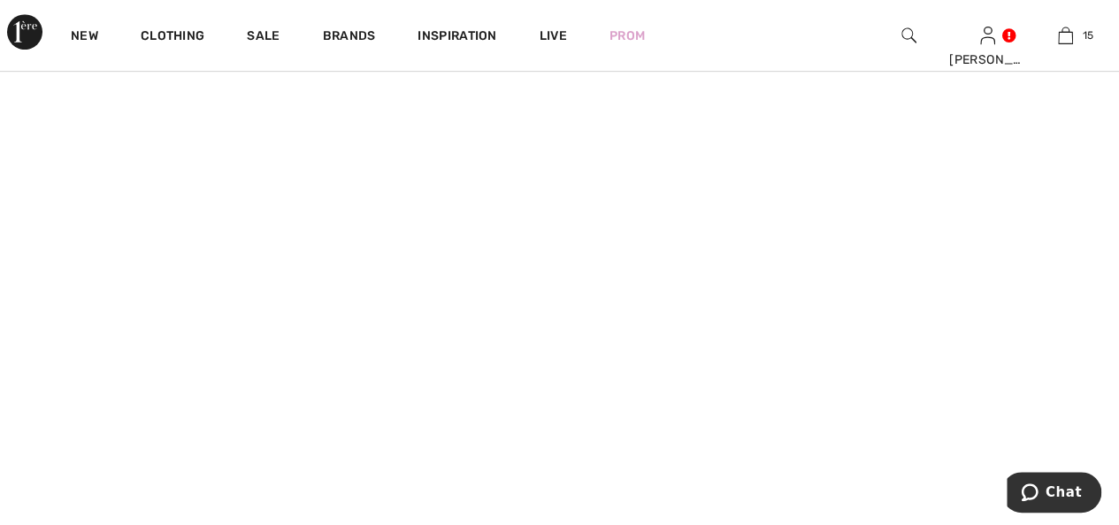
scroll to position [442, 0]
